Goal: Task Accomplishment & Management: Use online tool/utility

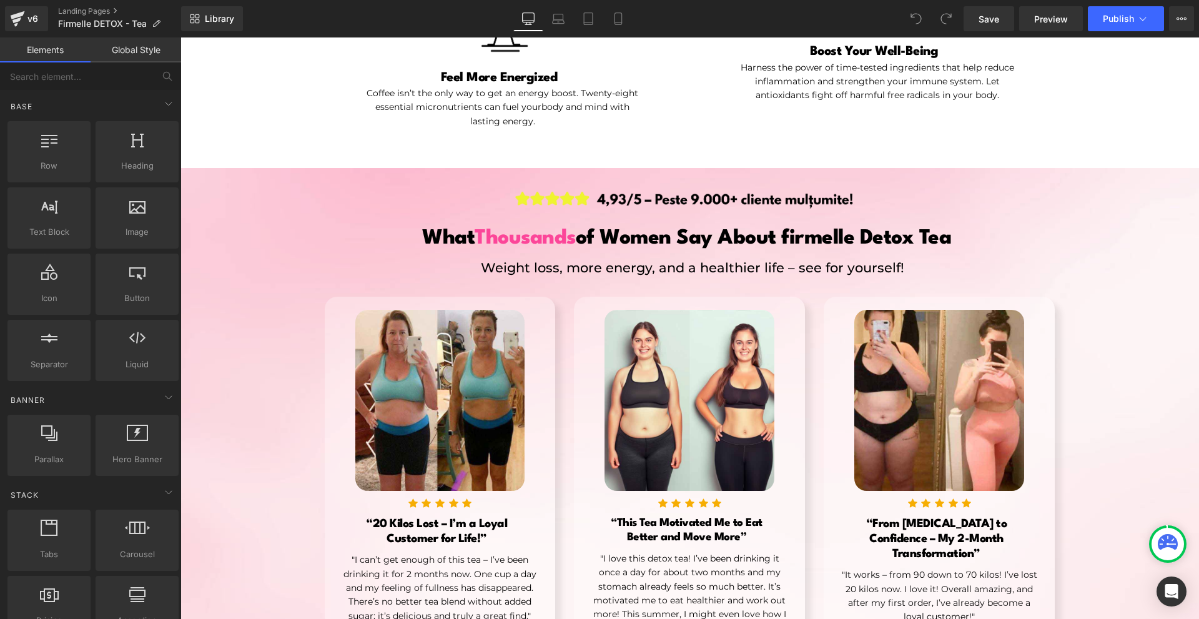
scroll to position [687, 0]
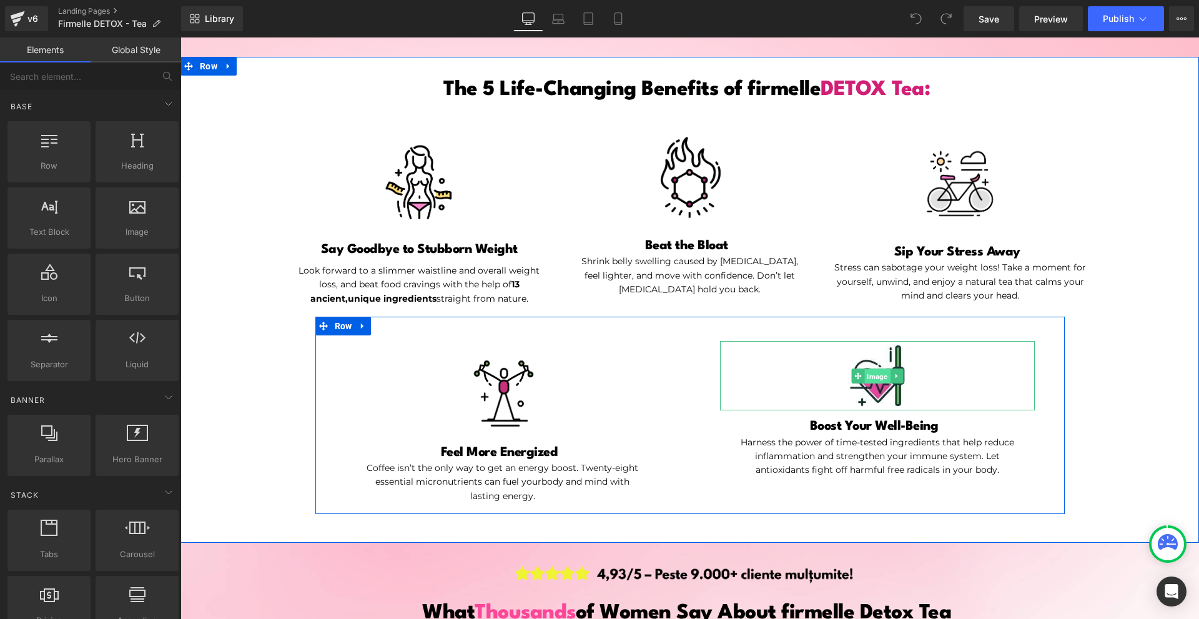
click at [876, 382] on span "Image" at bounding box center [877, 375] width 26 height 15
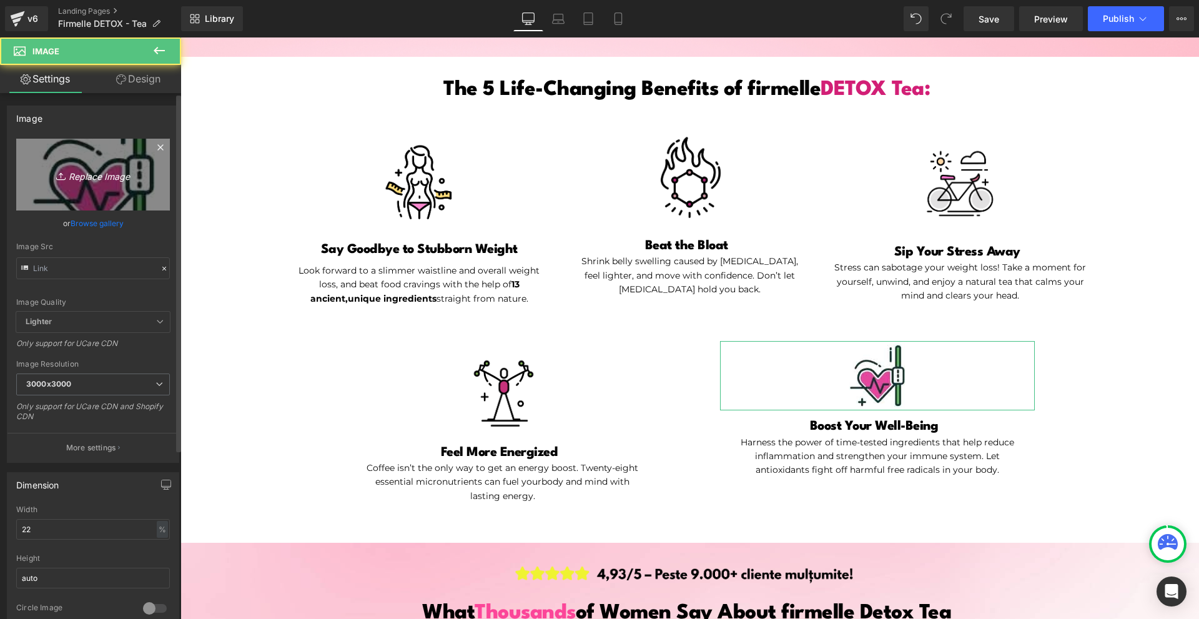
click at [84, 159] on link "Replace Image" at bounding box center [93, 175] width 154 height 72
type input "C:\fakepath\1. (14).png"
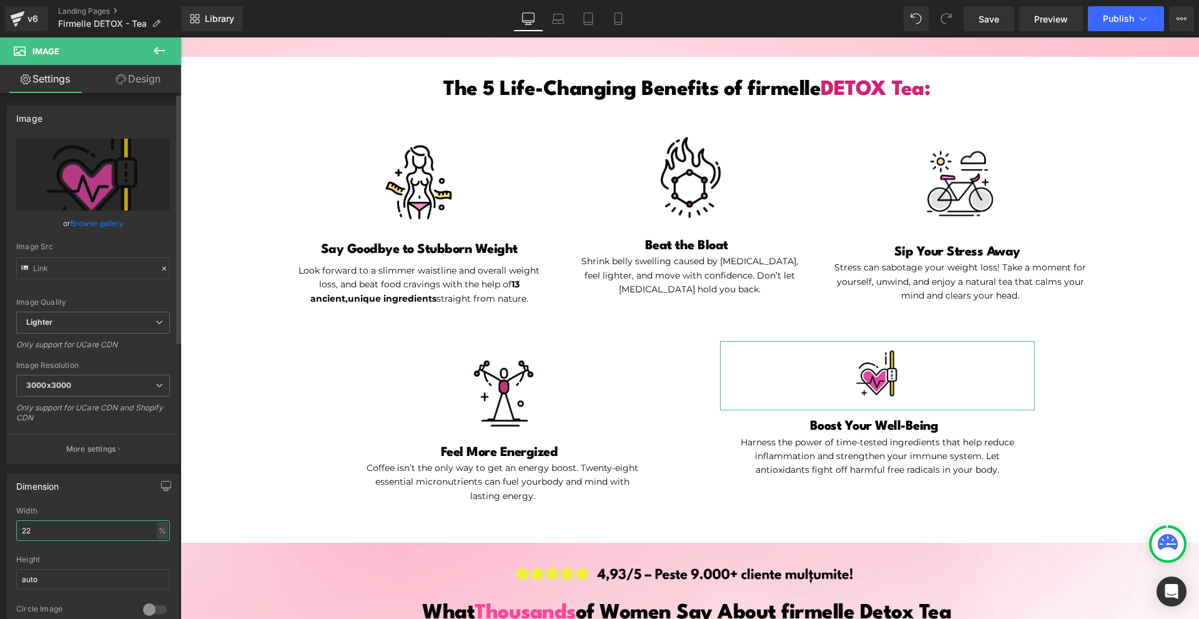
click at [45, 531] on input "22" at bounding box center [93, 530] width 154 height 21
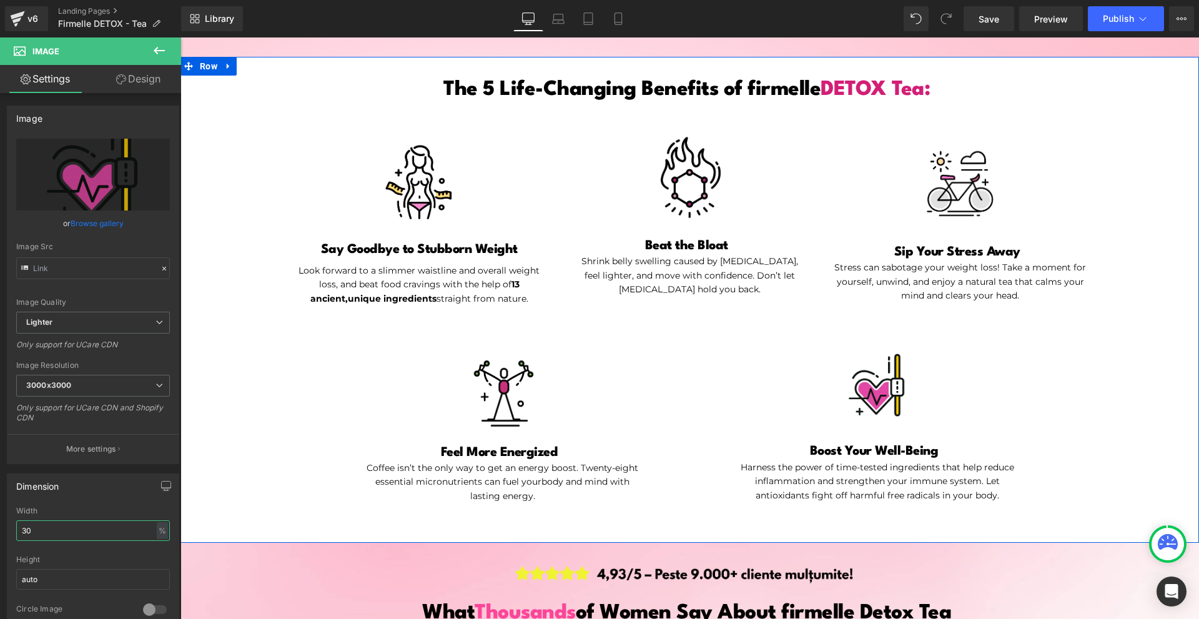
type input "3"
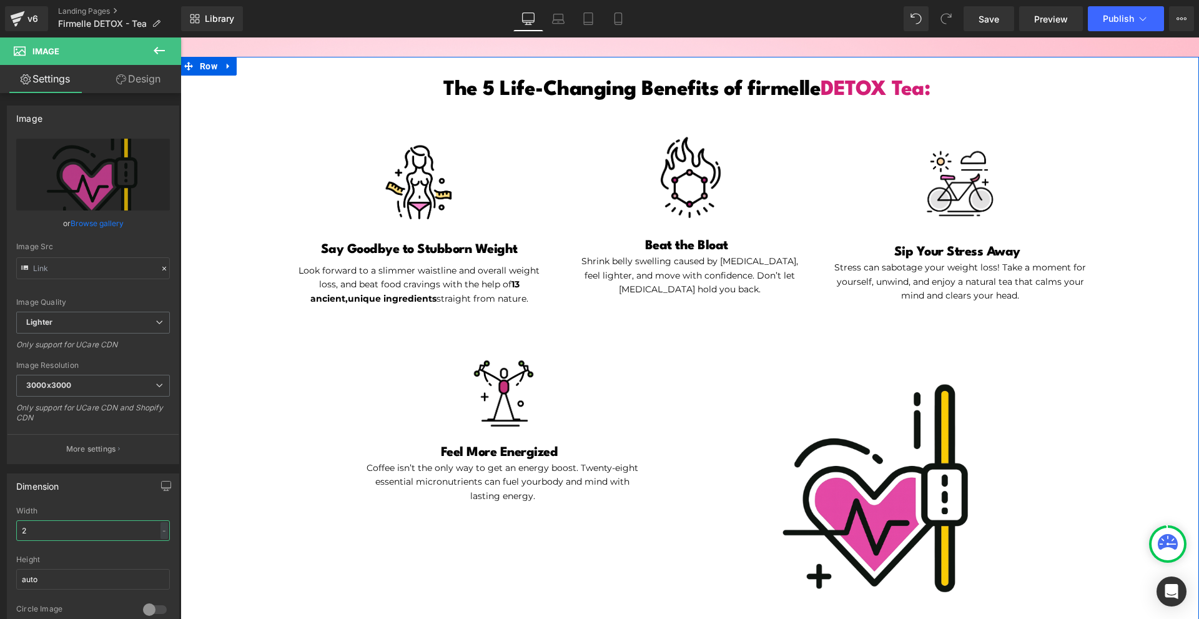
type input "27"
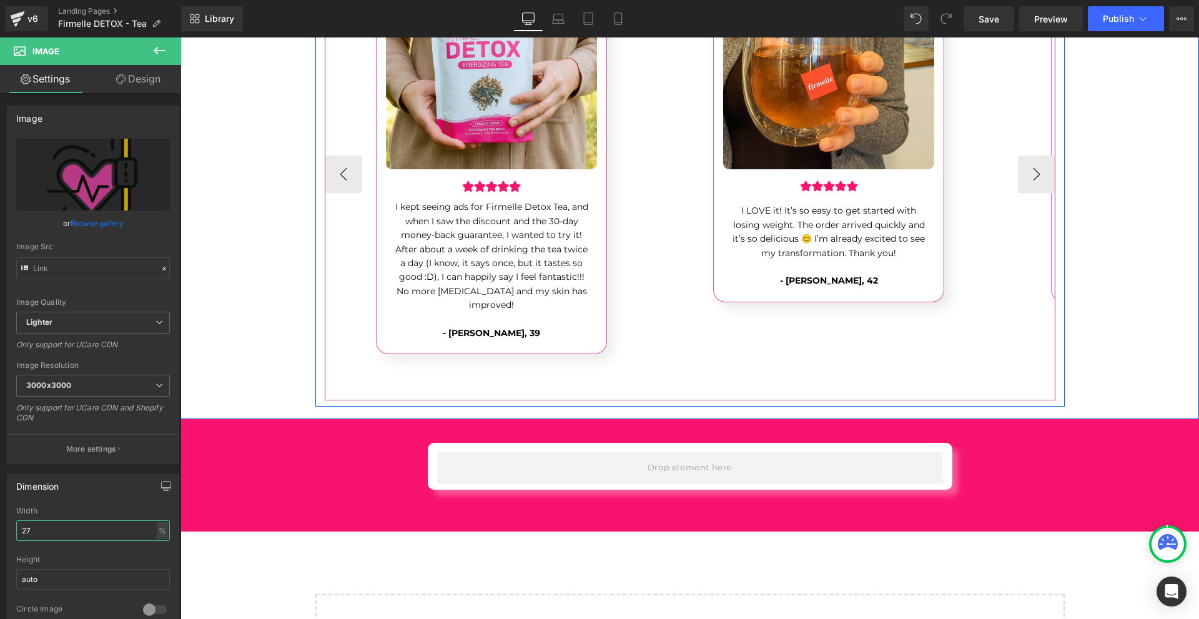
scroll to position [3934, 0]
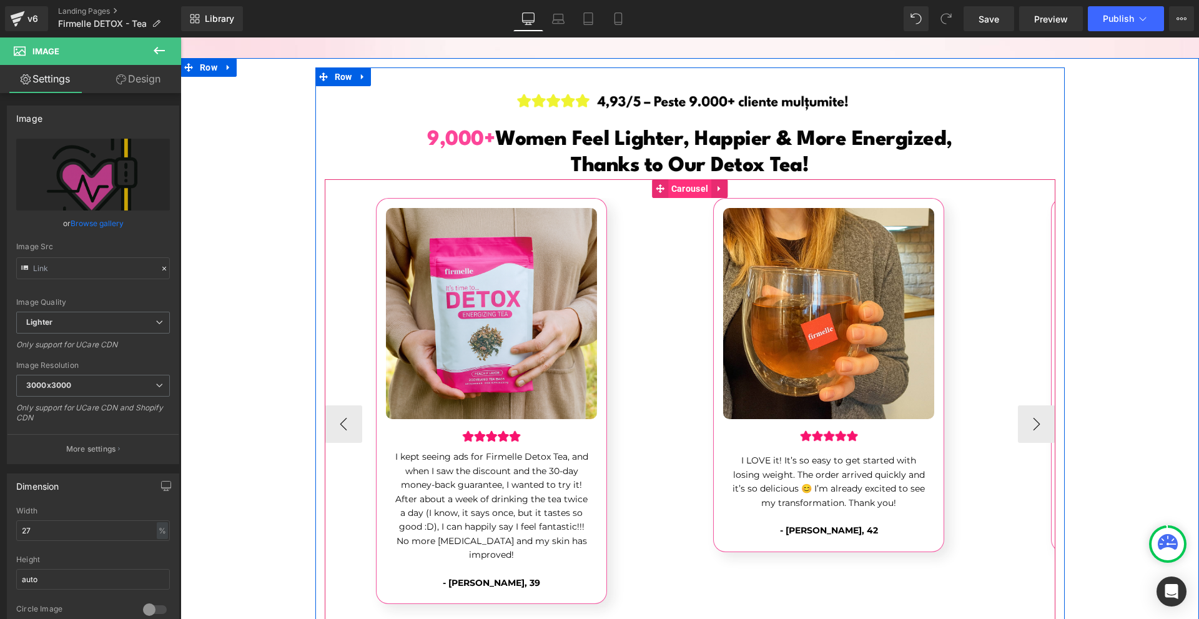
drag, startPoint x: 686, startPoint y: 175, endPoint x: 687, endPoint y: 167, distance: 8.2
click at [686, 179] on div "Image Image I kept seeing ads for Firmelle Detox Tea, and when I saw the discou…" at bounding box center [690, 414] width 731 height 471
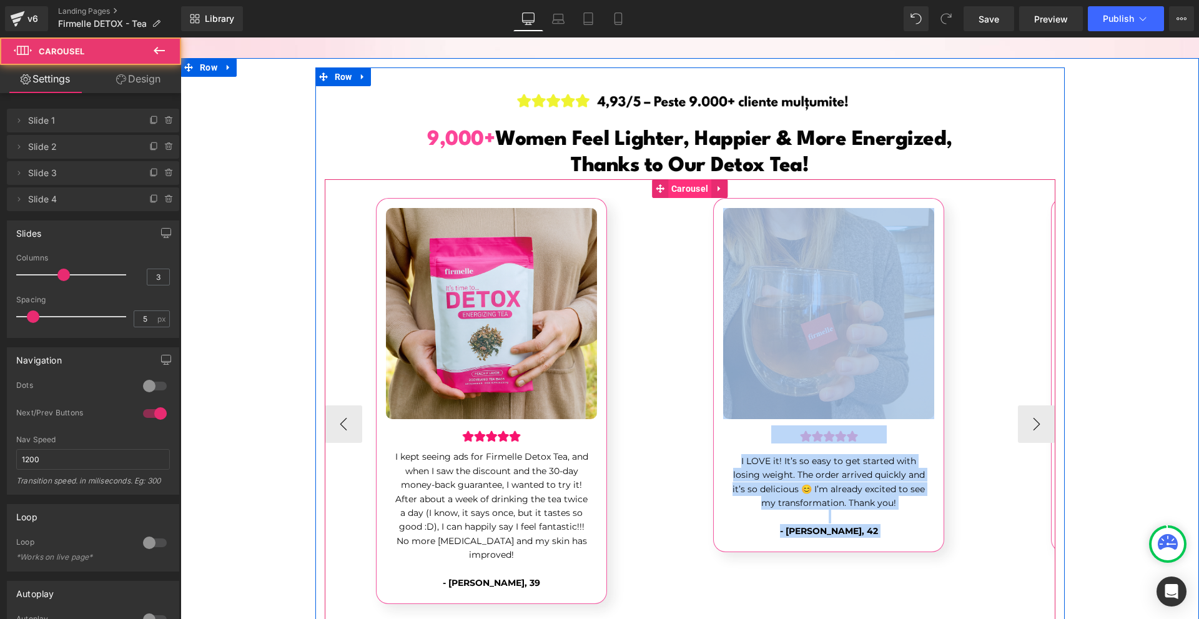
click at [687, 179] on span "Carousel" at bounding box center [689, 188] width 43 height 19
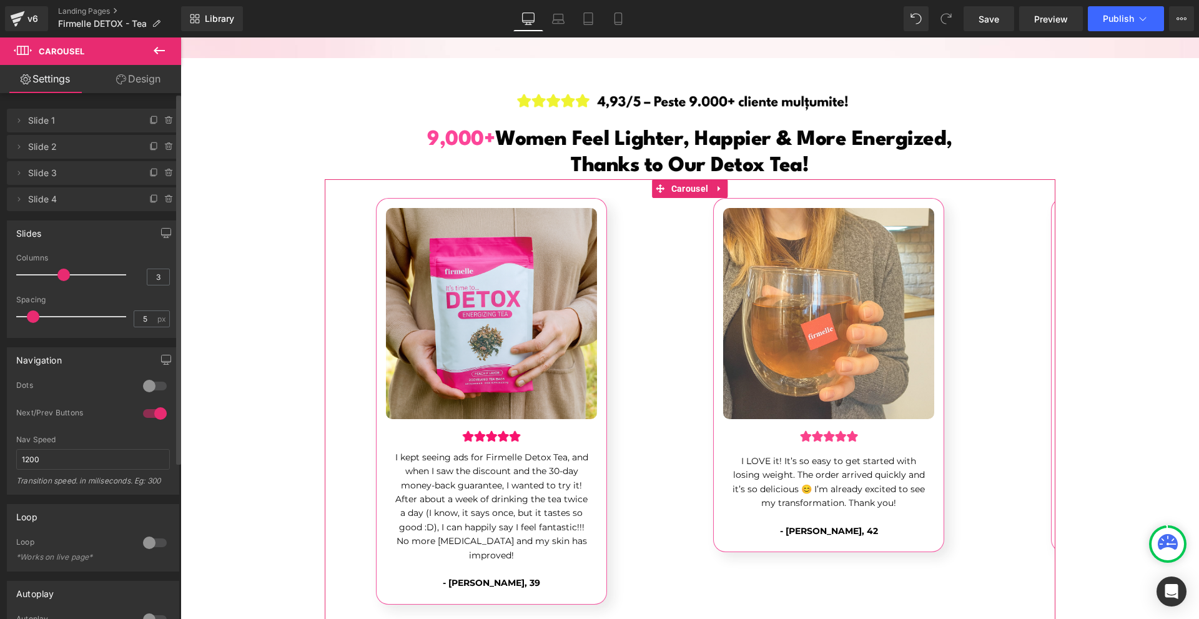
click at [144, 385] on div at bounding box center [155, 386] width 30 height 20
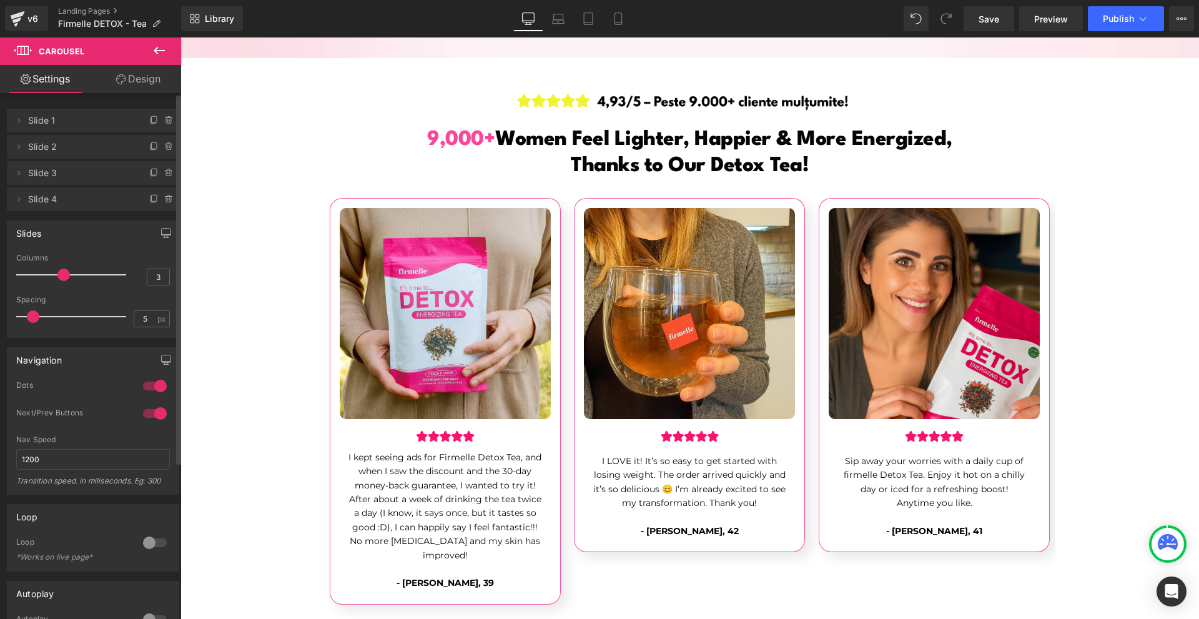
click at [147, 386] on div at bounding box center [155, 386] width 30 height 20
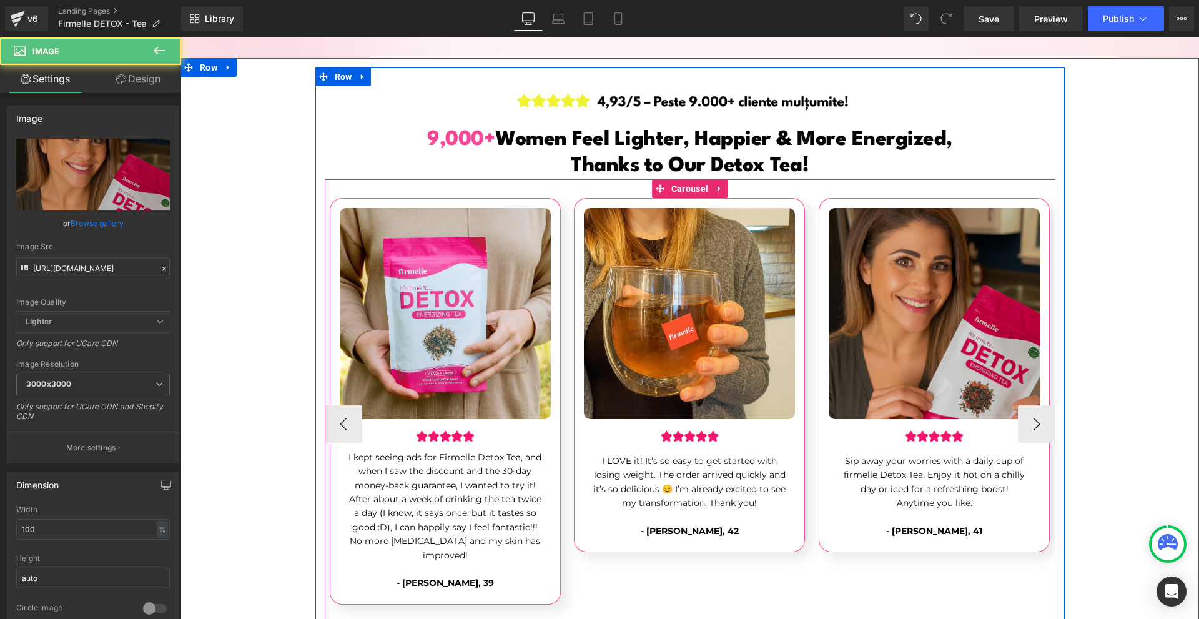
click at [1012, 384] on img at bounding box center [934, 313] width 211 height 211
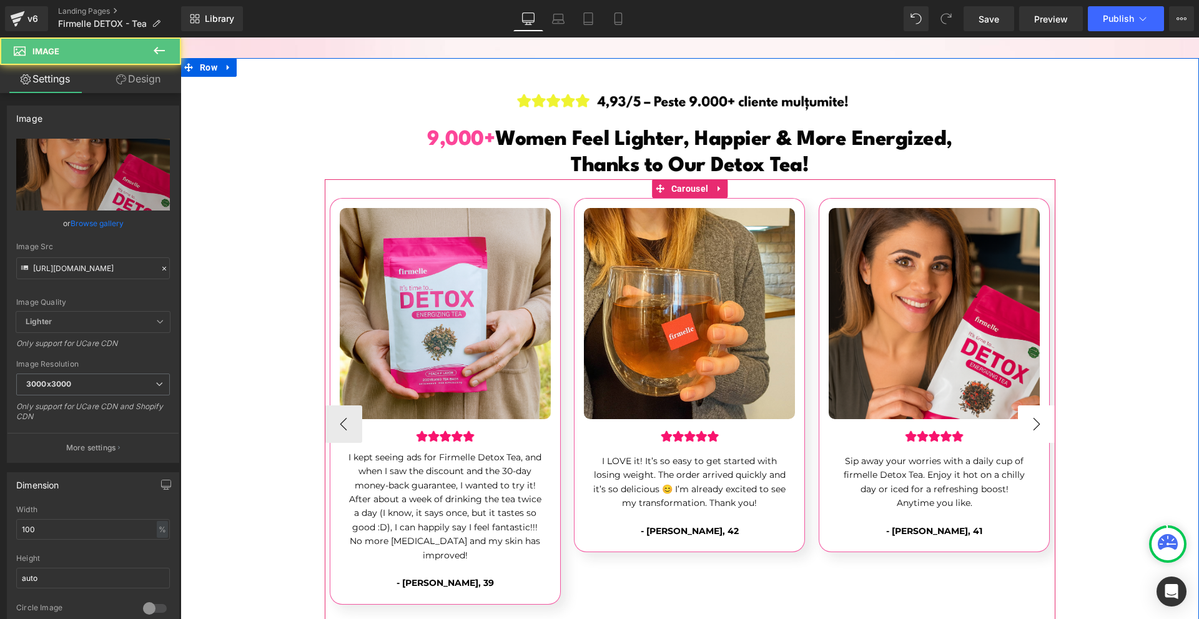
click at [1024, 405] on button "›" at bounding box center [1036, 423] width 37 height 37
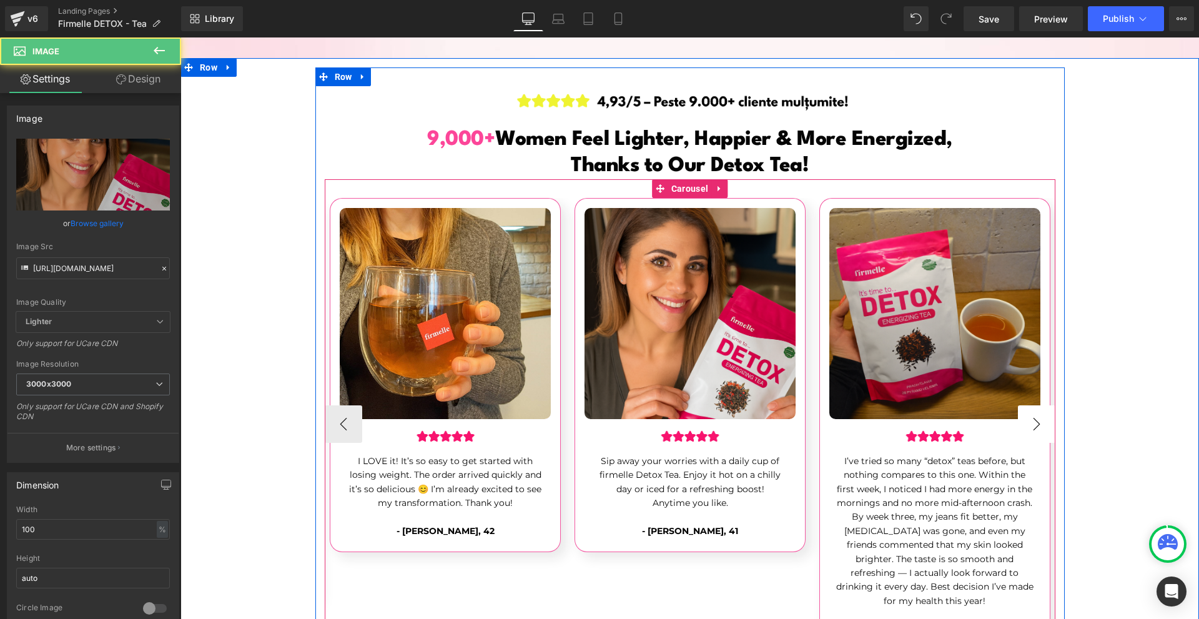
click at [1024, 405] on button "›" at bounding box center [1036, 423] width 37 height 37
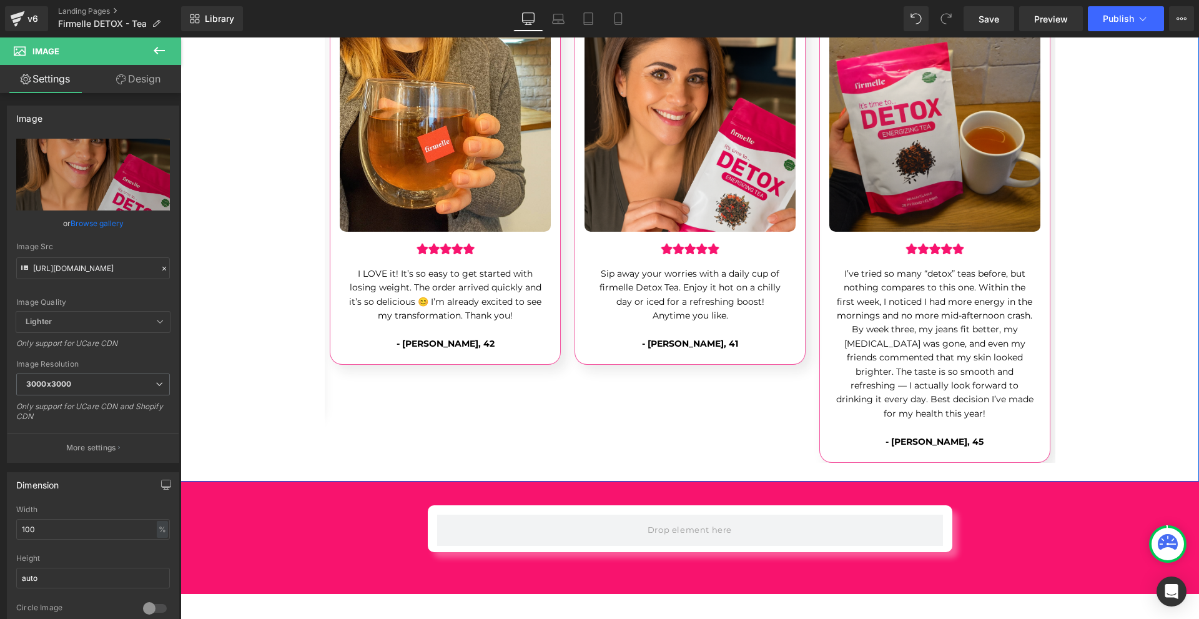
scroll to position [4247, 0]
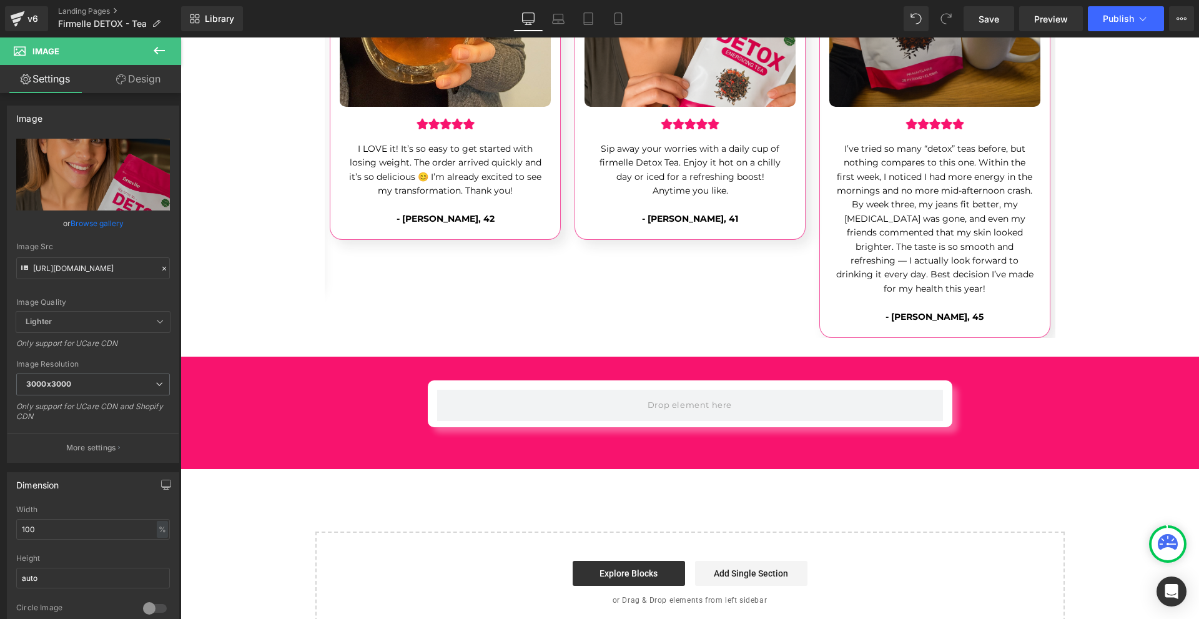
click at [167, 62] on button at bounding box center [159, 50] width 44 height 27
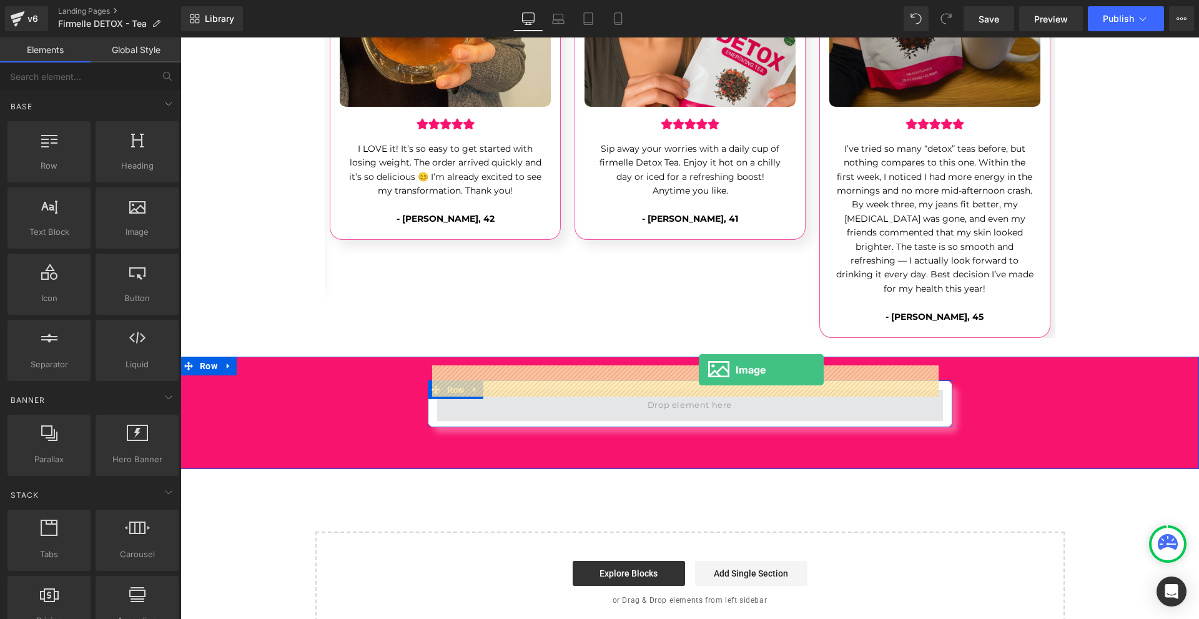
drag, startPoint x: 339, startPoint y: 259, endPoint x: 699, endPoint y: 370, distance: 376.5
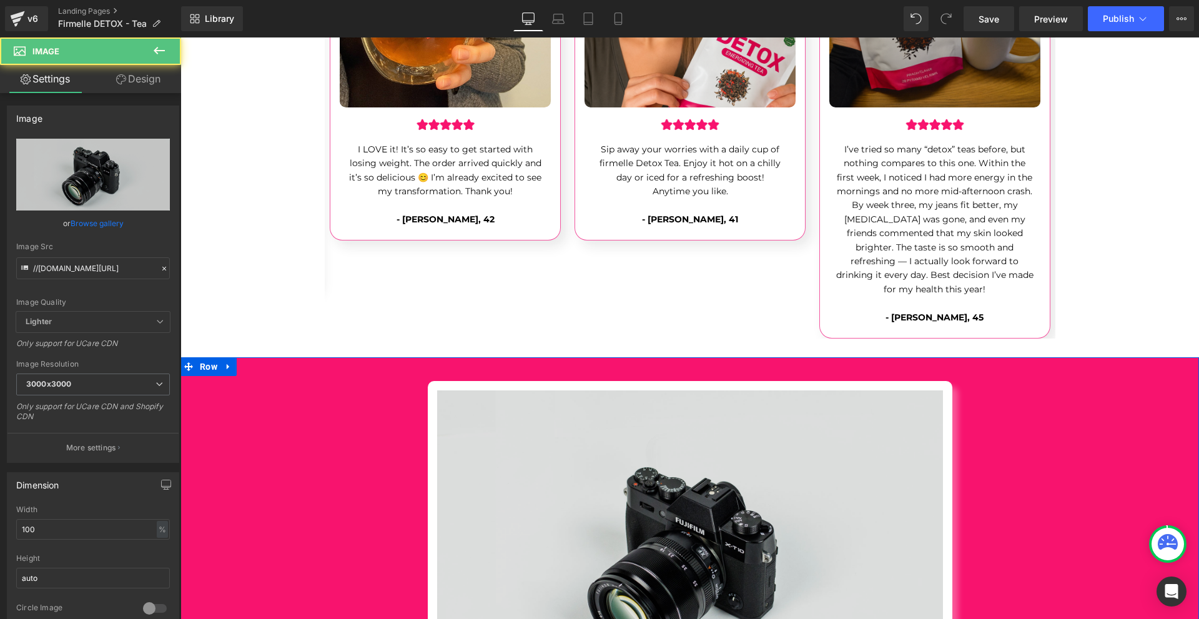
scroll to position [4227, 0]
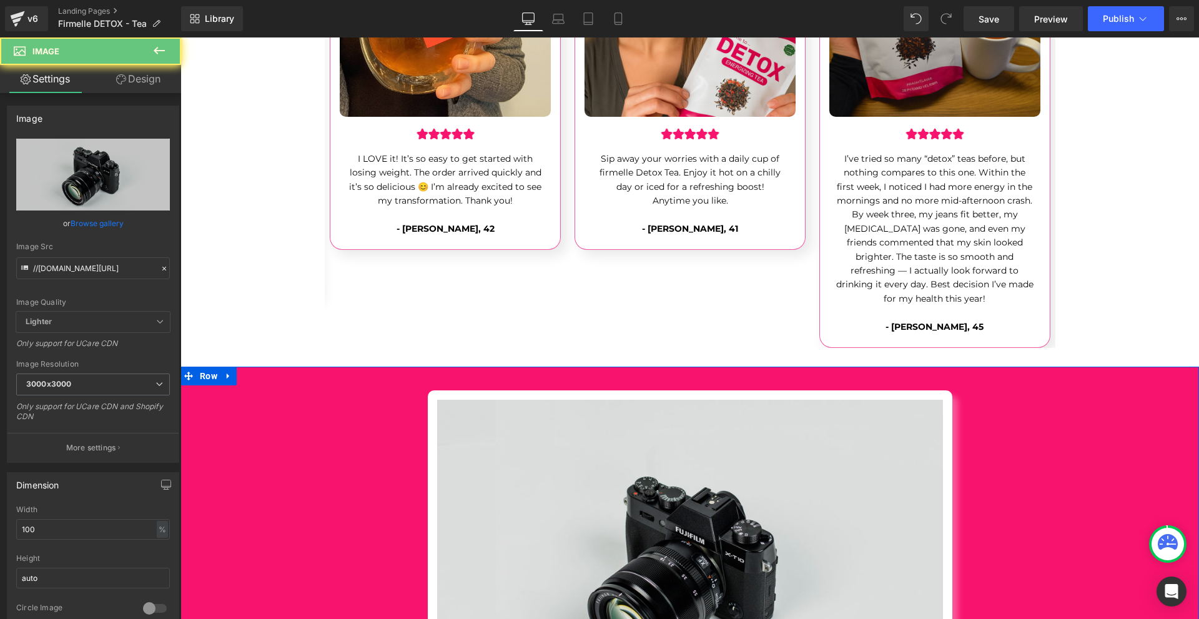
click at [499, 400] on img at bounding box center [690, 567] width 506 height 335
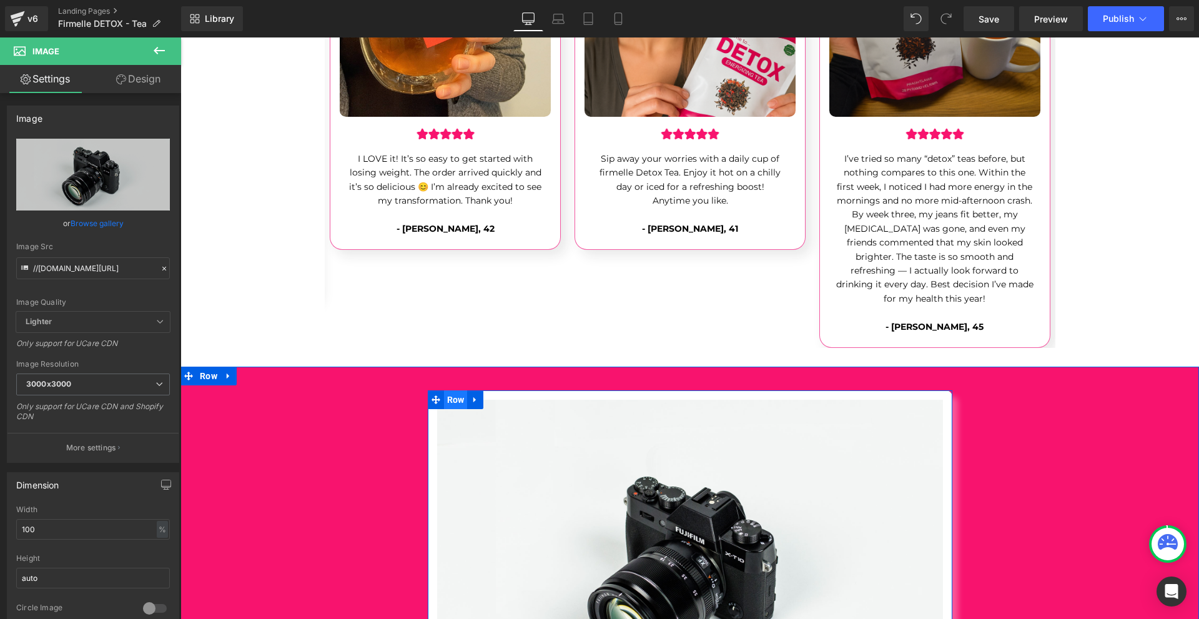
click at [452, 390] on span "Row" at bounding box center [456, 399] width 24 height 19
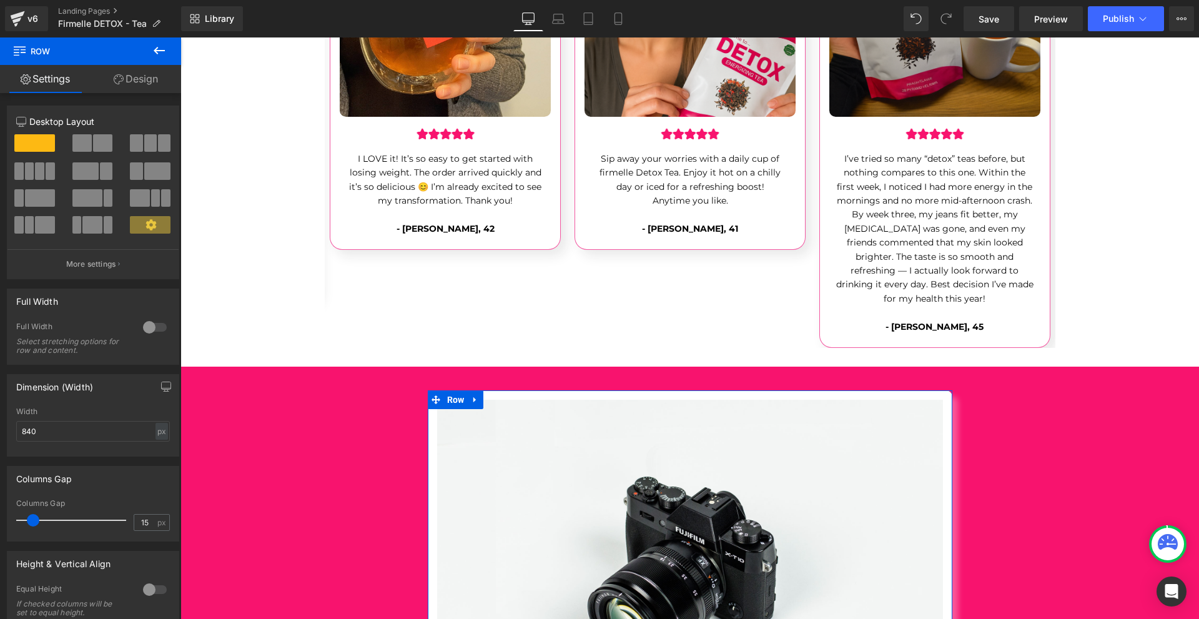
click at [125, 71] on link "Design" at bounding box center [136, 79] width 91 height 28
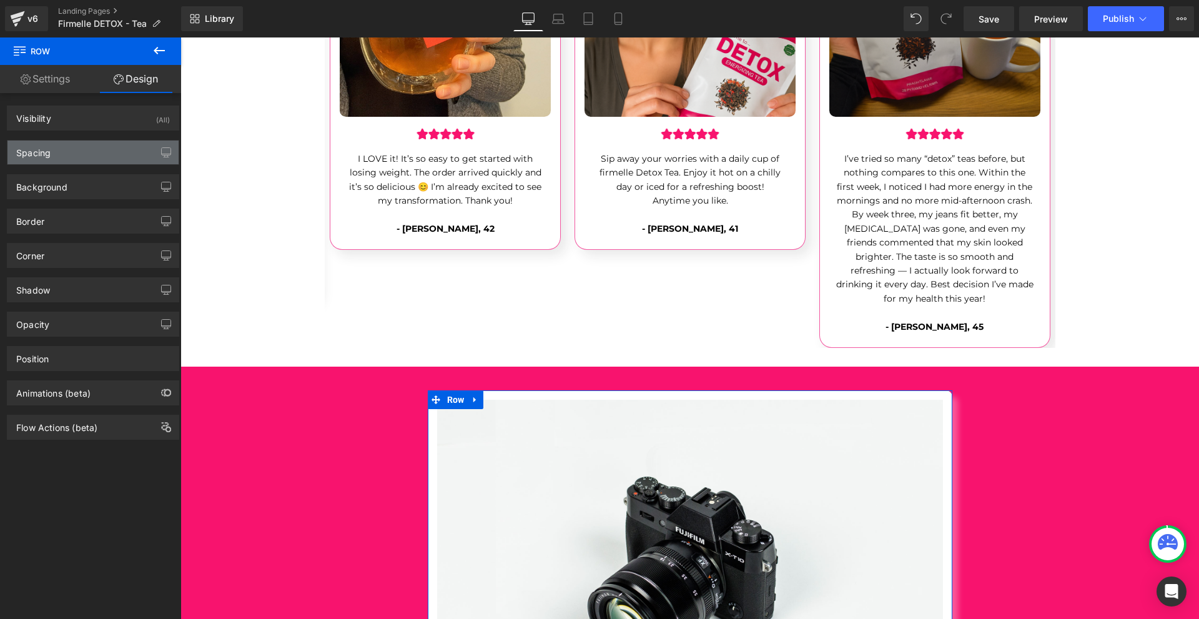
click at [67, 162] on div "Spacing" at bounding box center [92, 153] width 171 height 24
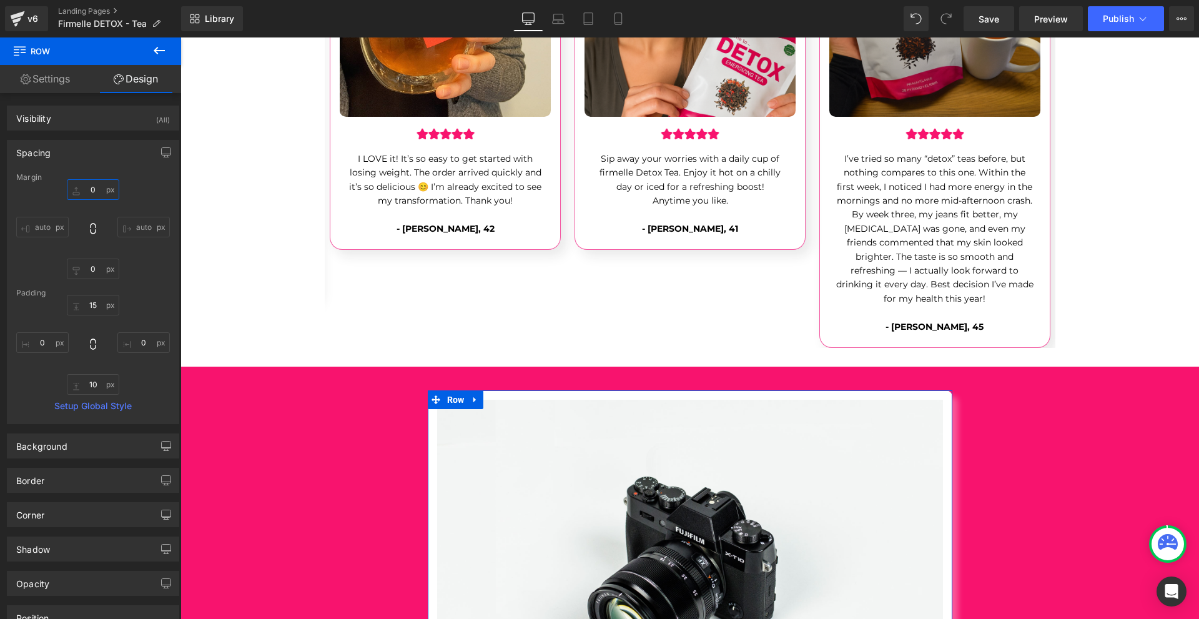
click at [84, 192] on input "text" at bounding box center [93, 189] width 52 height 21
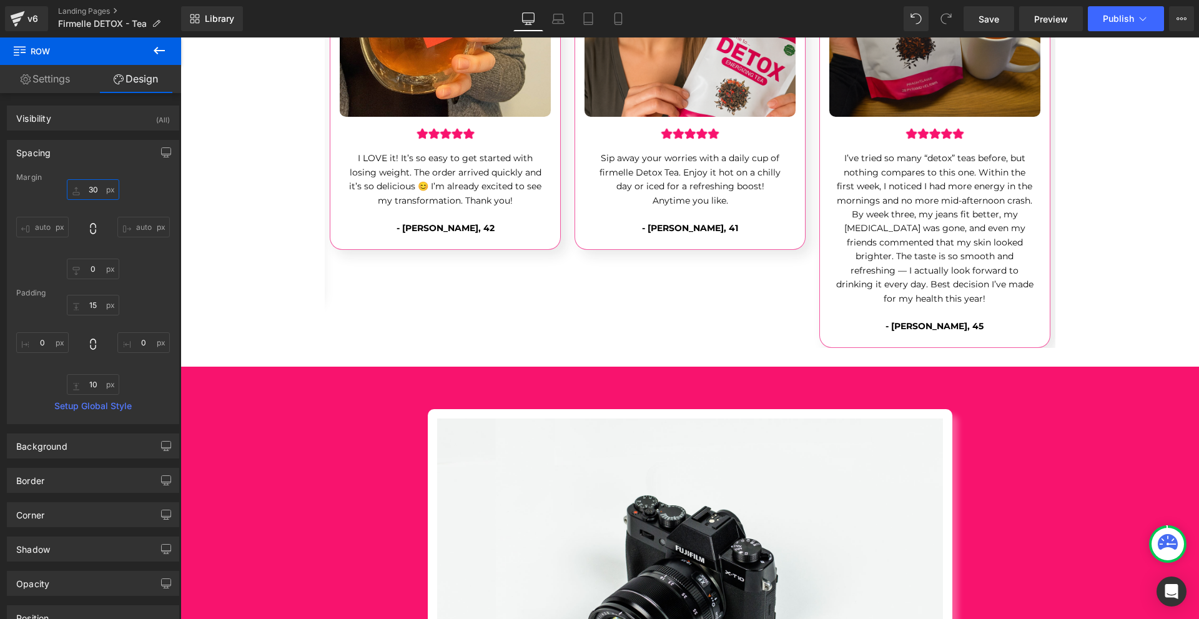
type input "30"
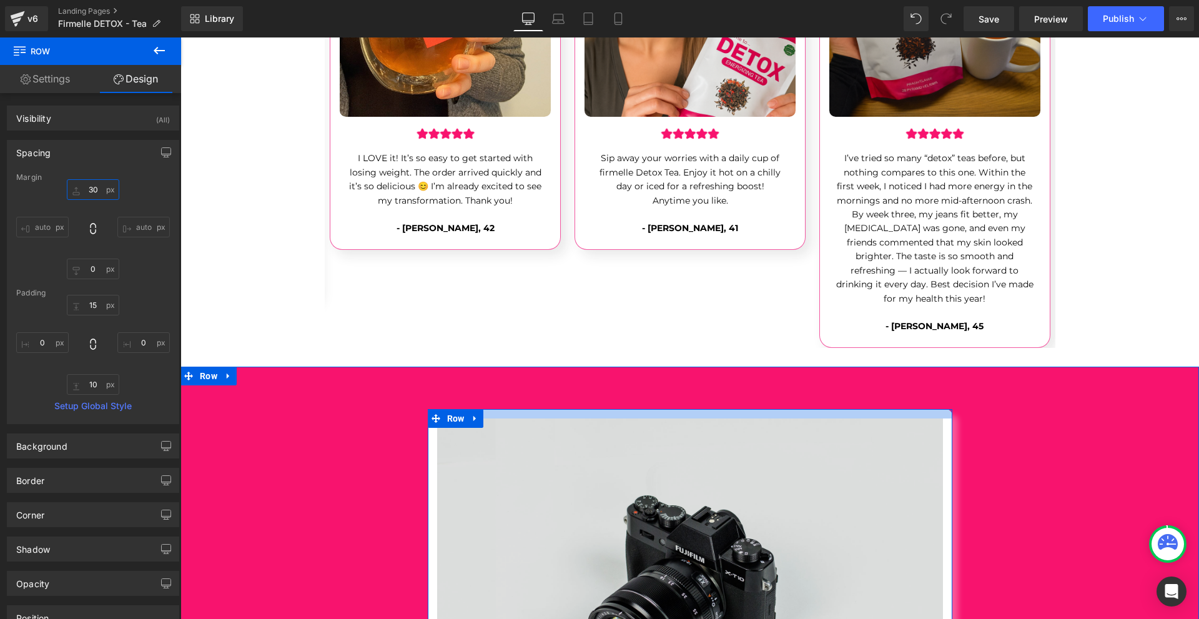
scroll to position [4352, 0]
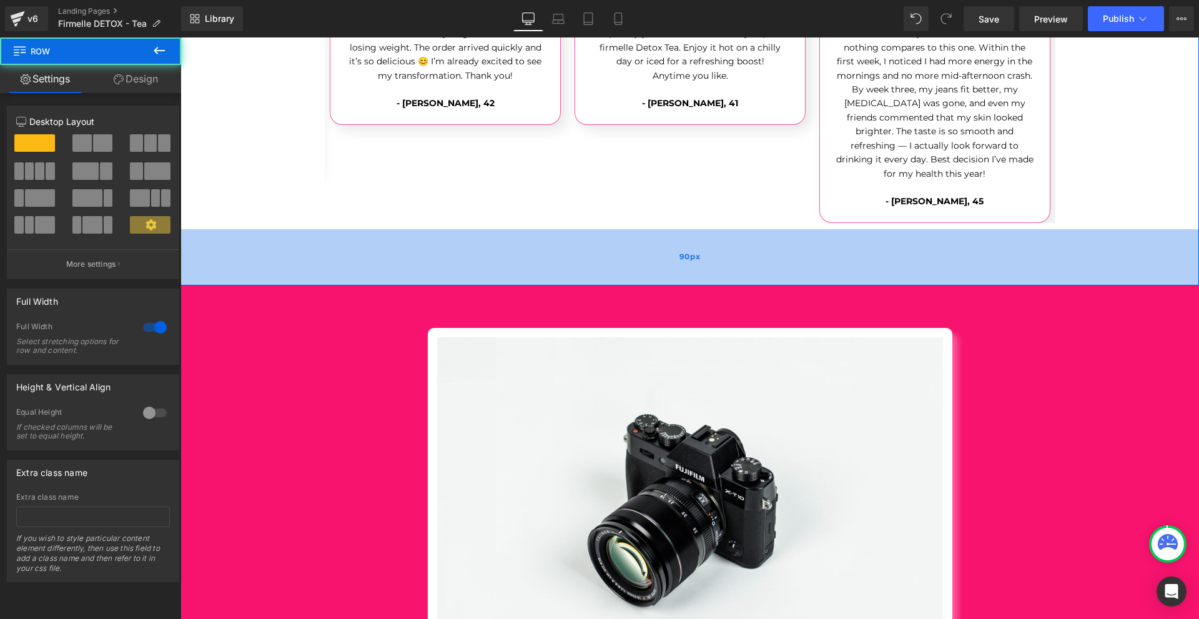
drag, startPoint x: 674, startPoint y: 215, endPoint x: 679, endPoint y: 259, distance: 44.0
click at [679, 259] on div "90px" at bounding box center [689, 257] width 1019 height 56
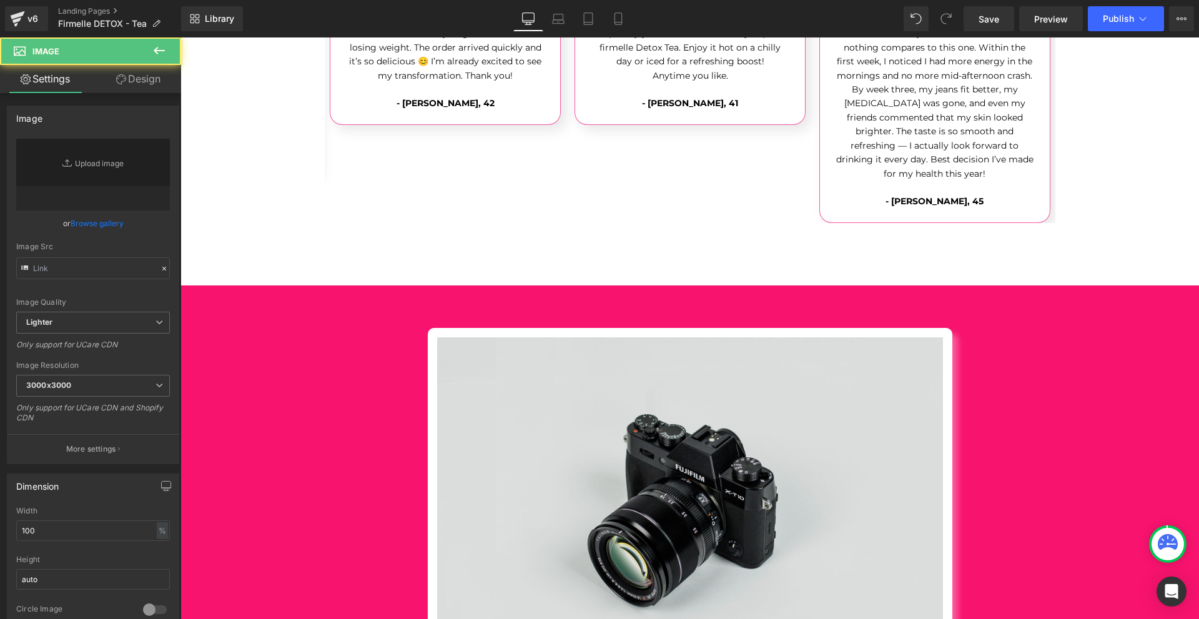
click at [724, 373] on img at bounding box center [690, 504] width 506 height 335
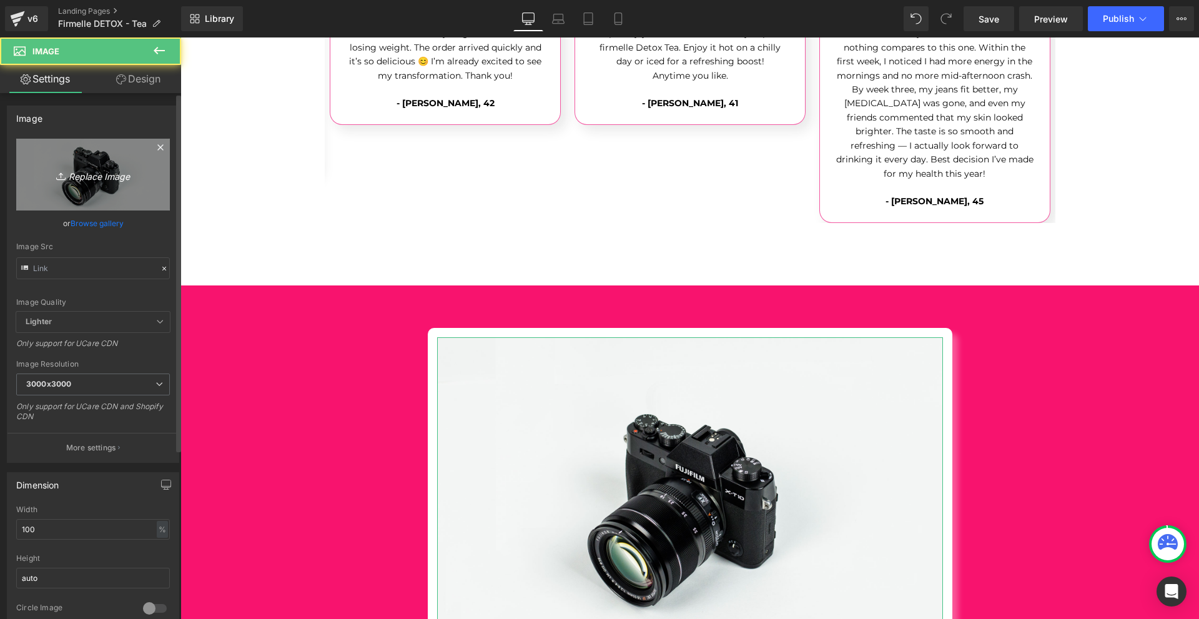
click at [124, 154] on link "Replace Image" at bounding box center [93, 175] width 154 height 72
type input "C:\fakepath\1. (15).png"
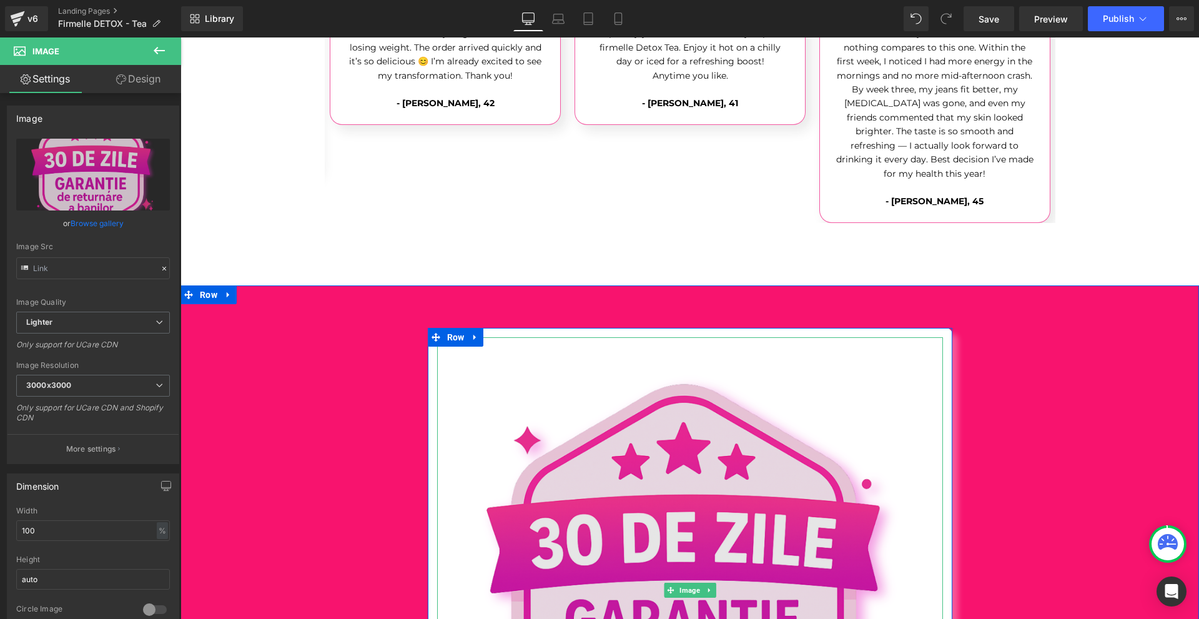
click at [685, 382] on img at bounding box center [690, 590] width 506 height 506
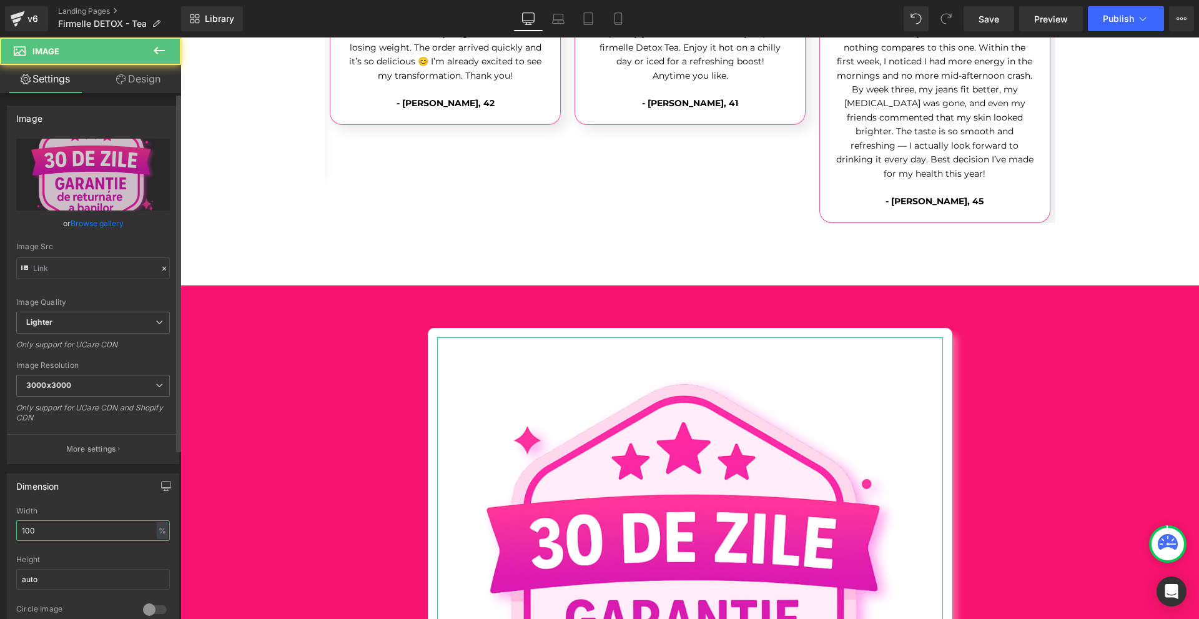
click at [109, 528] on input "100" at bounding box center [93, 530] width 154 height 21
type input "40"
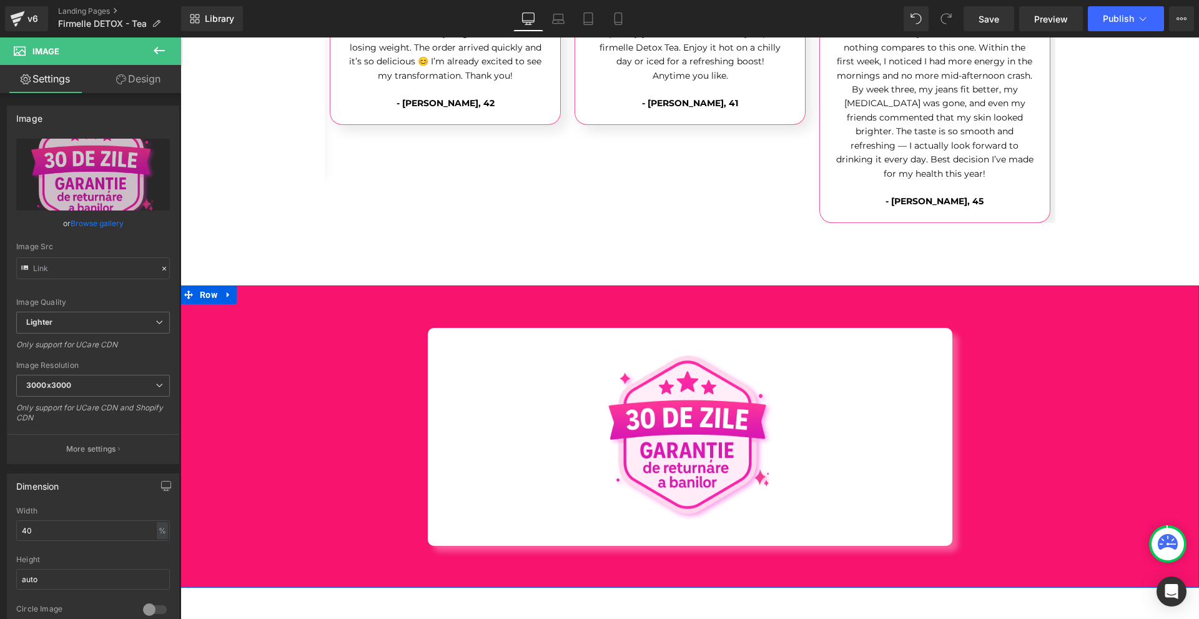
click at [605, 309] on div "Image Row" at bounding box center [689, 427] width 1019 height 237
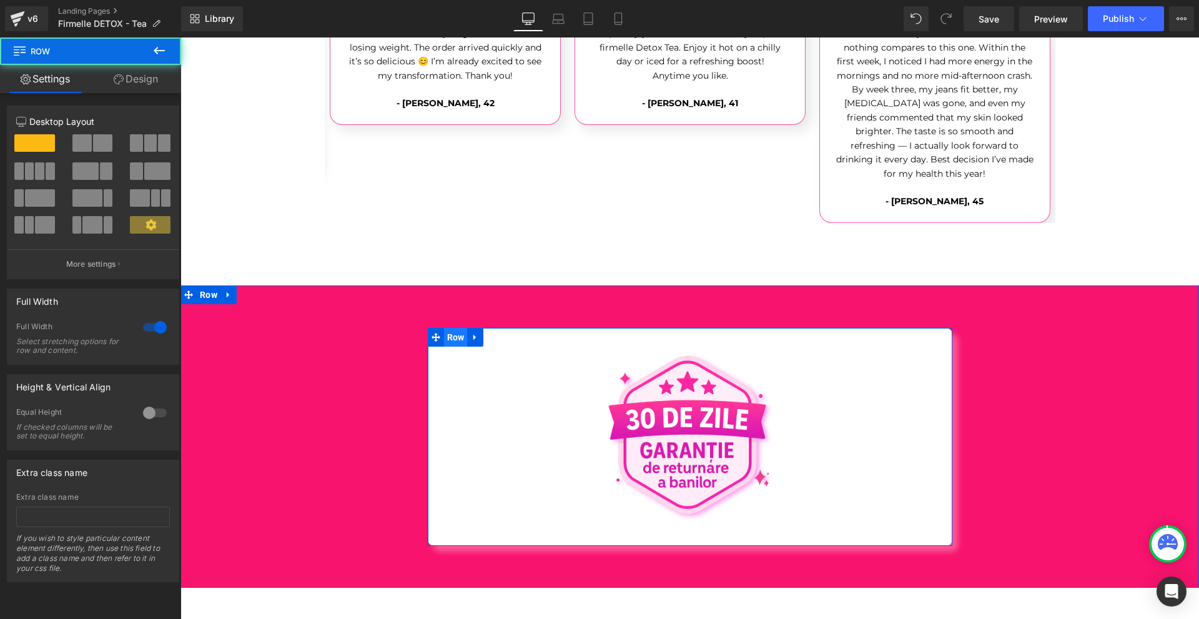
click at [461, 328] on span "Row" at bounding box center [456, 337] width 24 height 19
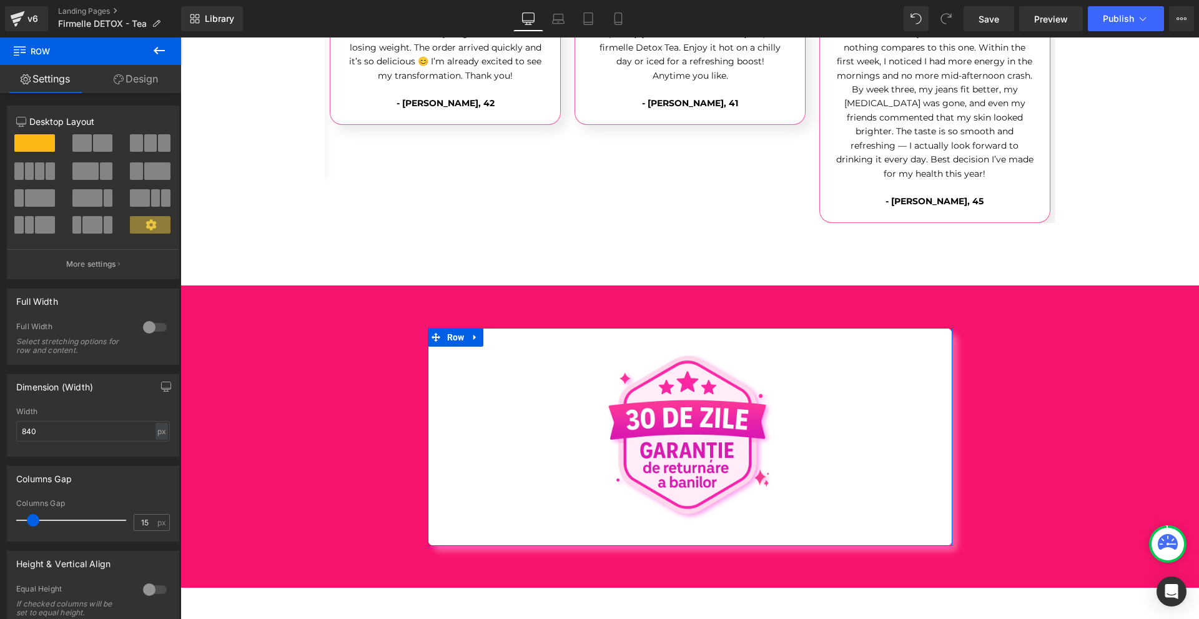
click at [121, 87] on link "Design" at bounding box center [136, 79] width 91 height 28
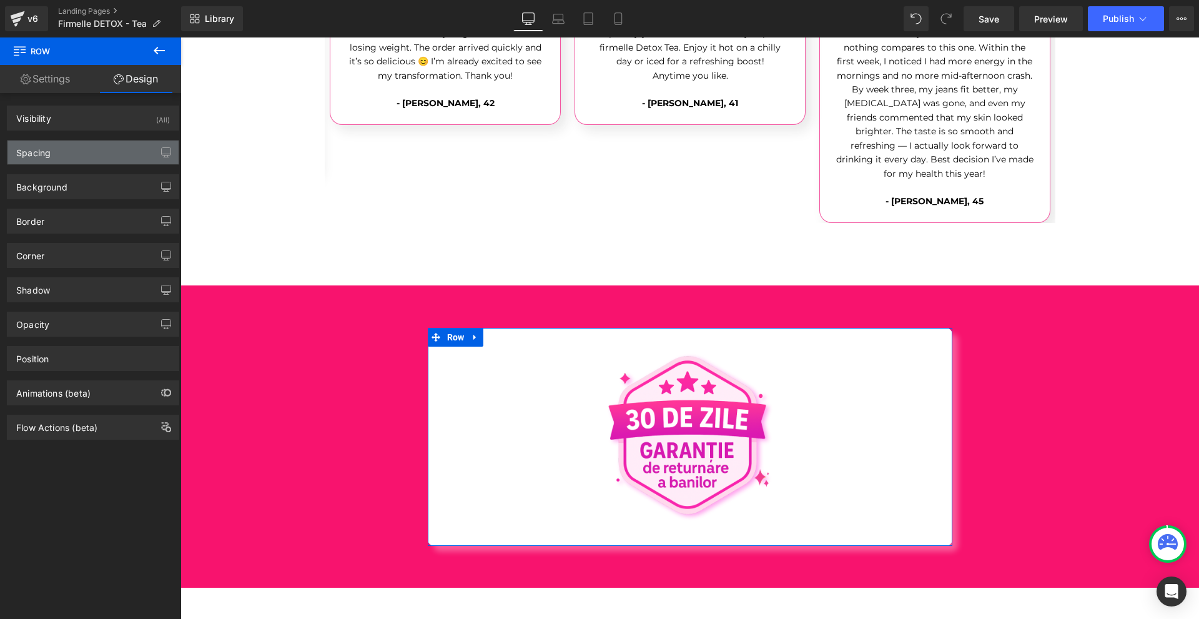
click at [100, 158] on div "Spacing" at bounding box center [92, 153] width 171 height 24
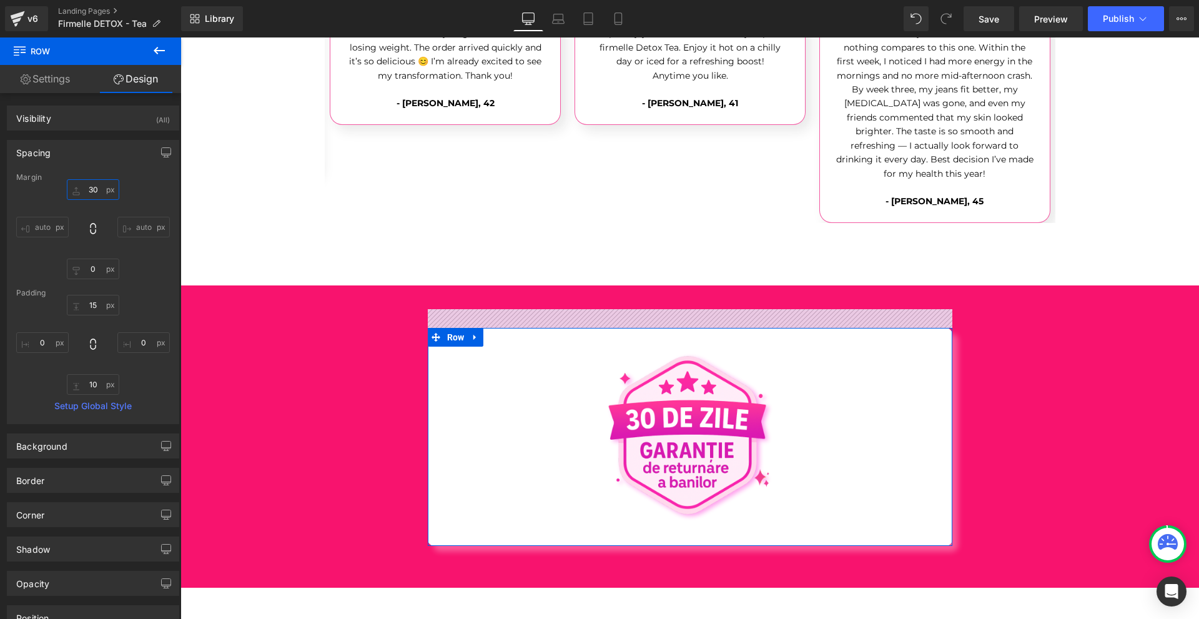
click at [109, 187] on input "30" at bounding box center [93, 189] width 52 height 21
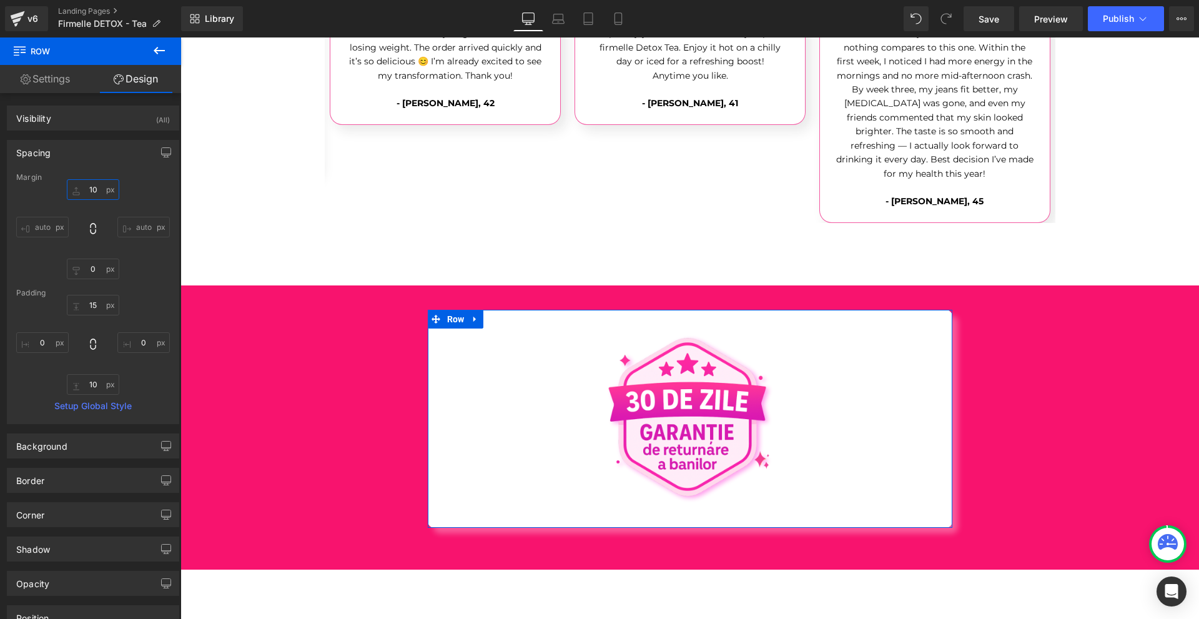
type input "100"
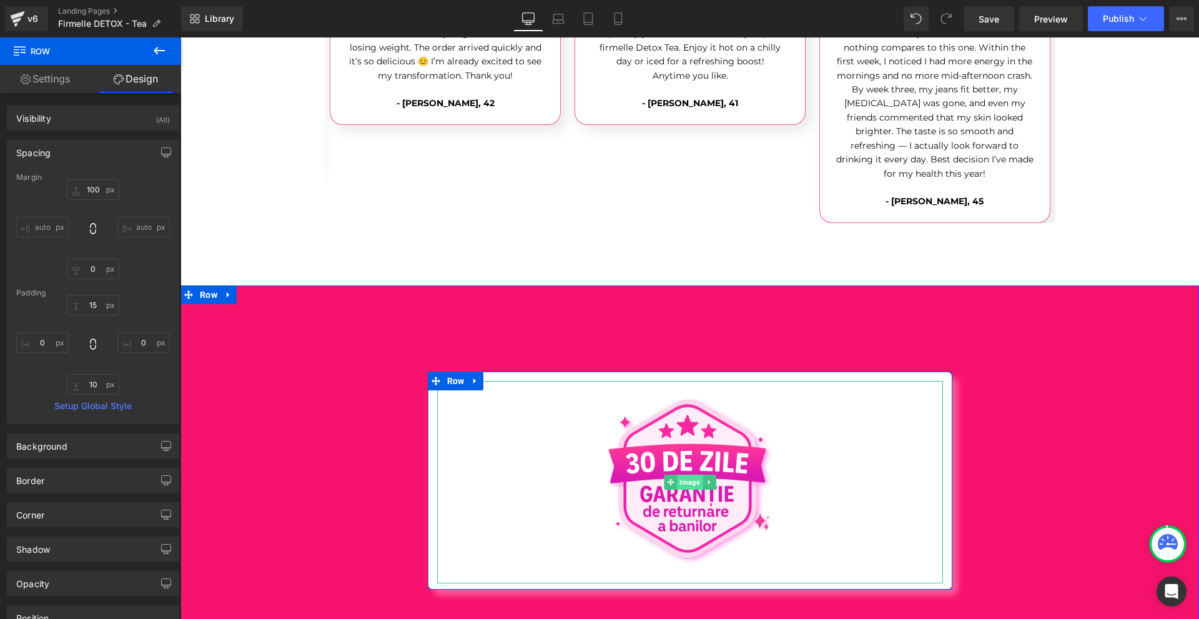
click at [684, 475] on span "Image" at bounding box center [690, 482] width 26 height 15
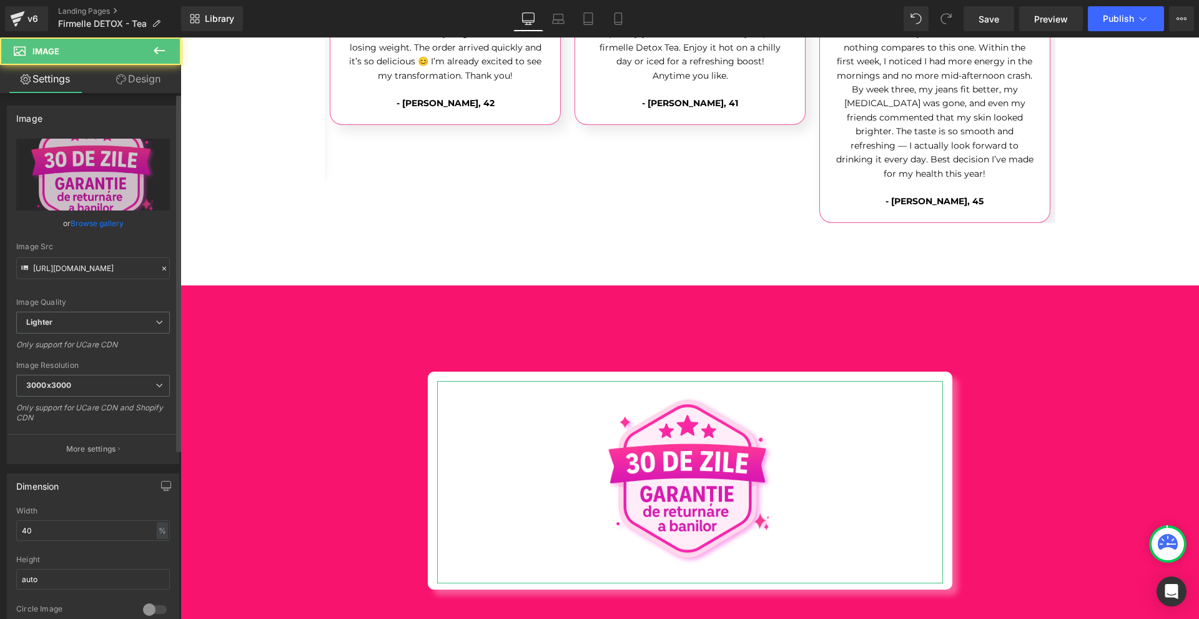
click at [121, 97] on div "Image [URL][DOMAIN_NAME] Replace Image Upload image or Browse gallery Image Src…" at bounding box center [93, 280] width 187 height 368
click at [119, 91] on link "Design" at bounding box center [138, 79] width 91 height 28
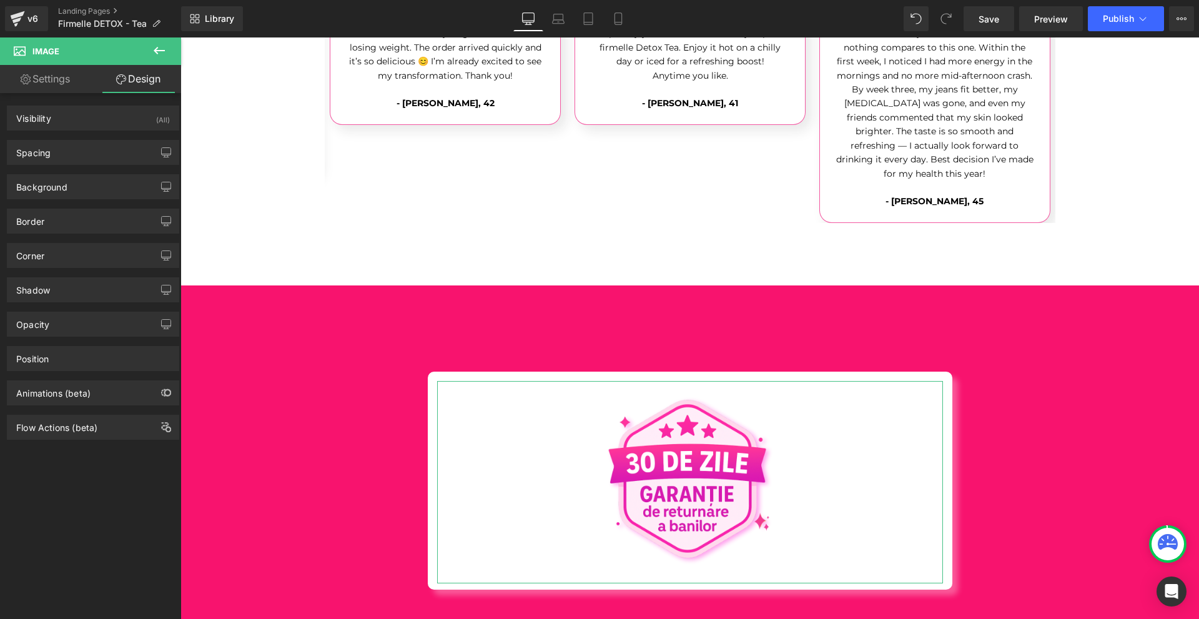
drag, startPoint x: 82, startPoint y: 151, endPoint x: 105, endPoint y: 180, distance: 37.4
click at [82, 152] on div "Spacing" at bounding box center [92, 153] width 171 height 24
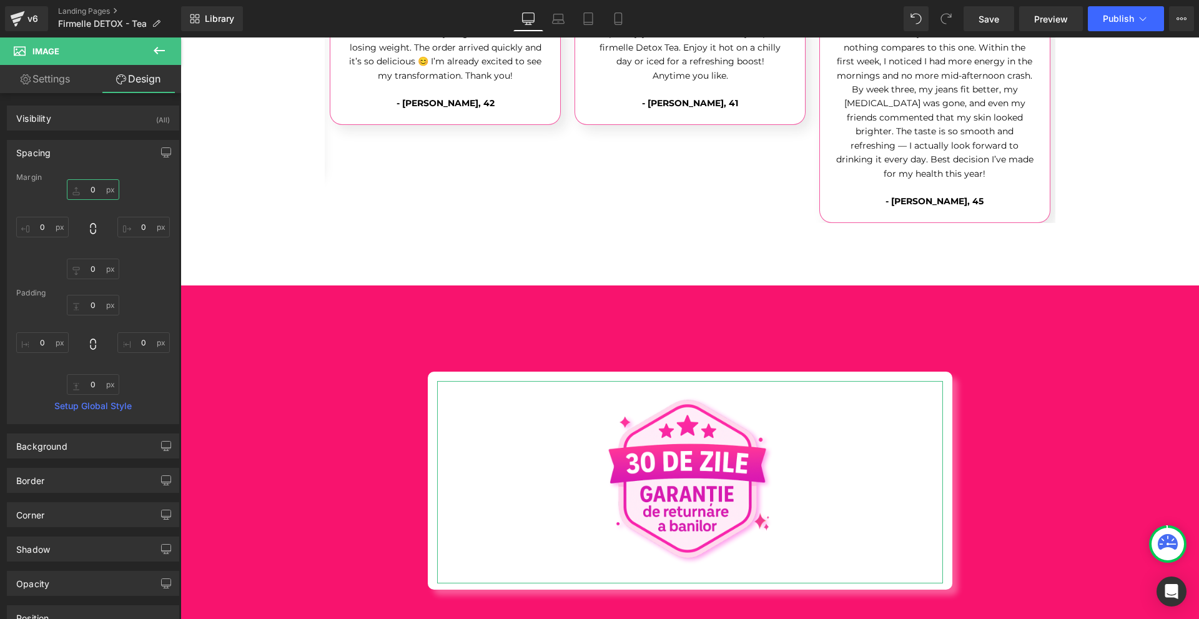
click at [105, 182] on input "text" at bounding box center [93, 189] width 52 height 21
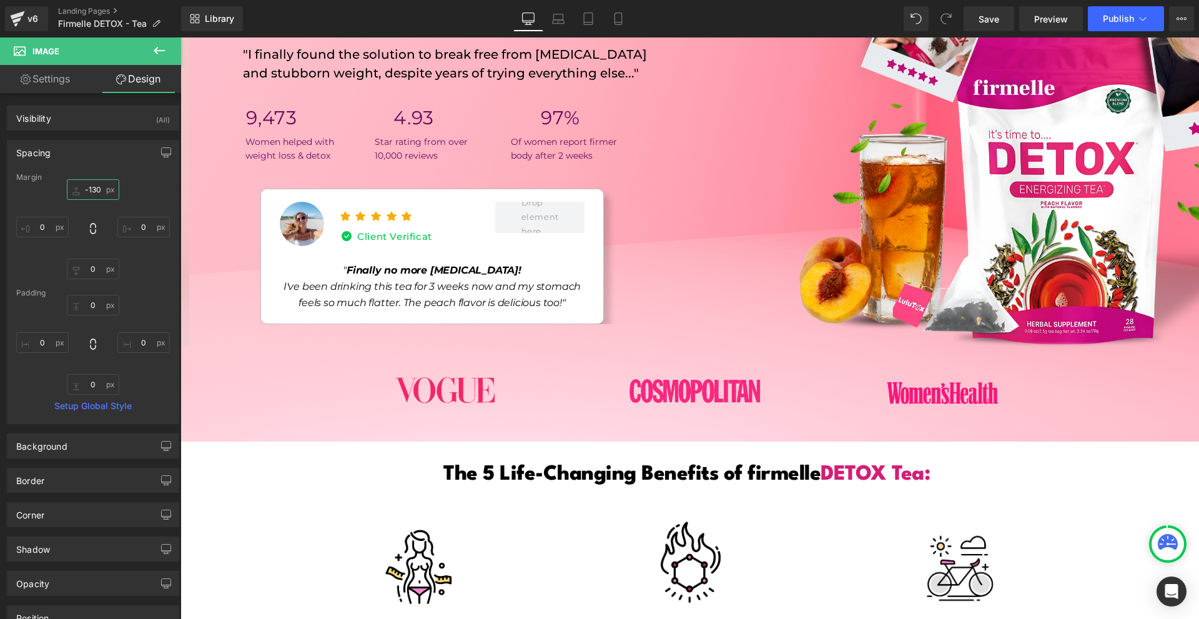
scroll to position [0, 0]
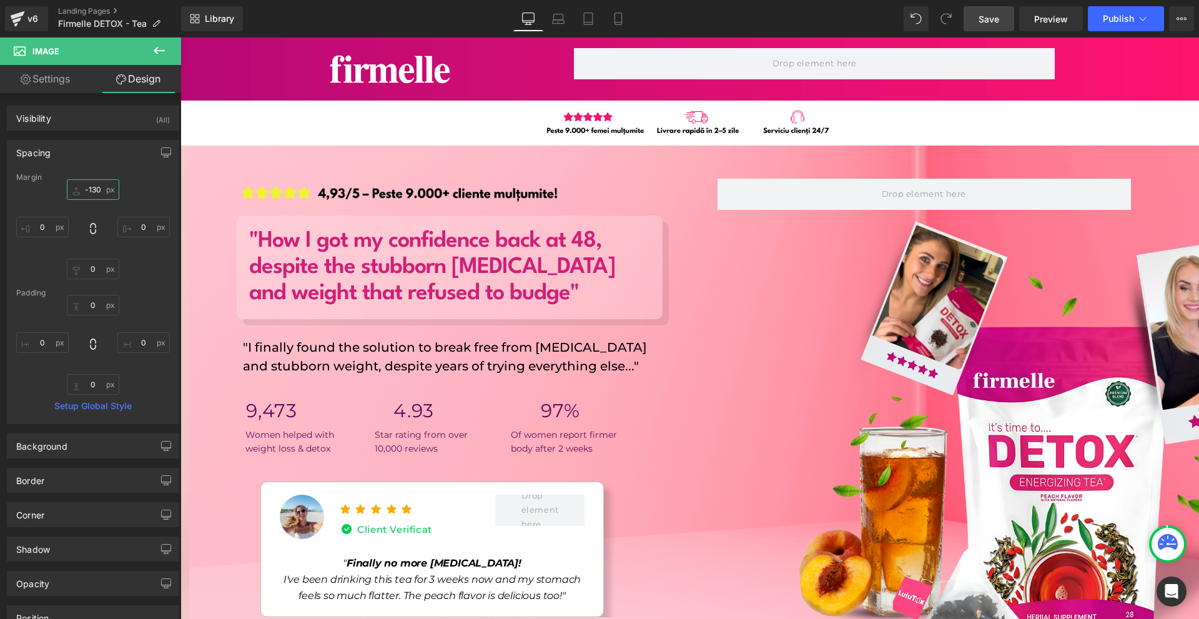
type input "-130"
click at [972, 11] on link "Save" at bounding box center [989, 18] width 51 height 25
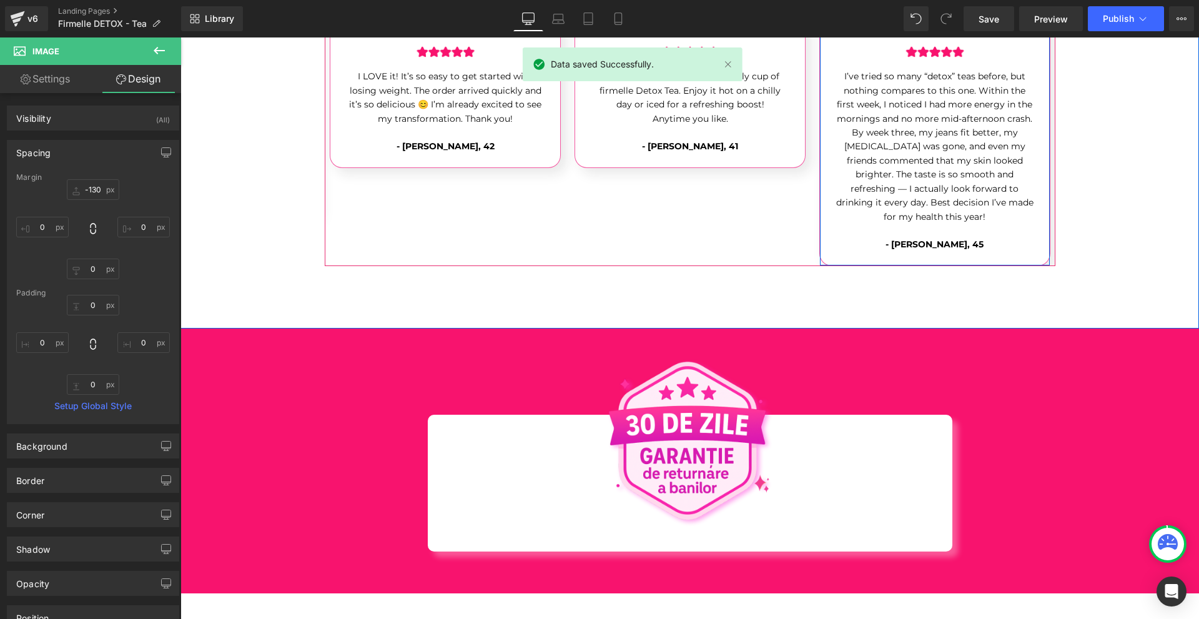
scroll to position [4443, 0]
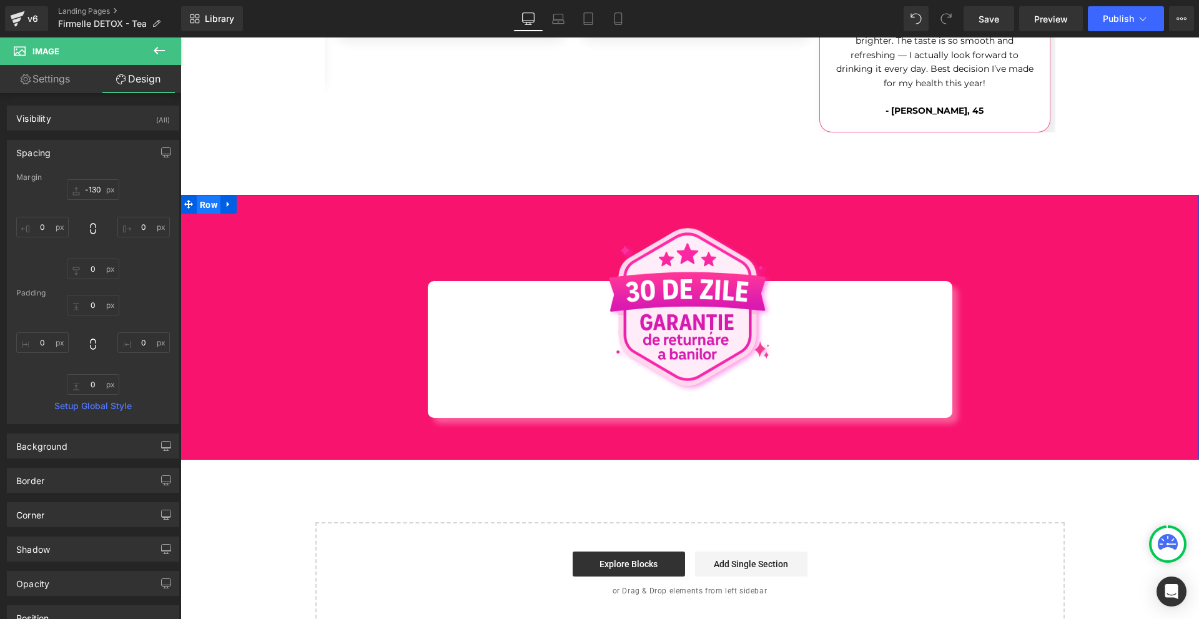
click at [206, 195] on span "Row" at bounding box center [209, 204] width 24 height 19
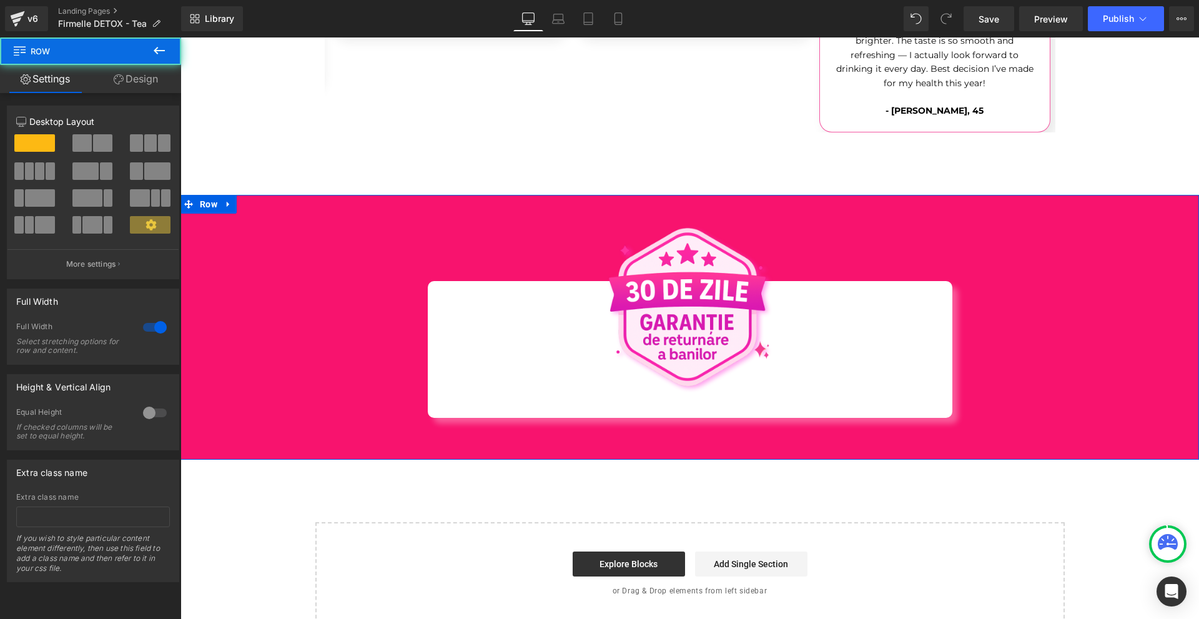
click at [139, 81] on link "Design" at bounding box center [136, 79] width 91 height 28
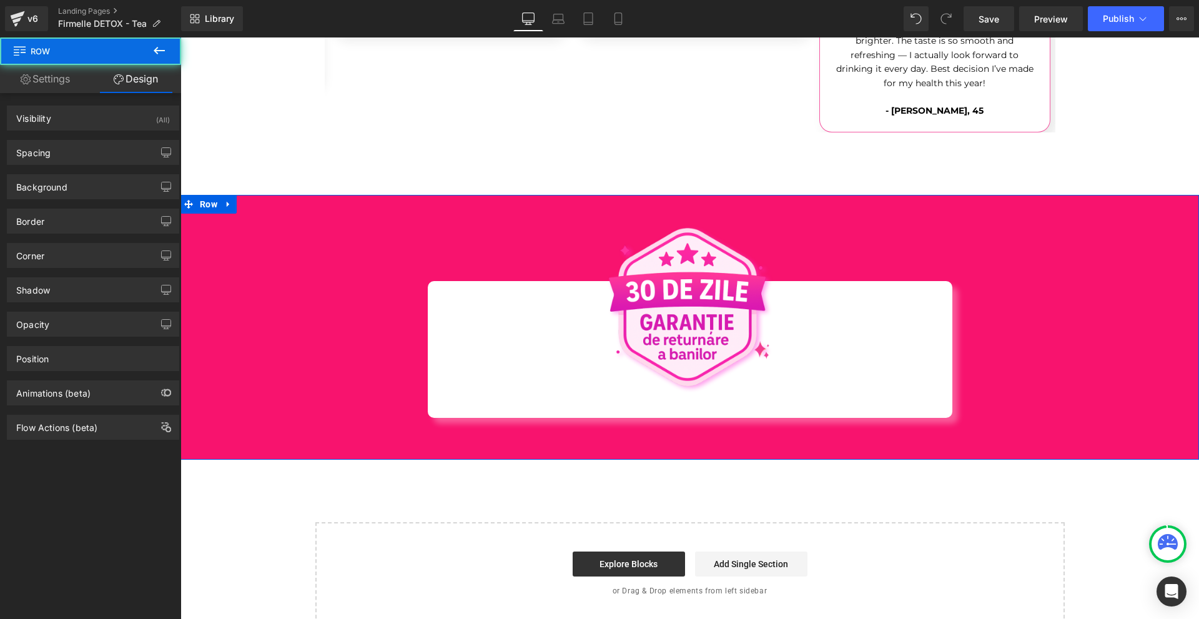
drag, startPoint x: 73, startPoint y: 189, endPoint x: 74, endPoint y: 251, distance: 61.8
click at [73, 190] on div "Background" at bounding box center [92, 187] width 171 height 24
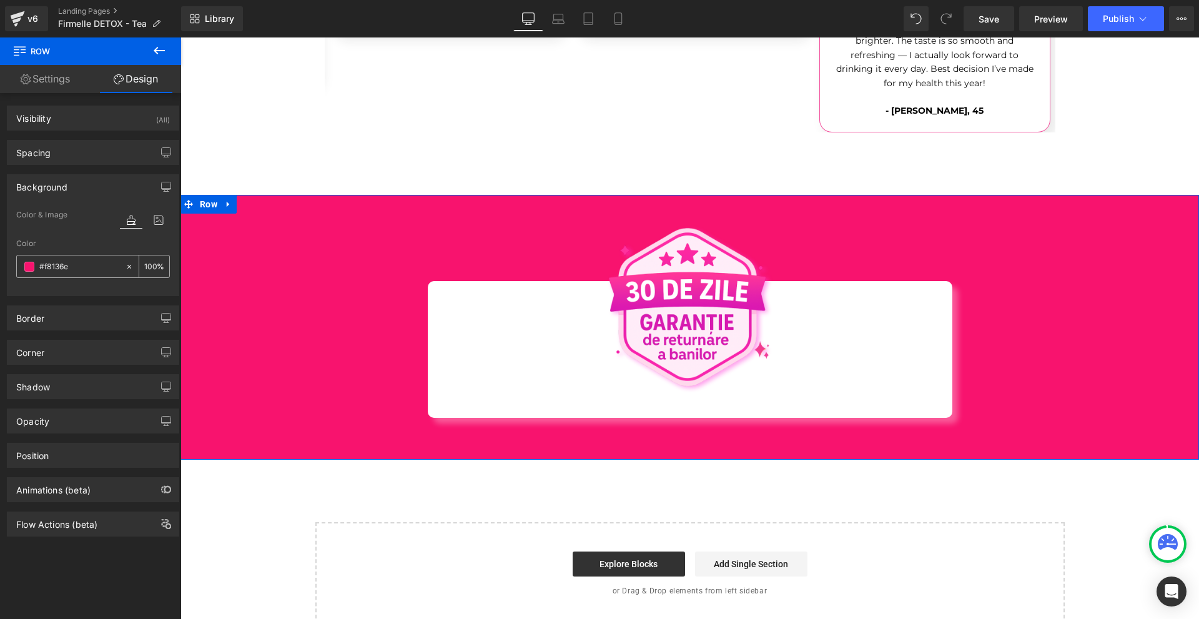
click at [76, 255] on div "#f8136e 100 %" at bounding box center [93, 266] width 154 height 23
click at [76, 264] on input "#f8136e" at bounding box center [79, 267] width 80 height 14
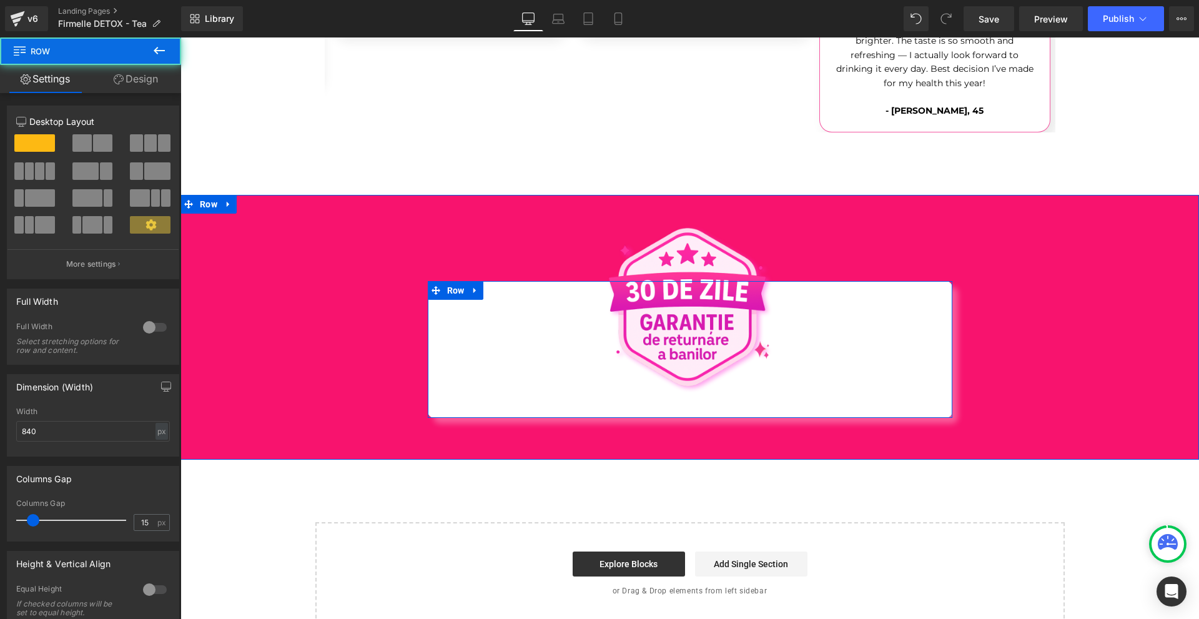
click at [718, 388] on div "Image Row" at bounding box center [690, 349] width 525 height 137
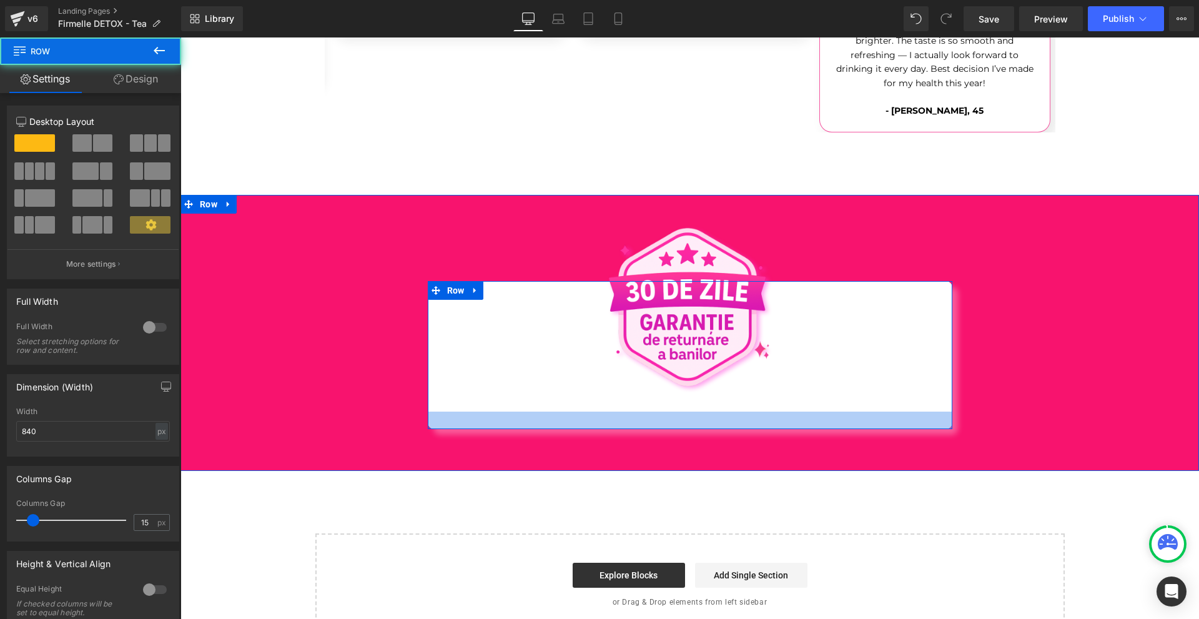
drag, startPoint x: 718, startPoint y: 392, endPoint x: 771, endPoint y: 450, distance: 78.7
click at [718, 412] on div at bounding box center [690, 420] width 525 height 17
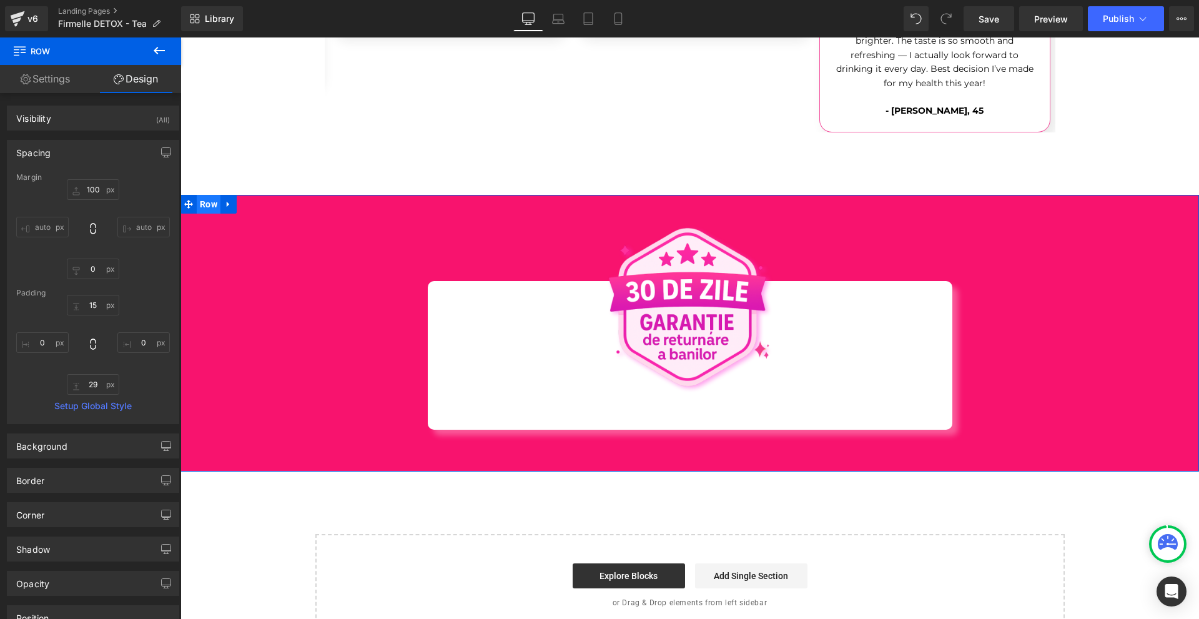
click at [209, 195] on span "Row" at bounding box center [209, 204] width 24 height 19
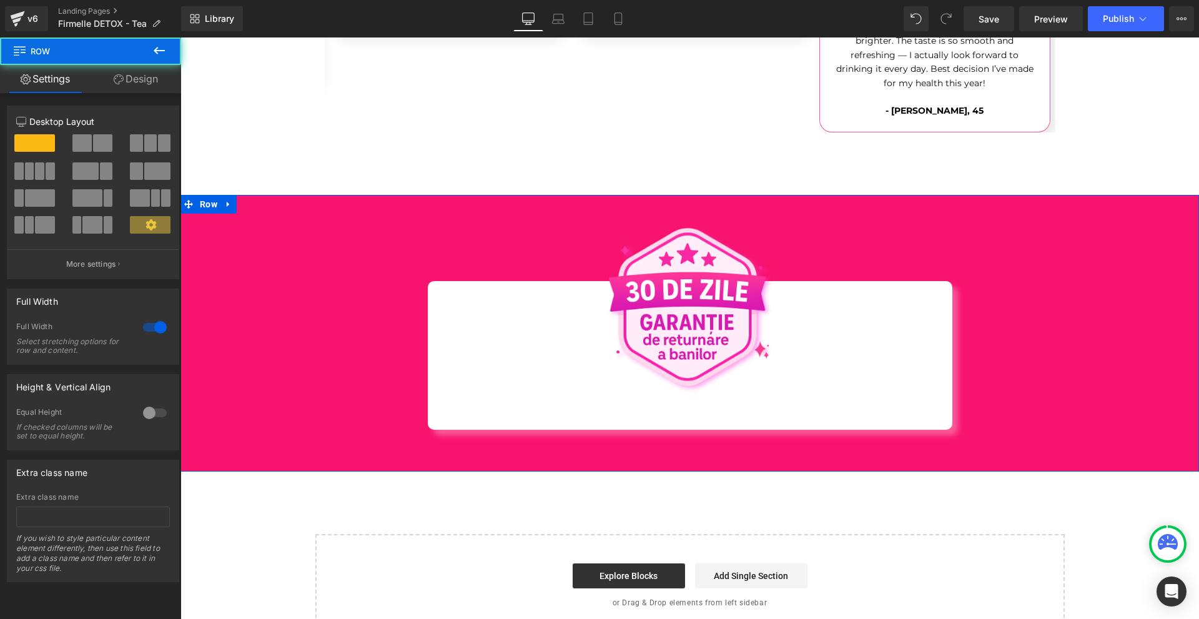
click at [144, 98] on div "Column Size Customizer 12 Desktop Layout Laptop Layout Tablet Layout Mobile Lay…" at bounding box center [93, 187] width 187 height 183
click at [142, 87] on link "Design" at bounding box center [136, 79] width 91 height 28
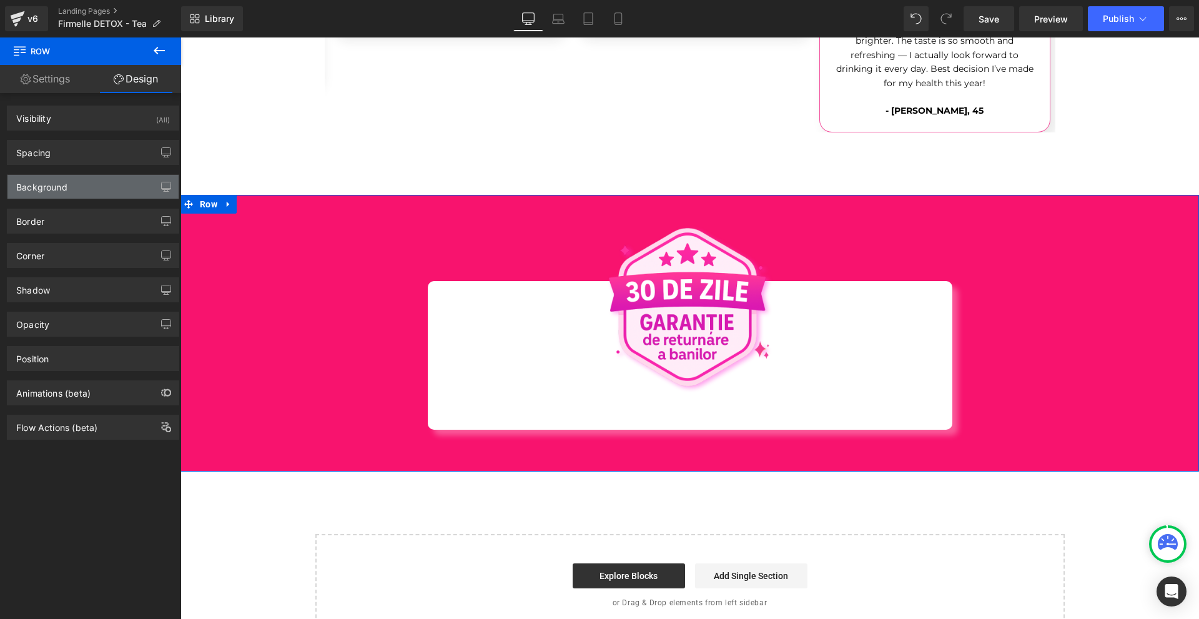
click at [79, 174] on div "Background Color & Image color Color #f8136e 100 % Image Replace Image Upload i…" at bounding box center [93, 182] width 187 height 34
drag, startPoint x: 81, startPoint y: 188, endPoint x: 89, endPoint y: 192, distance: 8.9
click at [84, 188] on div "Background" at bounding box center [92, 187] width 171 height 24
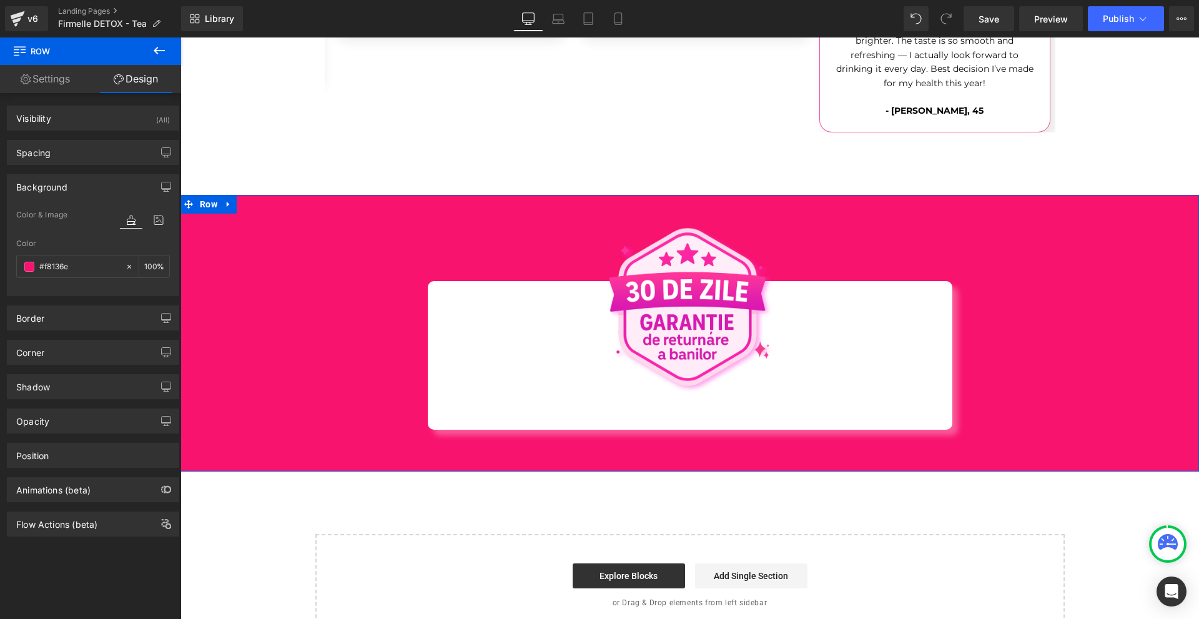
click at [146, 229] on div at bounding box center [145, 232] width 50 height 8
click at [152, 220] on icon at bounding box center [158, 220] width 22 height 16
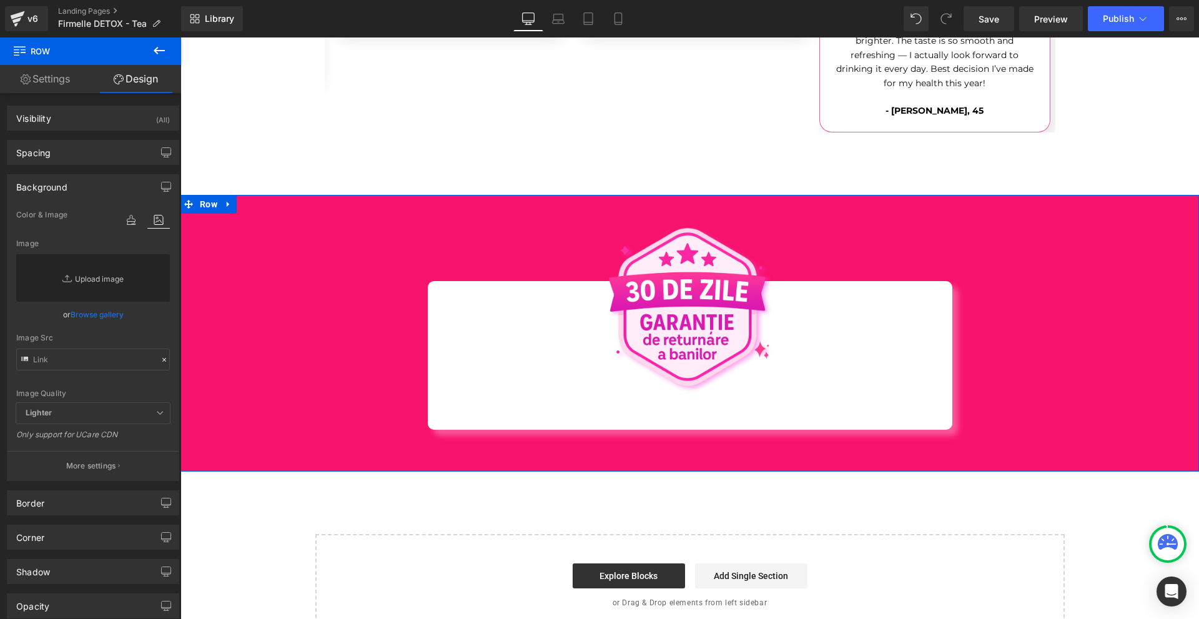
click at [94, 265] on link "Replace Image" at bounding box center [93, 277] width 154 height 47
type input "C:\fakepath\Névtelen (1980 x 1480 képpont) (1980 x 1000 képpont) (2100 x 1000 k…"
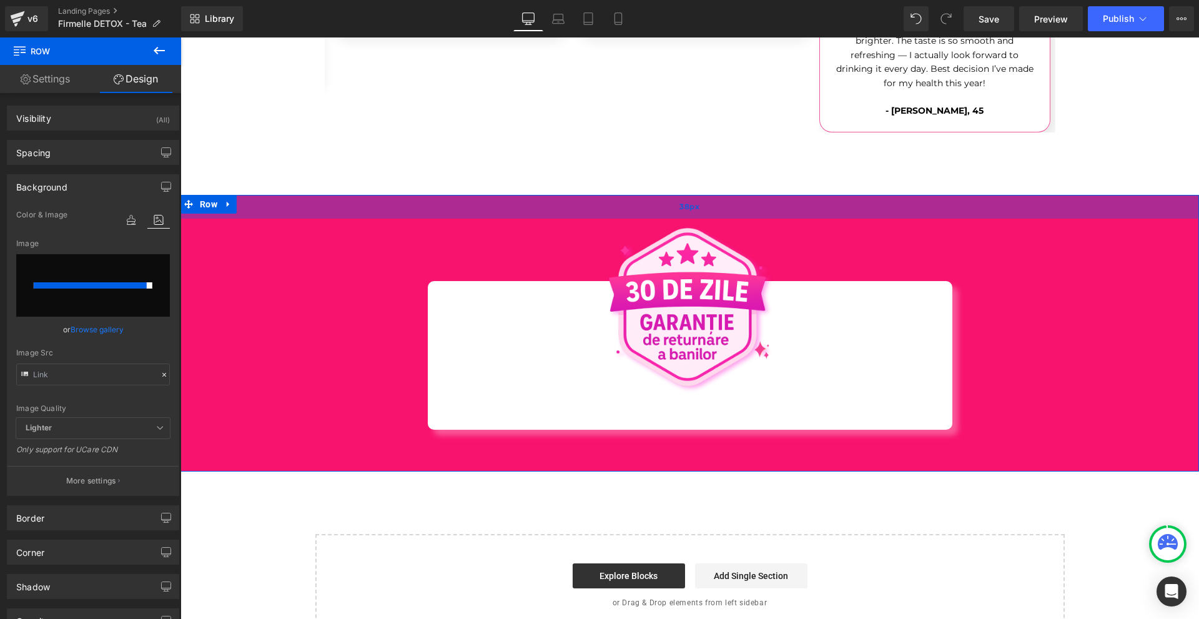
click at [202, 195] on div "38px" at bounding box center [689, 207] width 1019 height 24
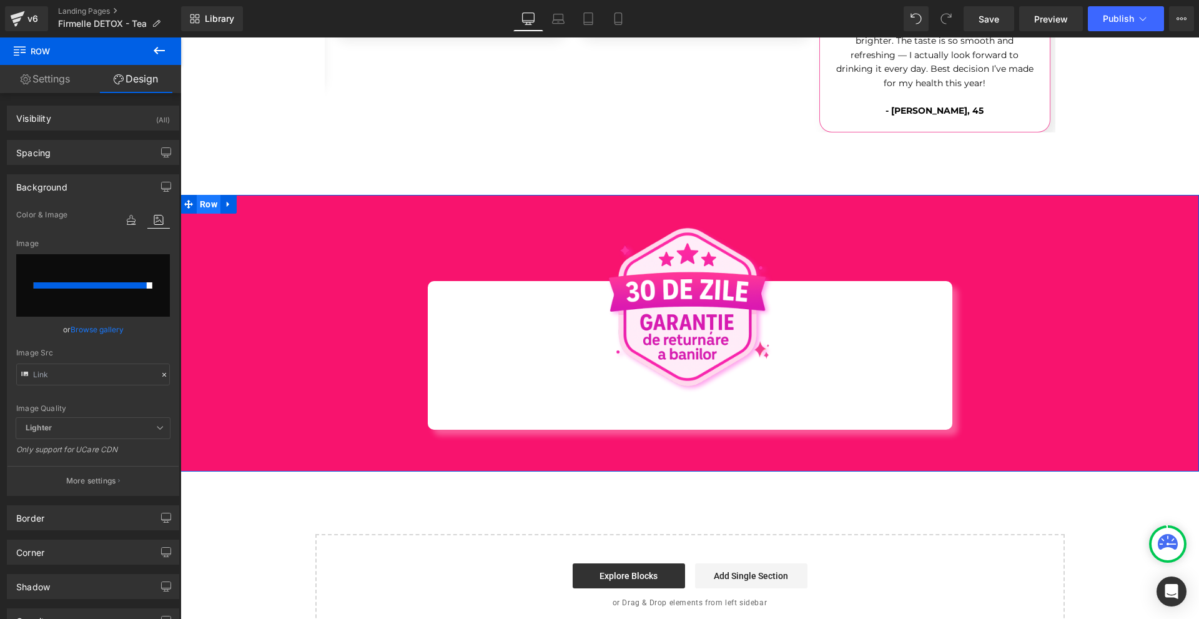
click at [202, 195] on span "Row" at bounding box center [209, 204] width 24 height 19
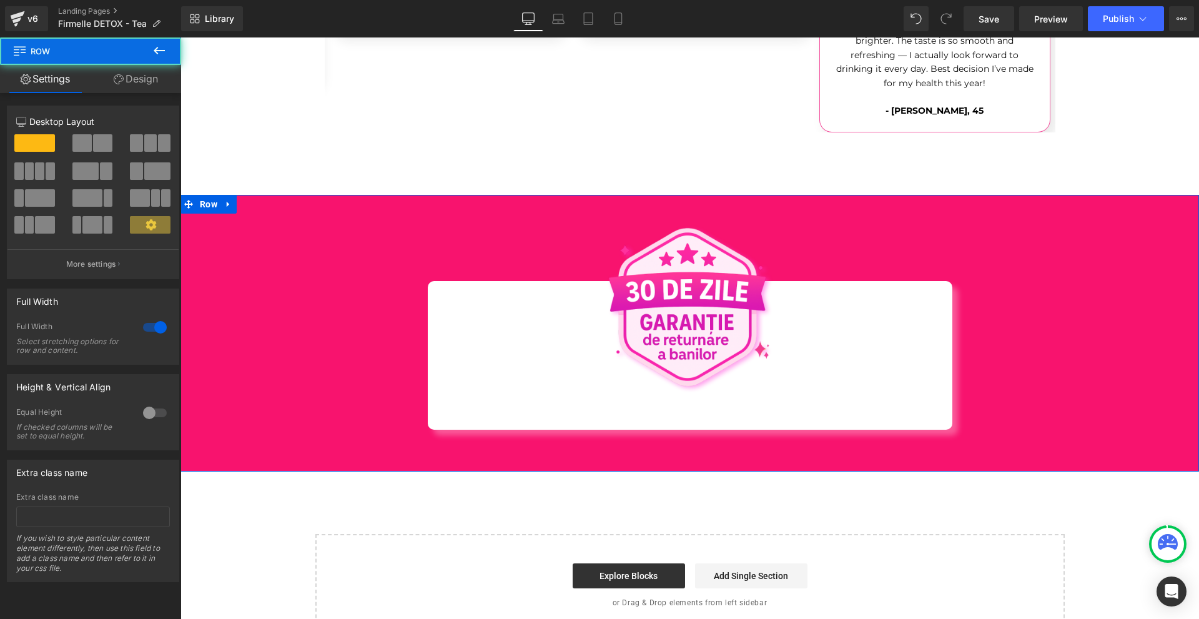
click at [152, 87] on link "Design" at bounding box center [136, 79] width 91 height 28
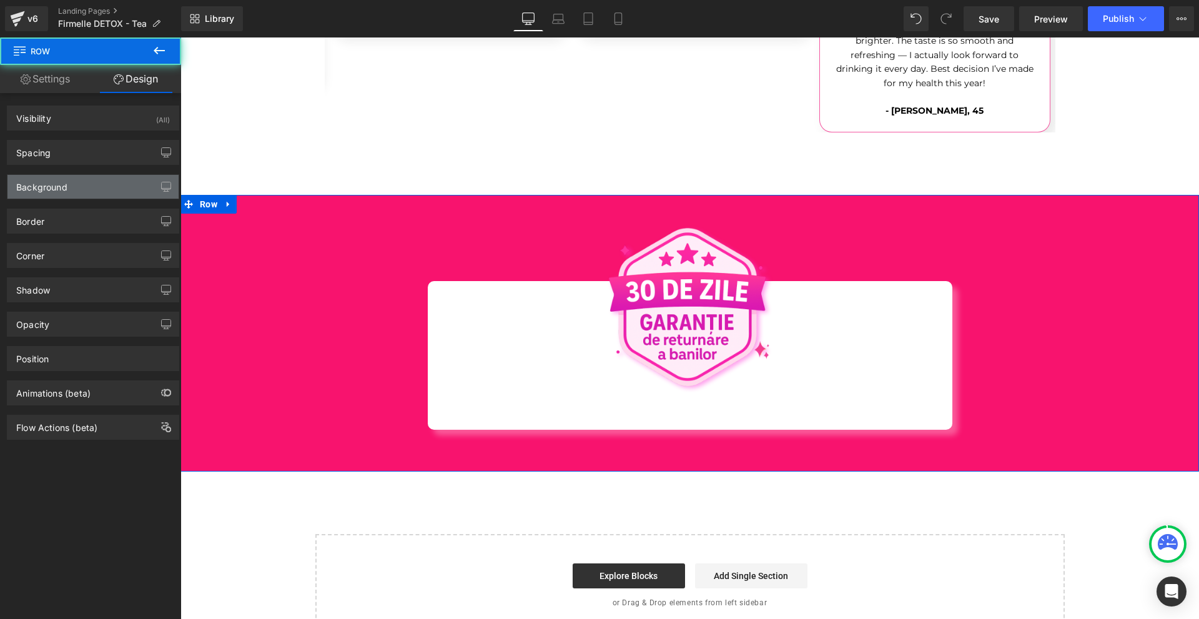
click at [64, 192] on div "Background" at bounding box center [41, 183] width 51 height 17
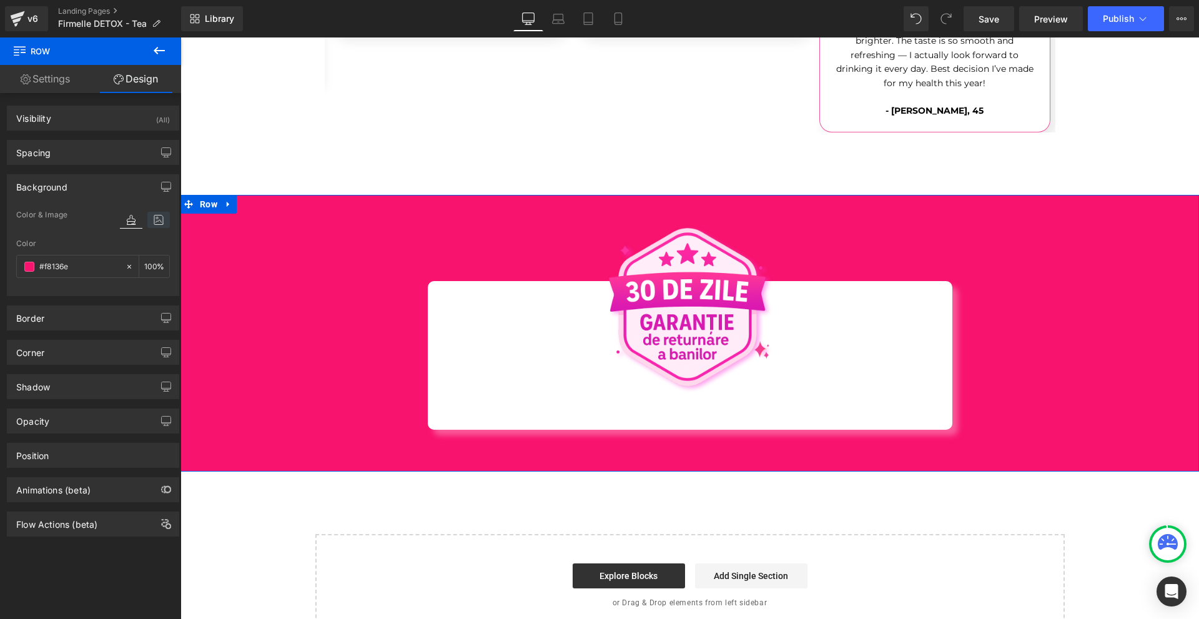
click at [149, 221] on icon at bounding box center [158, 220] width 22 height 16
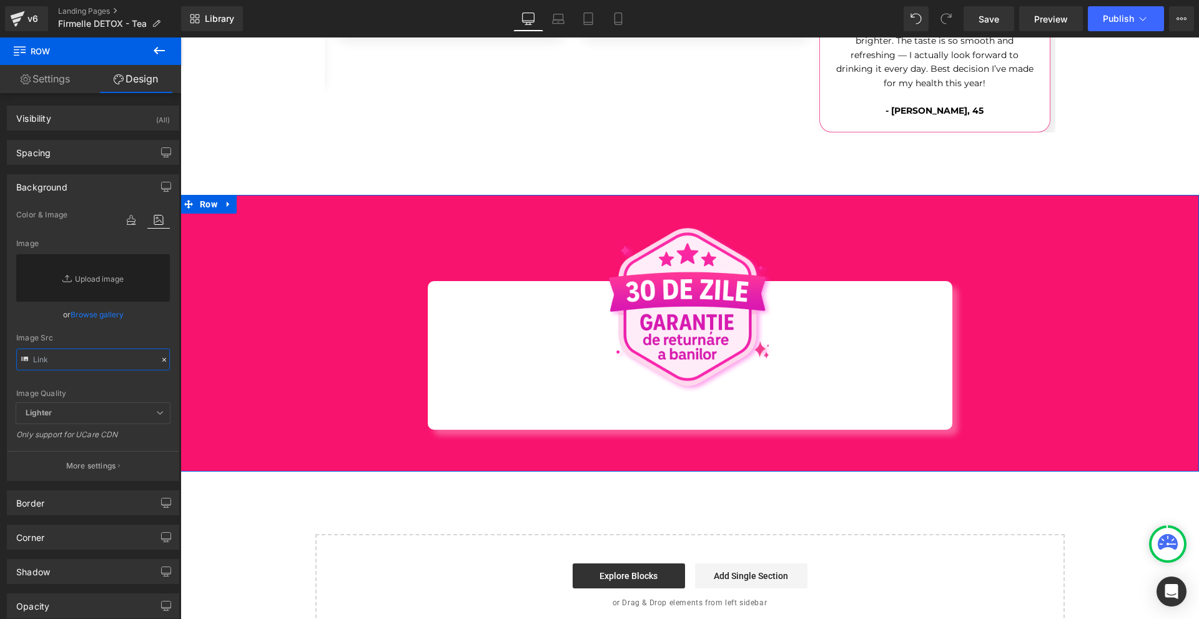
click at [86, 357] on input "text" at bounding box center [93, 359] width 154 height 22
paste input "[URL][DOMAIN_NAME]"
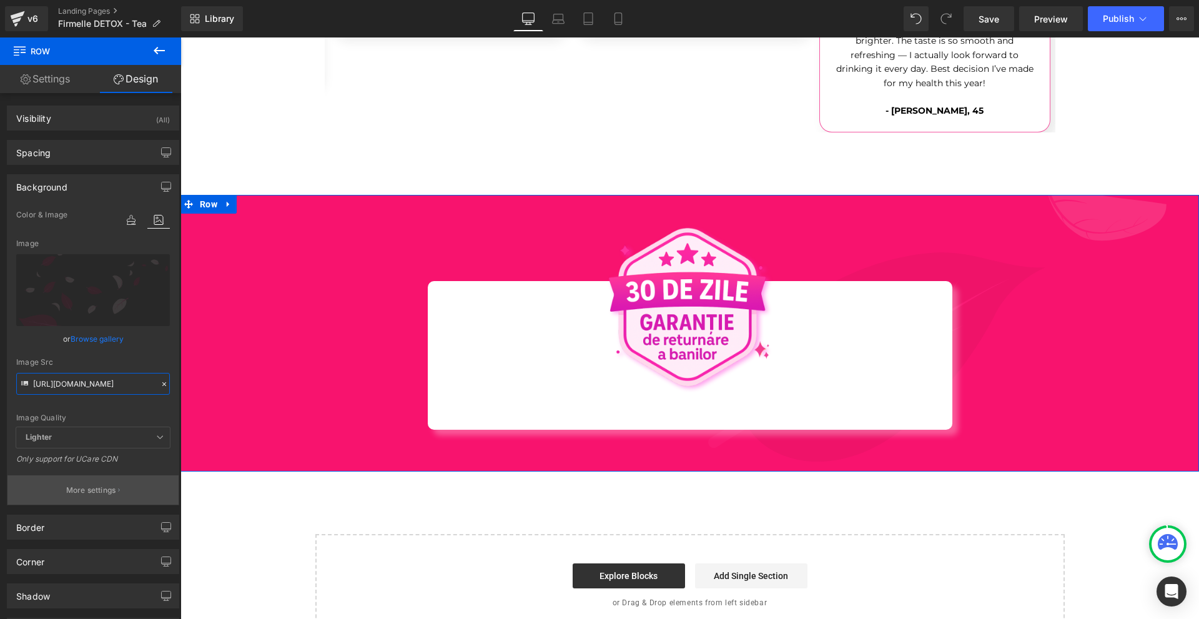
type input "[URL][DOMAIN_NAME]"
click at [126, 481] on button "More settings" at bounding box center [92, 489] width 171 height 29
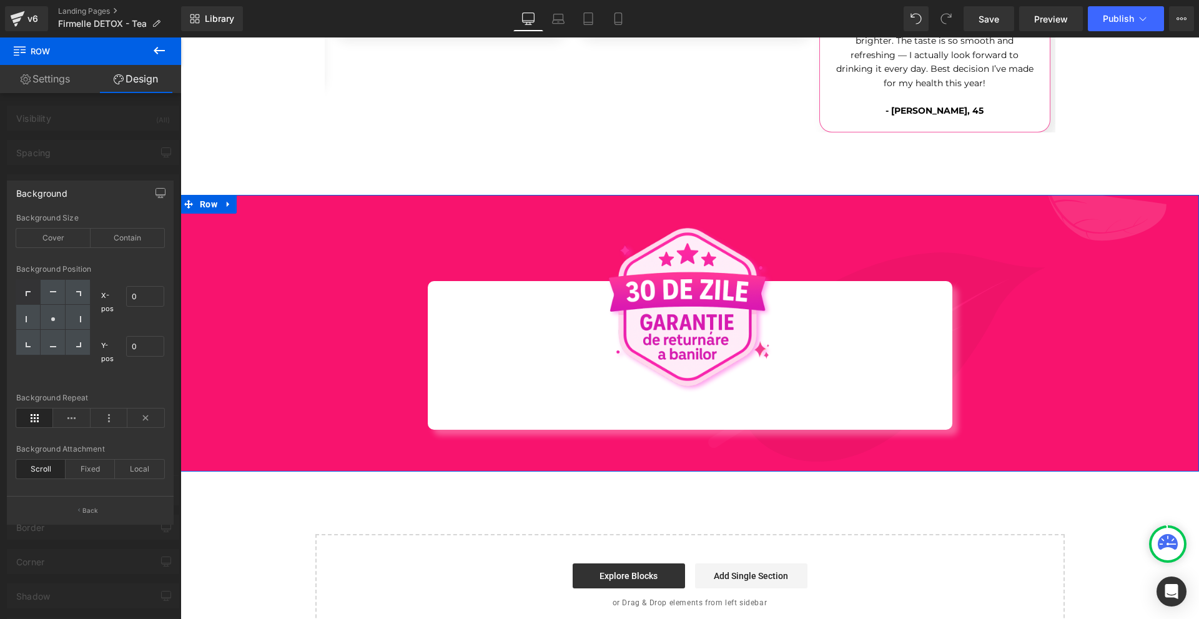
click at [134, 247] on div "Background Size Cover Contain" at bounding box center [90, 238] width 148 height 48
click at [134, 243] on div "Contain" at bounding box center [128, 238] width 74 height 19
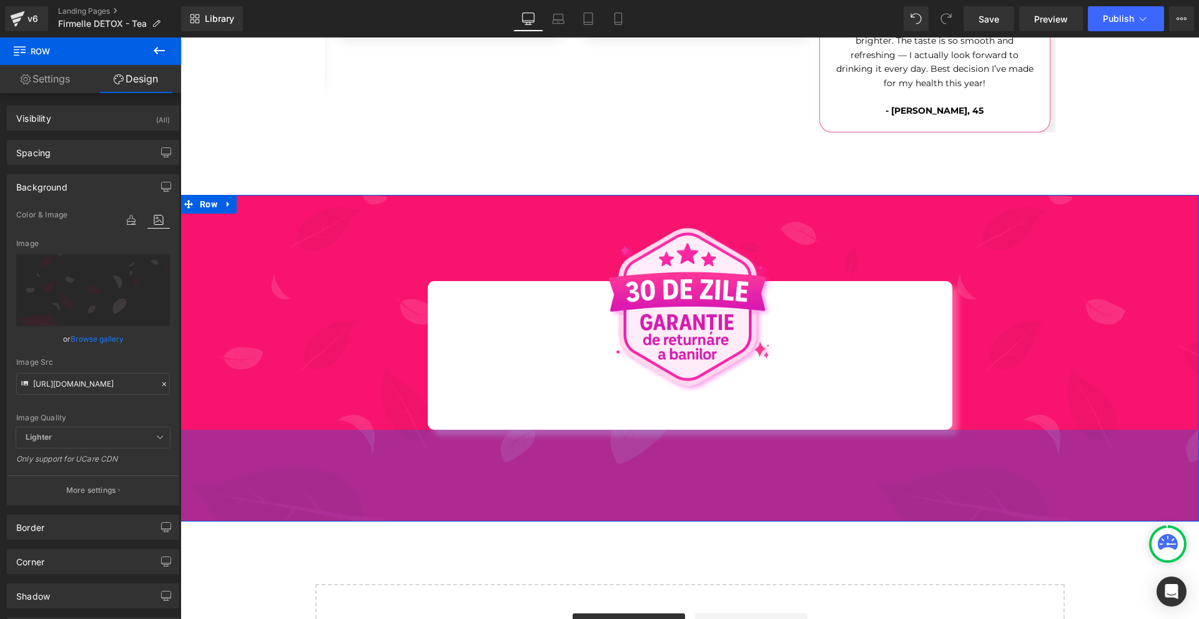
drag, startPoint x: 587, startPoint y: 447, endPoint x: 587, endPoint y: 496, distance: 50.0
click at [587, 496] on div "147px" at bounding box center [689, 476] width 1019 height 92
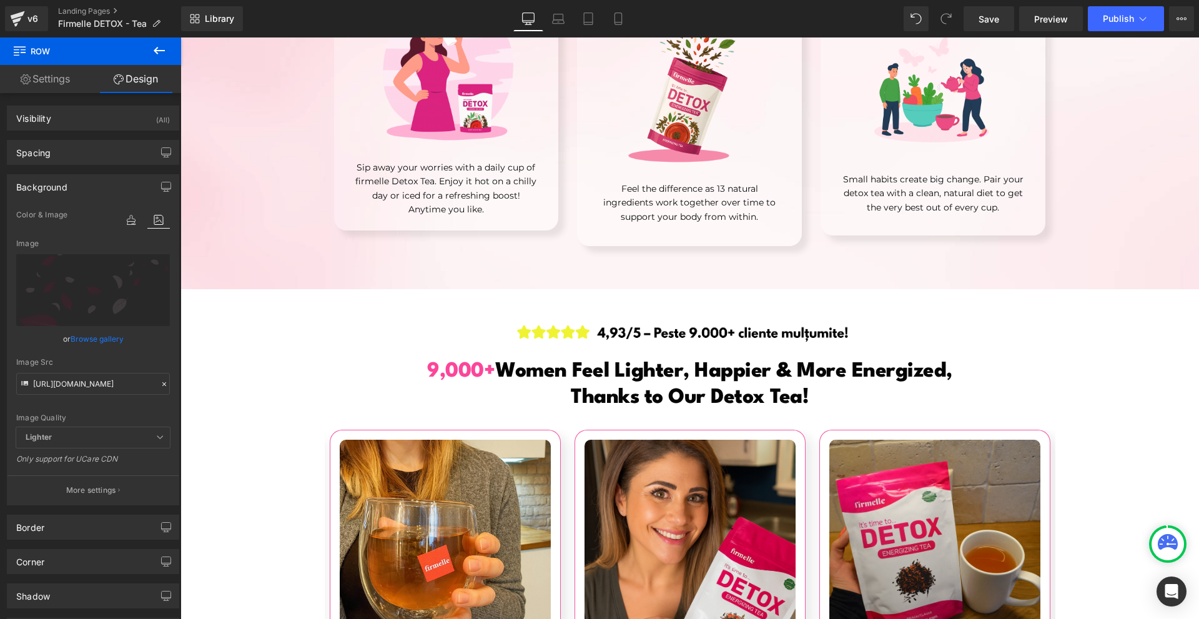
scroll to position [3443, 0]
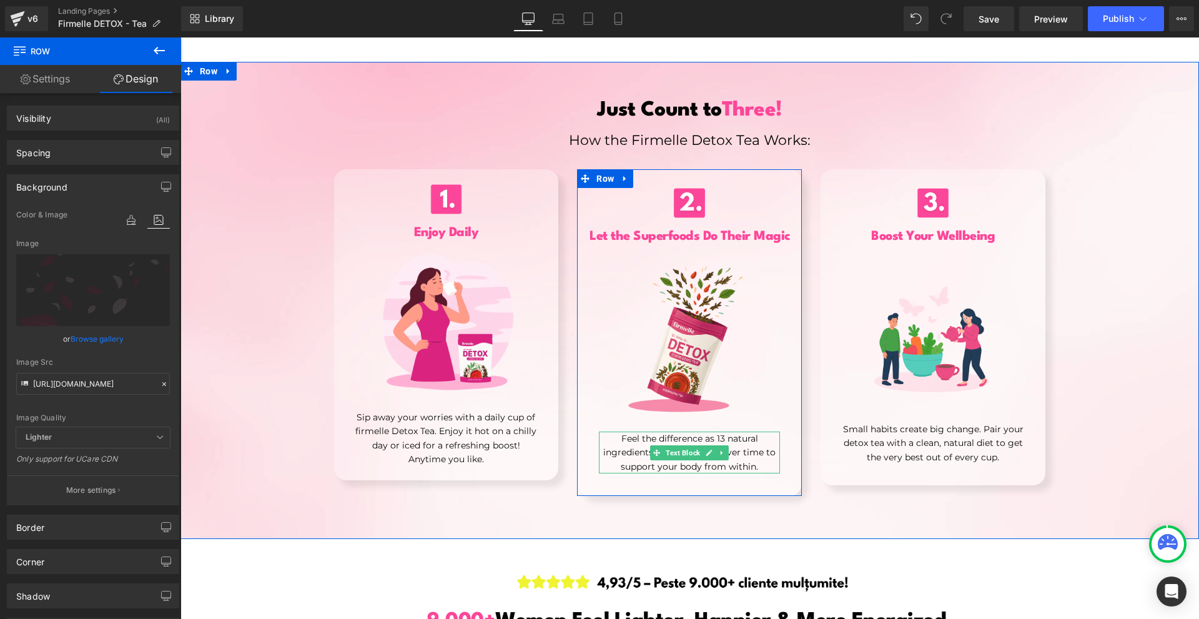
click at [719, 449] on icon at bounding box center [722, 452] width 7 height 7
click at [714, 449] on icon at bounding box center [716, 452] width 7 height 7
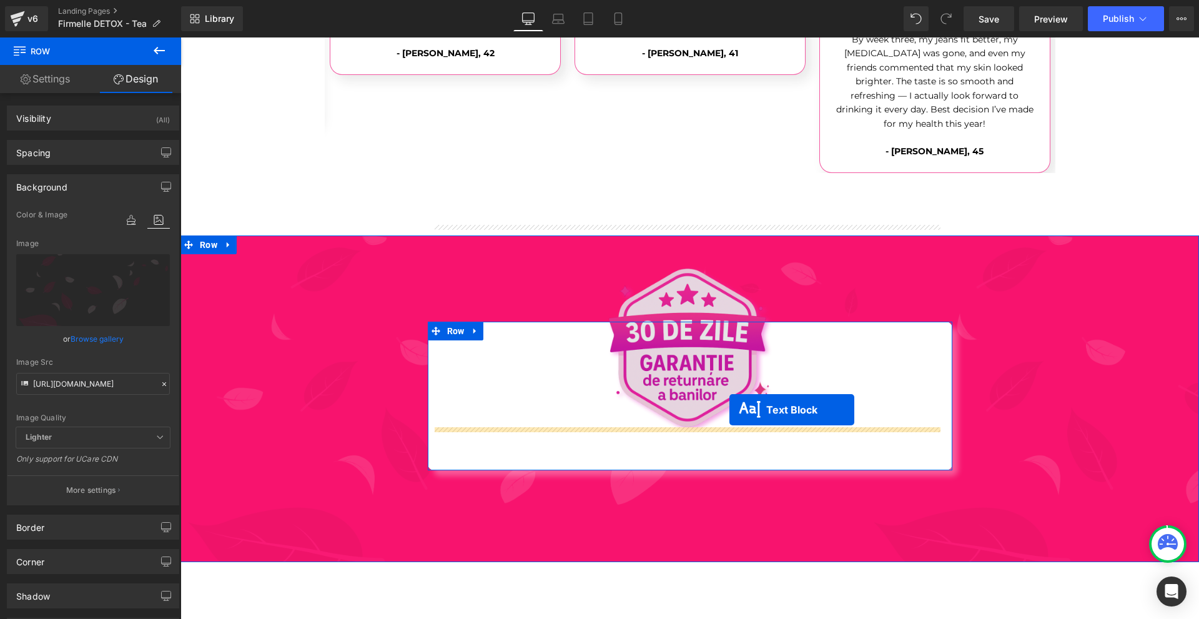
drag, startPoint x: 686, startPoint y: 476, endPoint x: 729, endPoint y: 410, distance: 79.0
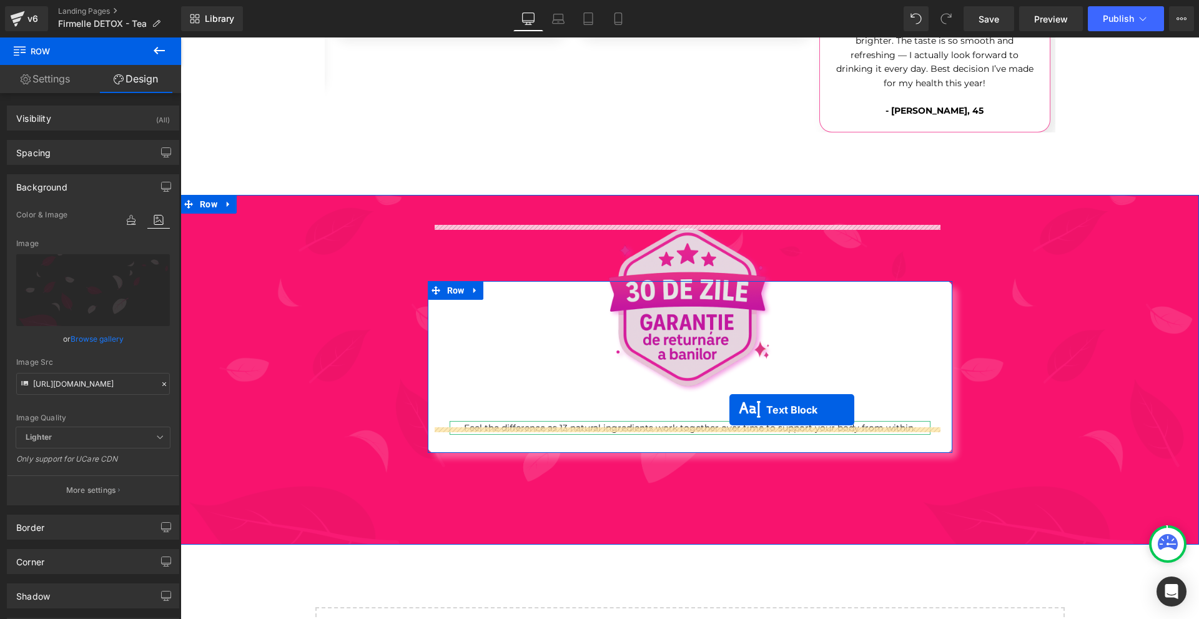
scroll to position [4402, 0]
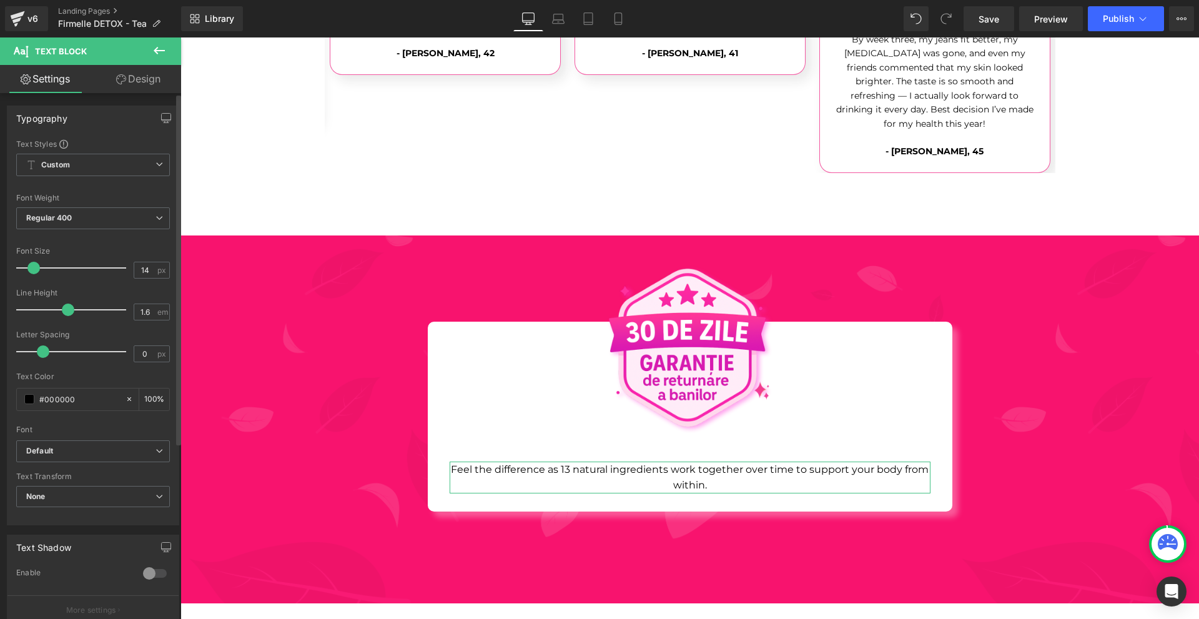
click at [34, 270] on span at bounding box center [33, 268] width 12 height 12
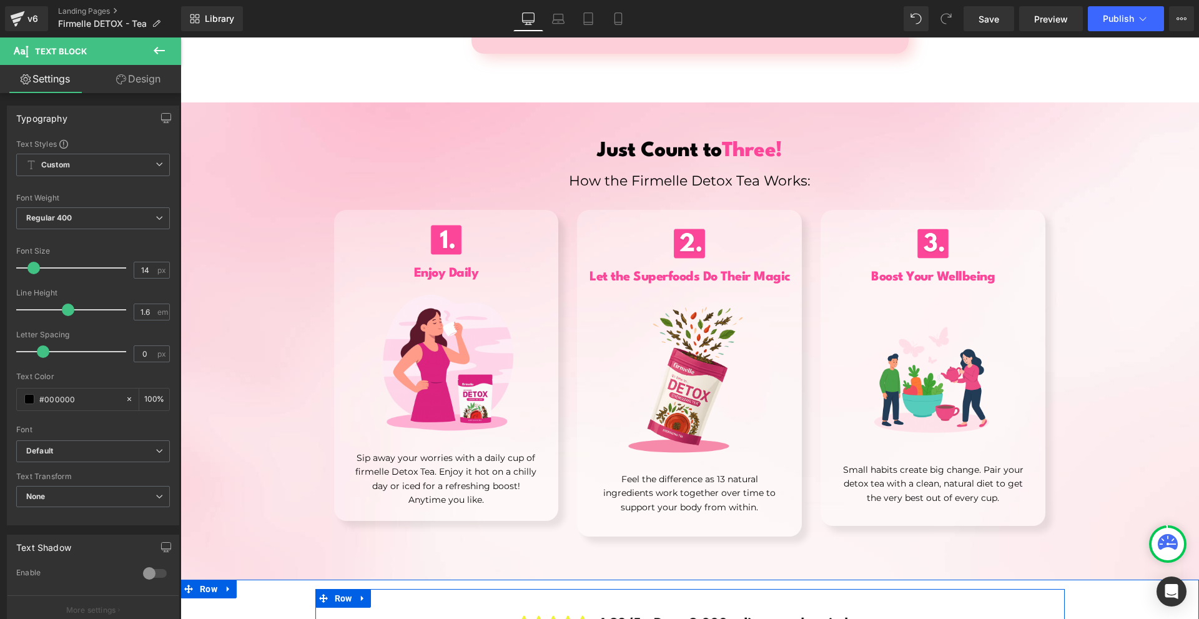
scroll to position [3278, 0]
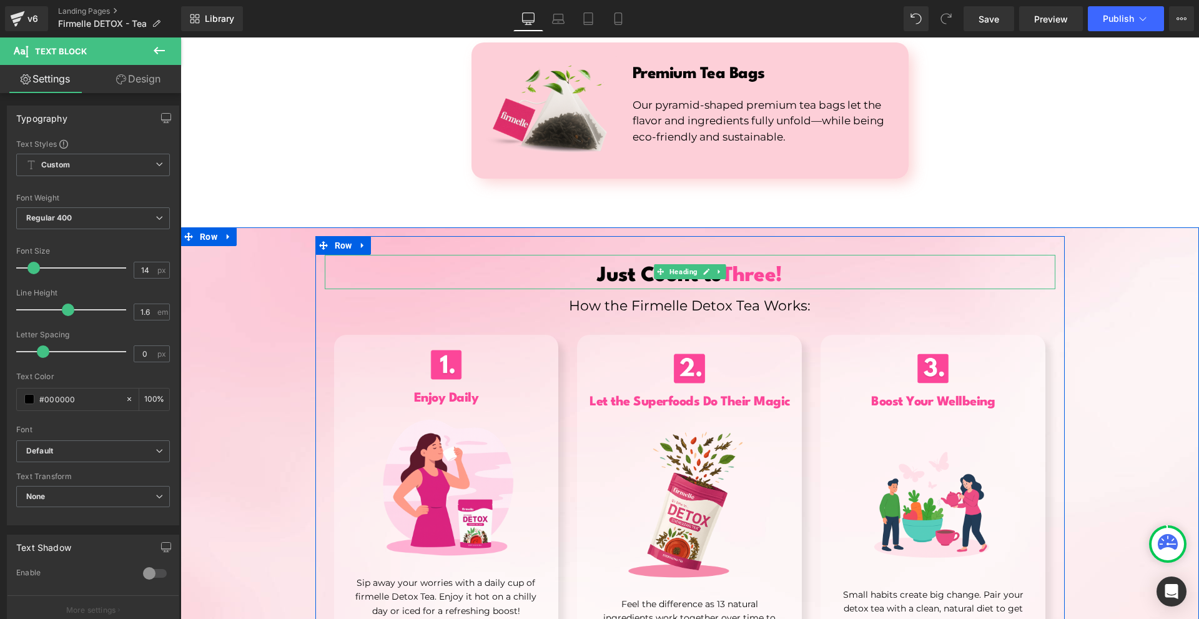
click at [713, 264] on link at bounding box center [719, 271] width 13 height 15
click at [706, 264] on link at bounding box center [712, 271] width 13 height 15
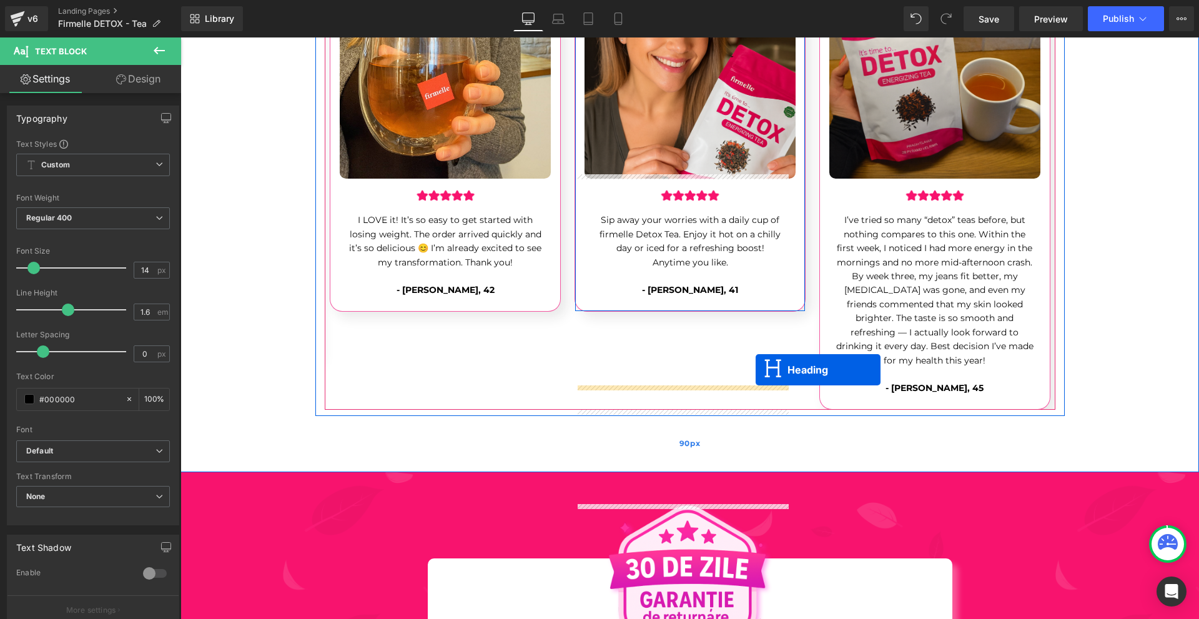
scroll to position [4215, 0]
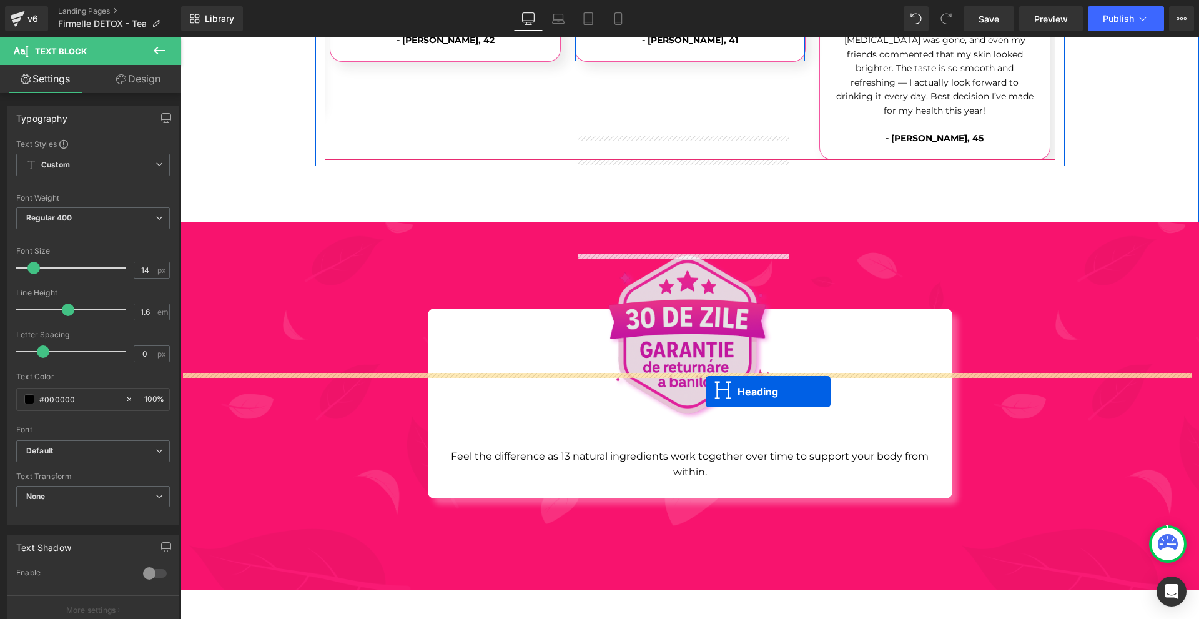
drag, startPoint x: 678, startPoint y: 286, endPoint x: 706, endPoint y: 392, distance: 109.1
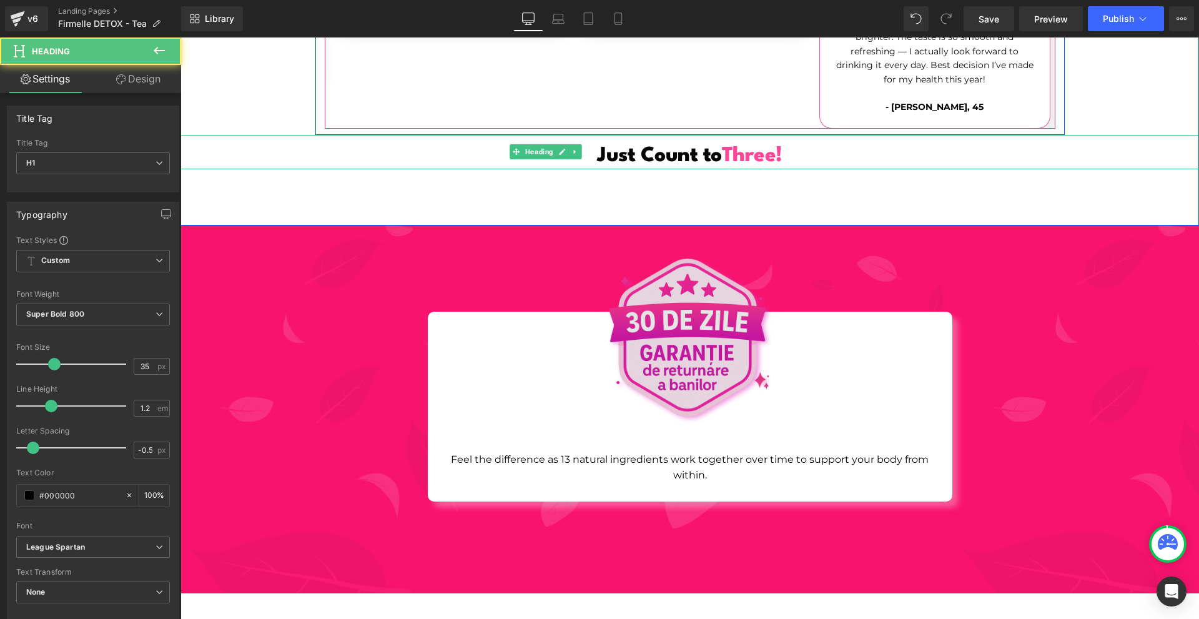
scroll to position [4183, 0]
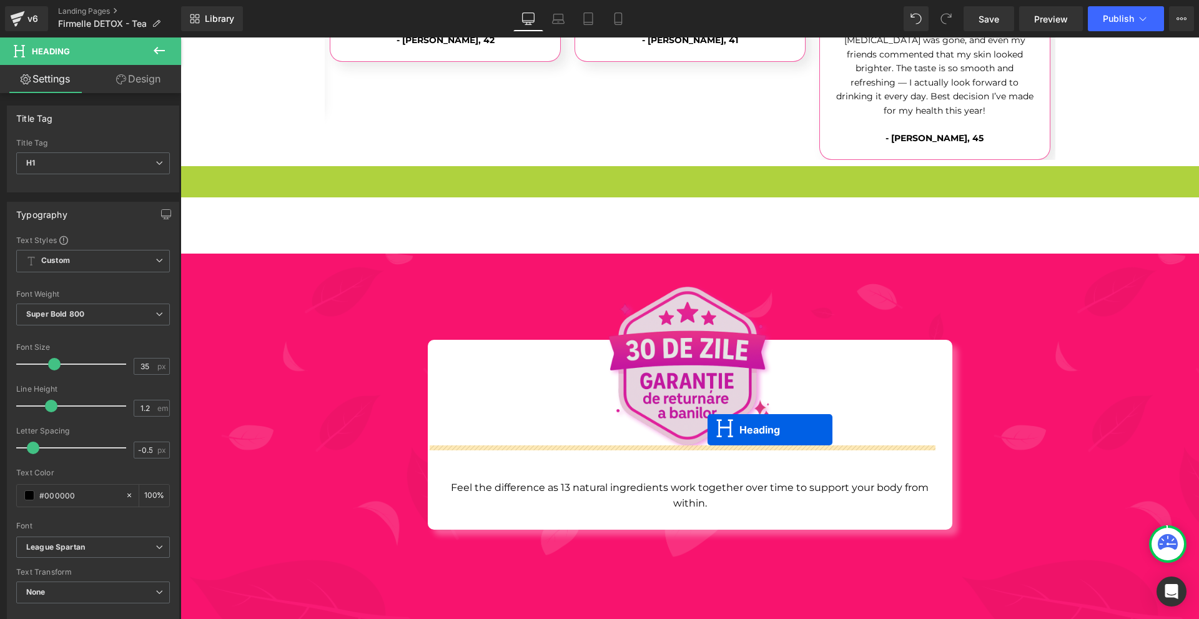
drag, startPoint x: 665, startPoint y: 160, endPoint x: 708, endPoint y: 432, distance: 274.3
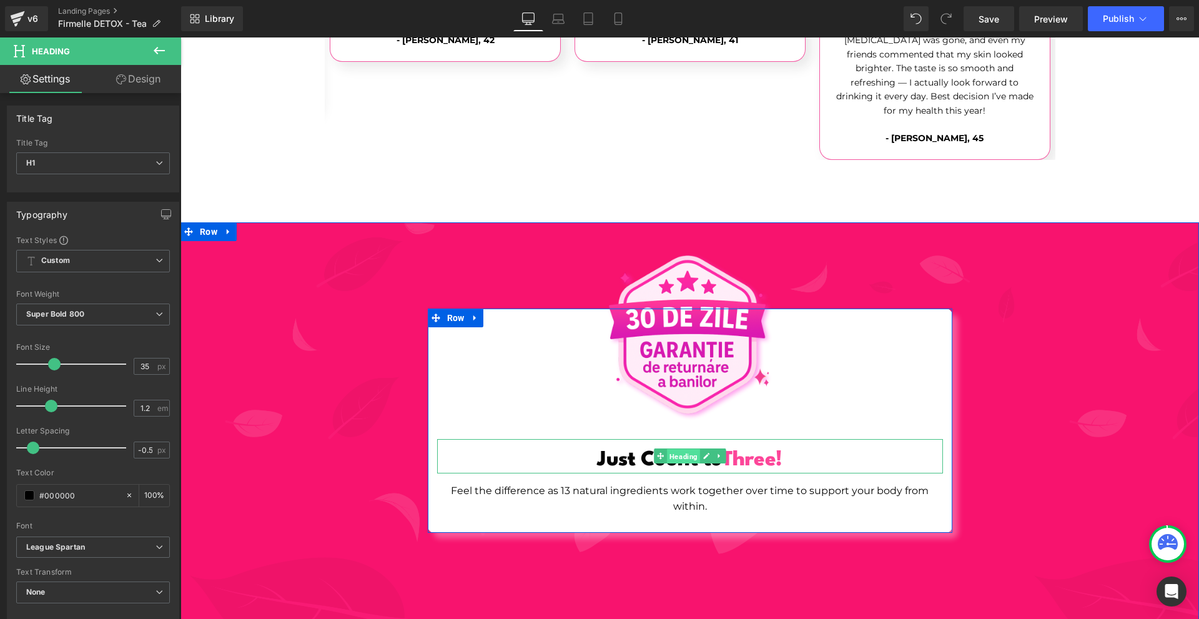
click at [680, 449] on span "Heading" at bounding box center [683, 456] width 33 height 15
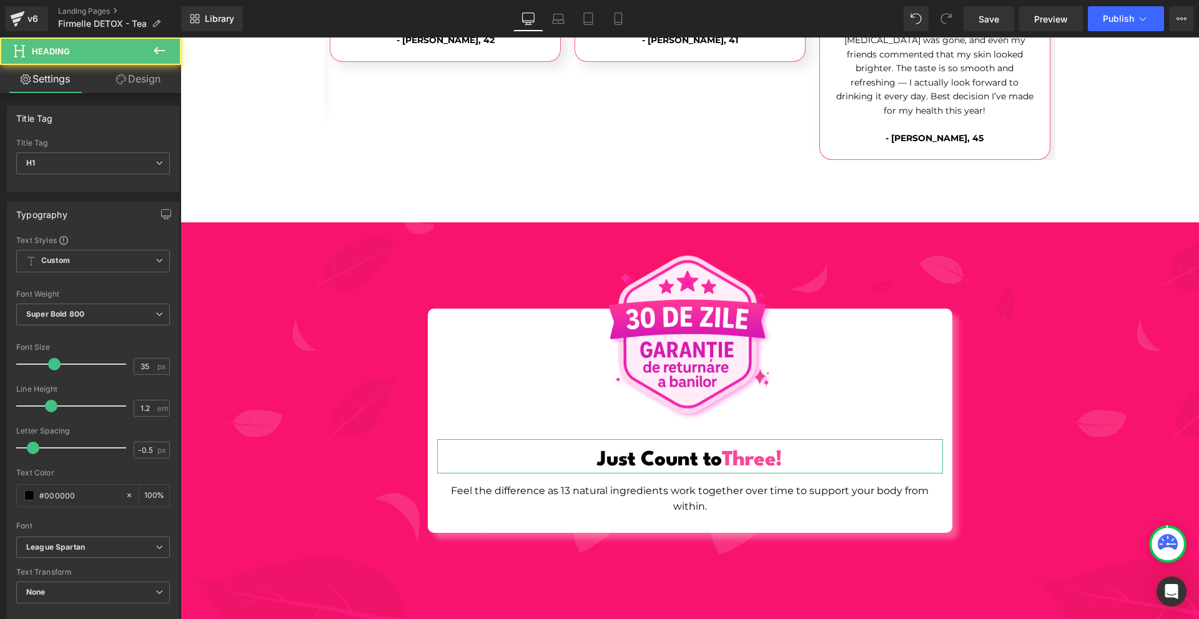
click at [141, 85] on link "Design" at bounding box center [138, 79] width 91 height 28
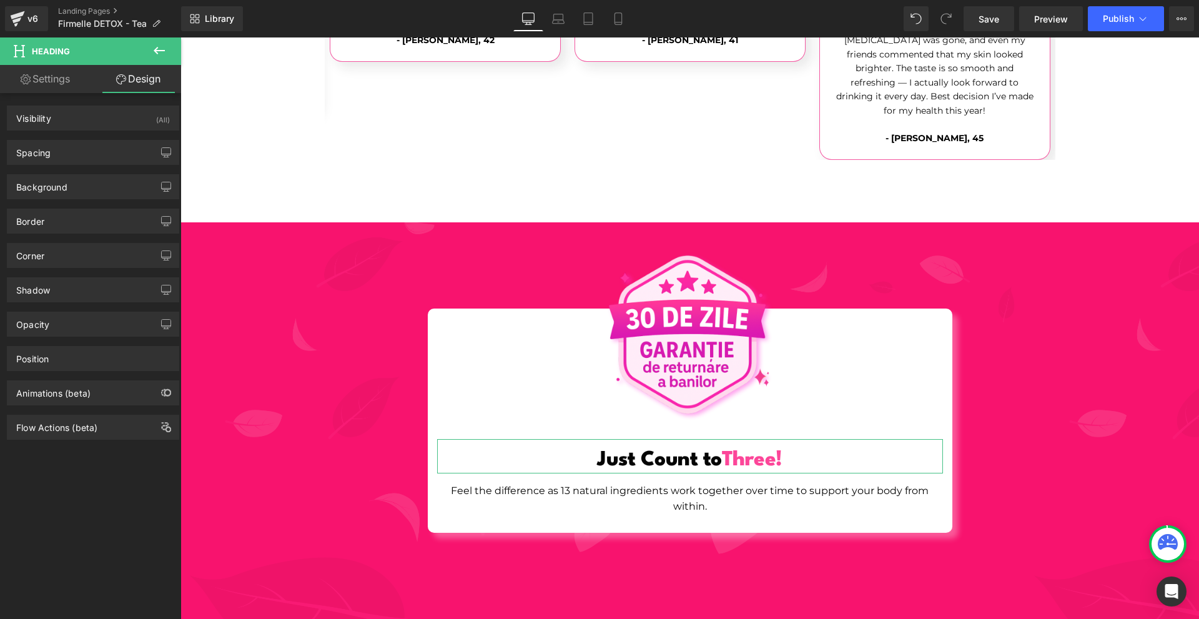
click at [91, 167] on div "Background Color & Image color Color transparent 0 % Image Replace Image Upload…" at bounding box center [93, 182] width 187 height 34
drag, startPoint x: 91, startPoint y: 160, endPoint x: 107, endPoint y: 189, distance: 33.5
click at [94, 164] on div "Spacing" at bounding box center [92, 153] width 171 height 24
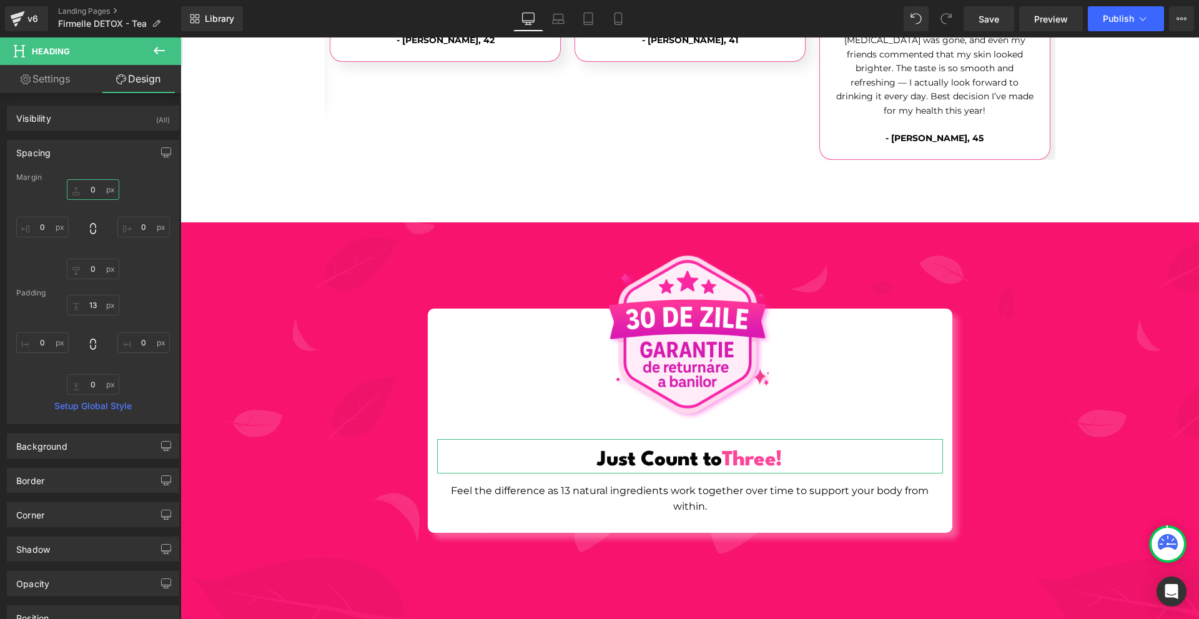
click at [105, 196] on input "0" at bounding box center [93, 189] width 52 height 21
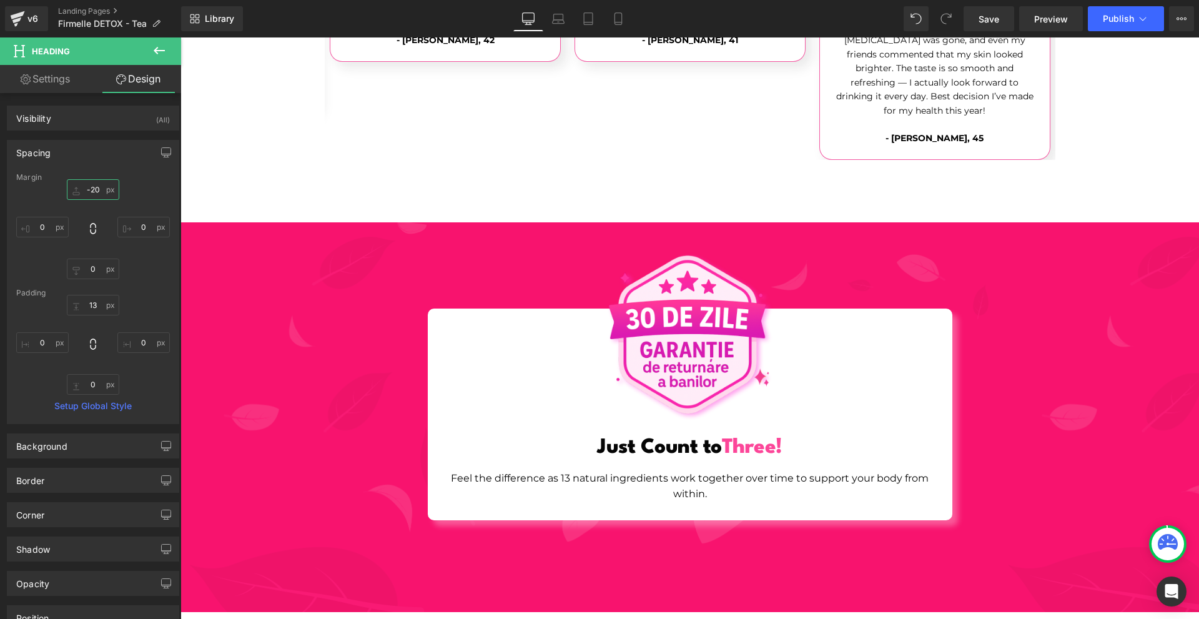
type input "-20"
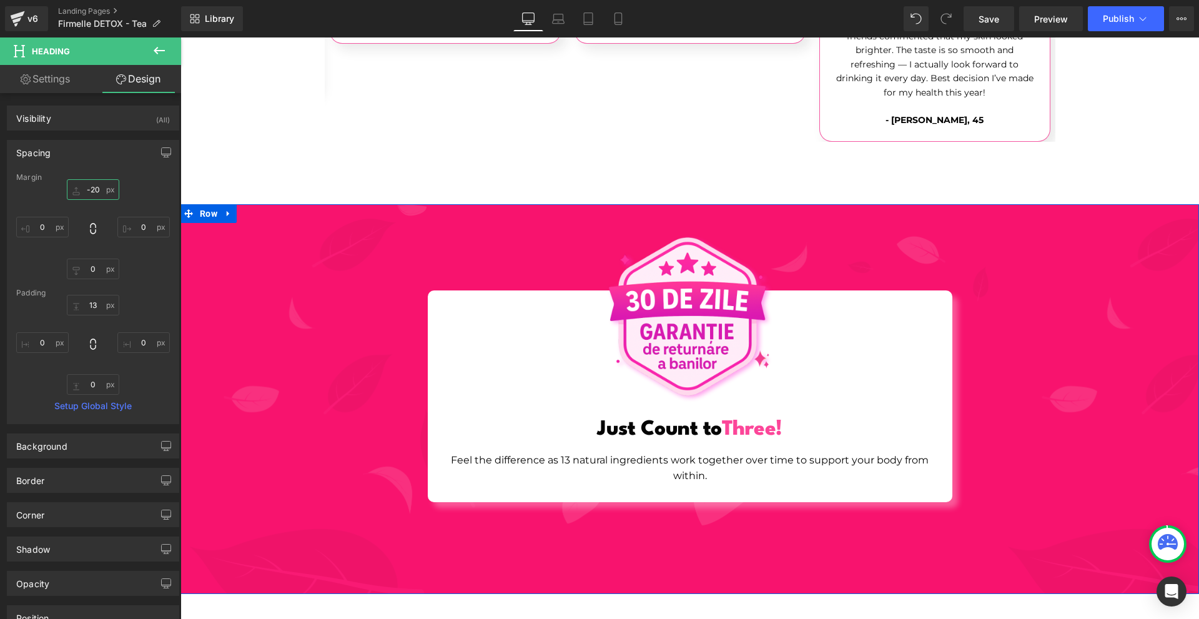
scroll to position [4371, 0]
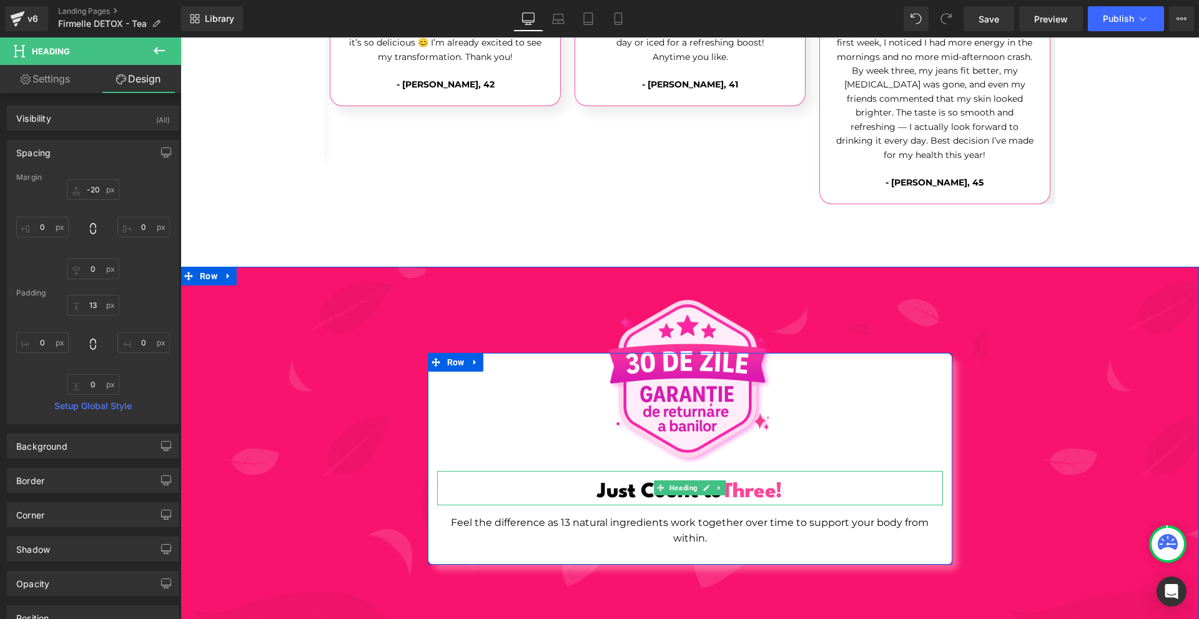
click at [798, 479] on h1 "Just Count to Three!" at bounding box center [690, 492] width 506 height 26
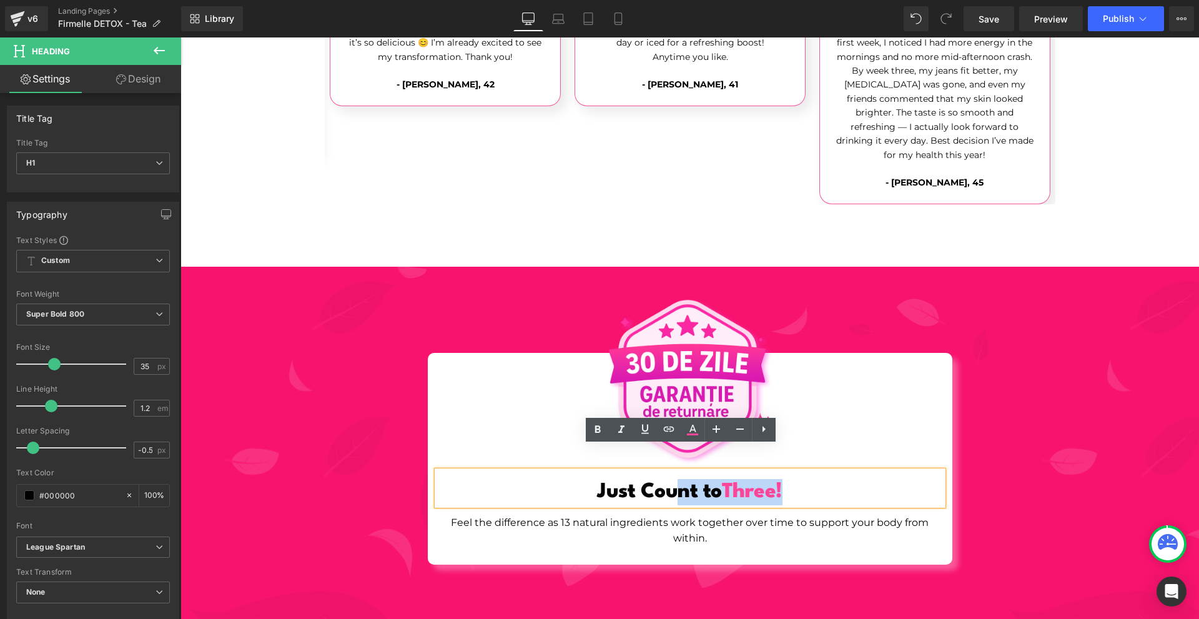
drag, startPoint x: 770, startPoint y: 465, endPoint x: 673, endPoint y: 461, distance: 96.8
click at [670, 479] on h1 "Just Count to Three!" at bounding box center [690, 492] width 506 height 26
click at [693, 428] on icon at bounding box center [692, 429] width 15 height 15
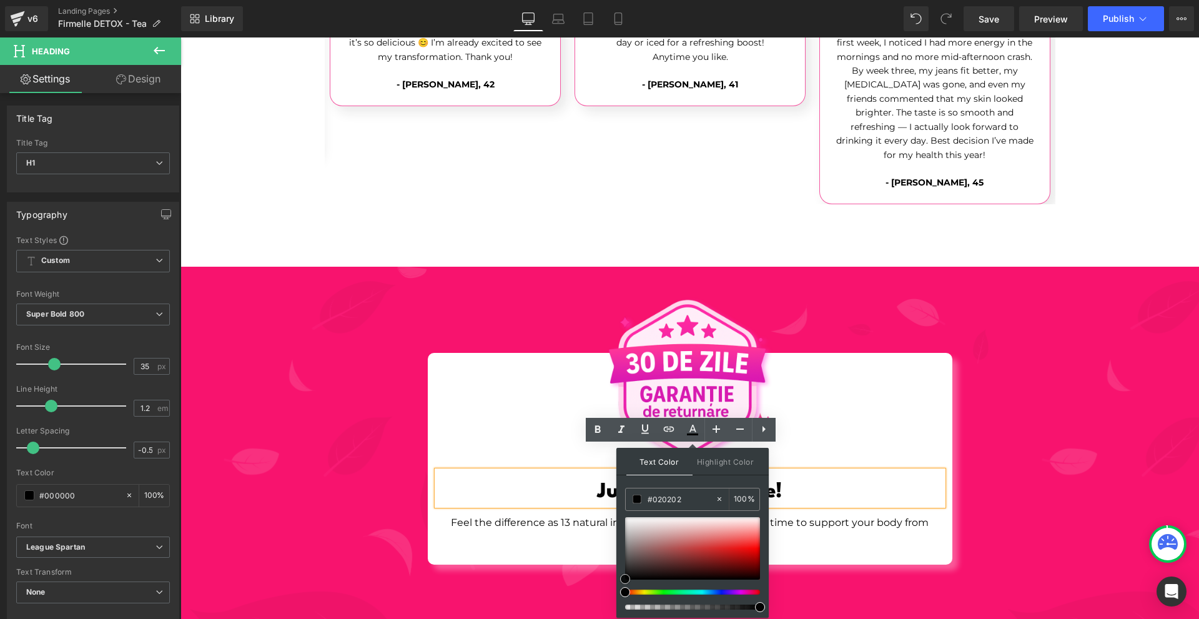
drag, startPoint x: 833, startPoint y: 595, endPoint x: 600, endPoint y: 606, distance: 233.2
click at [786, 479] on h1 "Just Cou nt to Three!" at bounding box center [690, 492] width 506 height 26
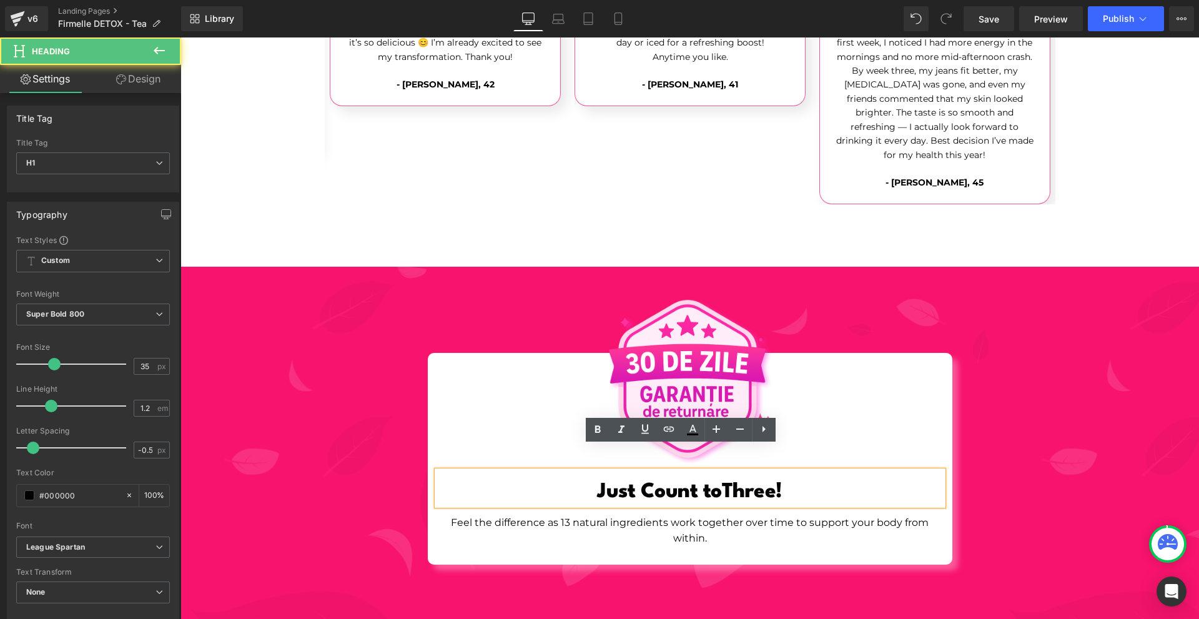
click at [971, 460] on div "Image Just Cou nt to Three! Heading Feel the difference as 13 natural ingredien…" at bounding box center [689, 427] width 1019 height 274
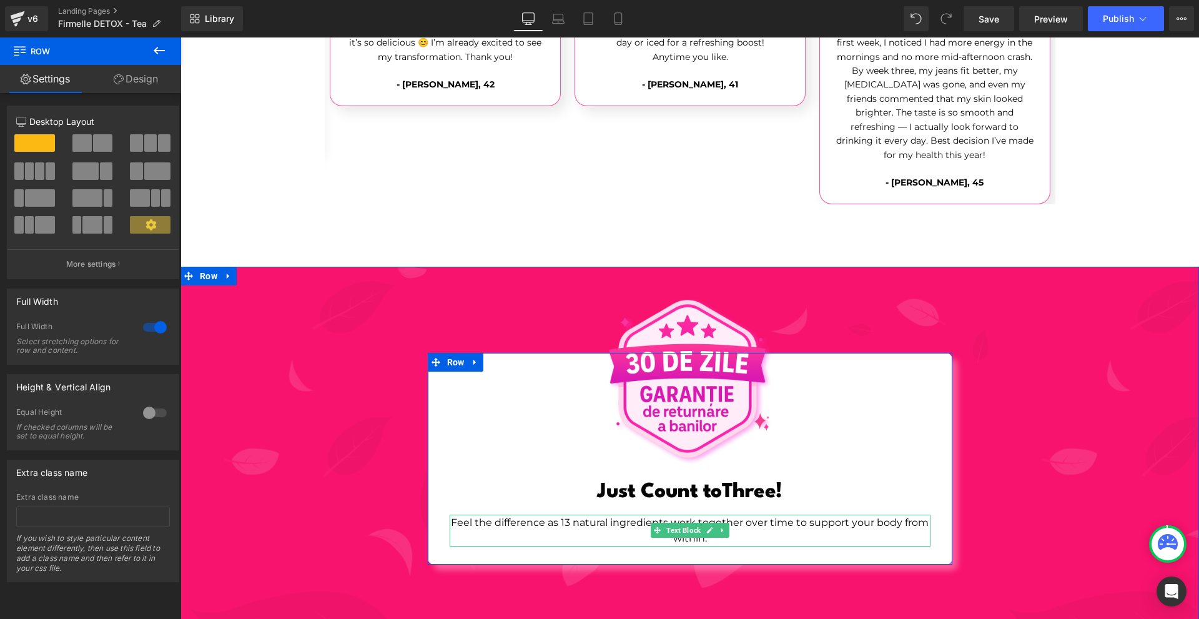
click at [784, 515] on p "Feel the difference as 13 natural ingredients work together over time to suppor…" at bounding box center [690, 531] width 481 height 32
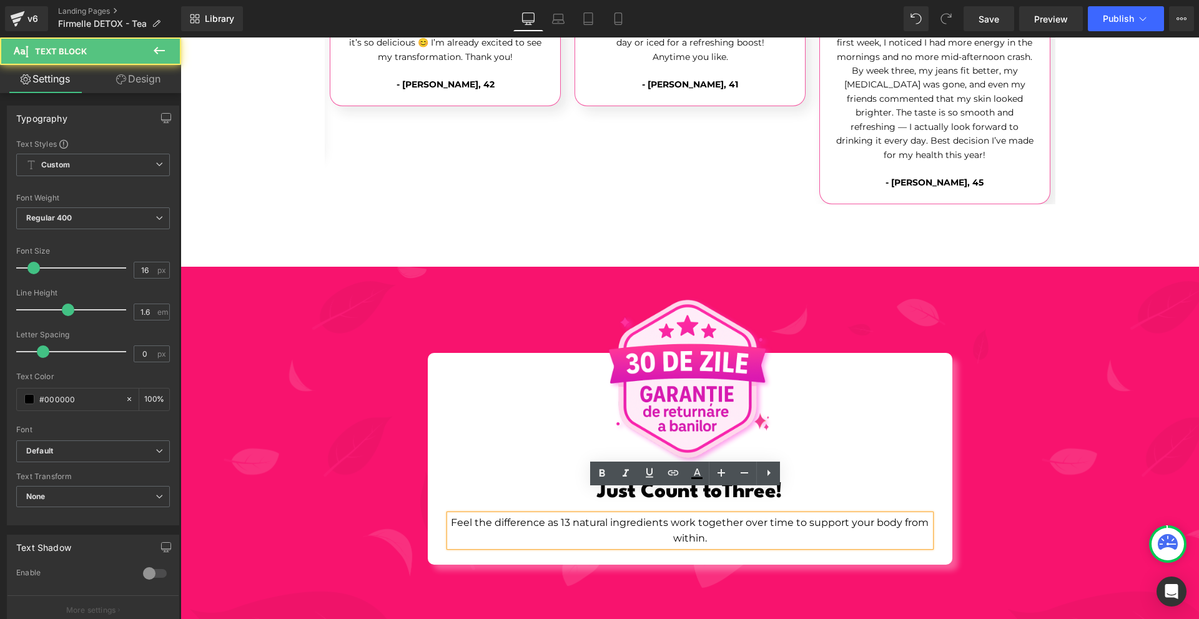
click at [789, 515] on p "Feel the difference as 13 natural ingredients work together over time to suppor…" at bounding box center [690, 531] width 481 height 32
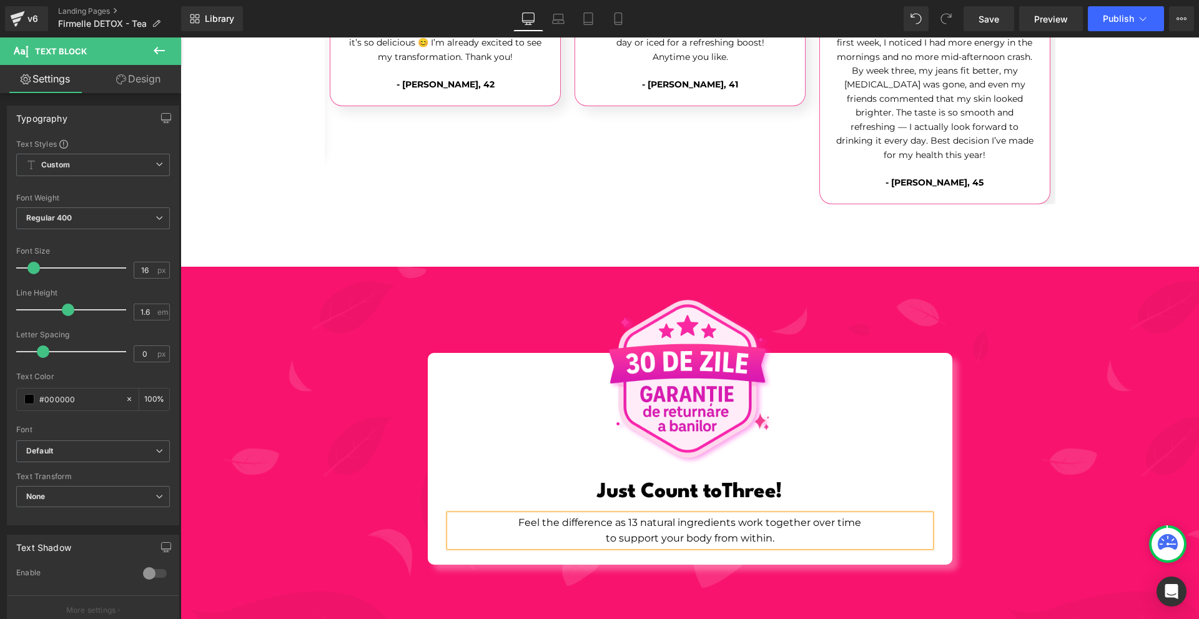
click at [1067, 520] on div "Image Just Cou nt to Three! Heading Feel the difference as 13 natural ingredien…" at bounding box center [689, 427] width 1019 height 274
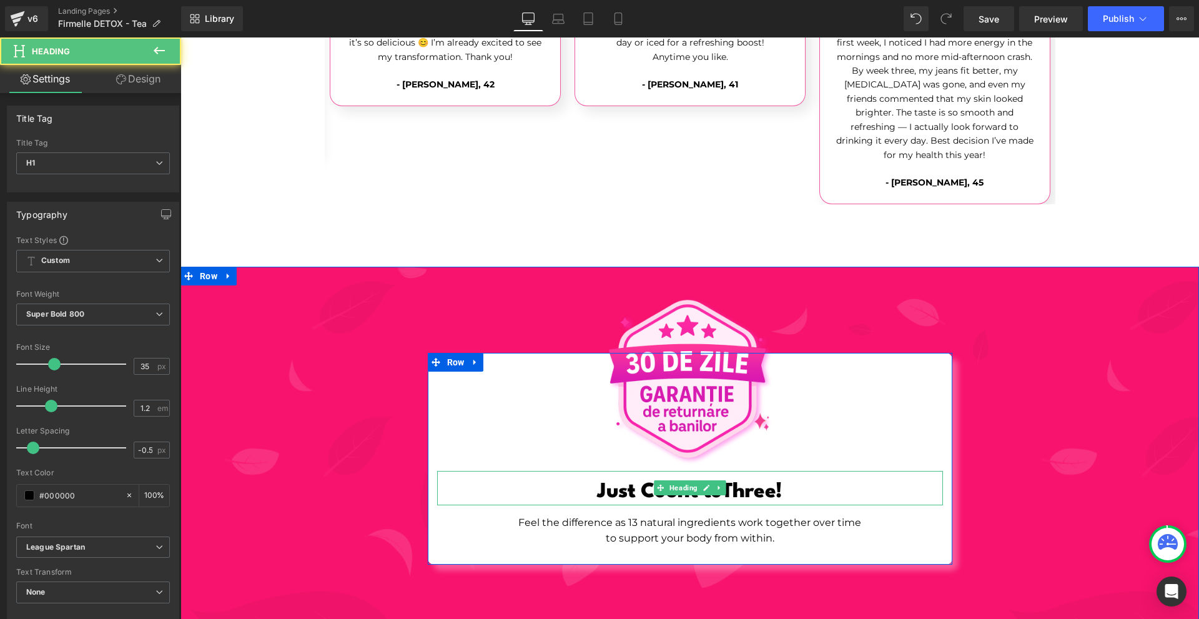
drag, startPoint x: 761, startPoint y: 478, endPoint x: 772, endPoint y: 472, distance: 12.9
click at [766, 473] on div "Just Cou nt to Three! Heading" at bounding box center [690, 488] width 506 height 34
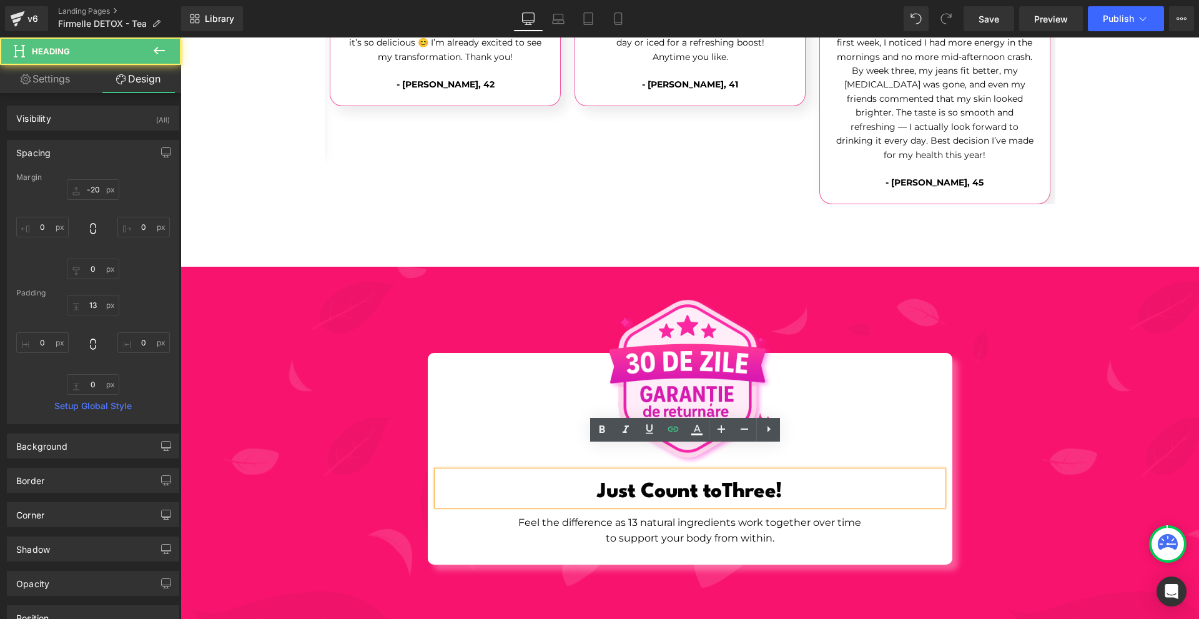
click at [1017, 465] on div "Image Just Cou nt to Three! Heading Feel the difference as 13 natural ingredien…" at bounding box center [689, 427] width 1019 height 274
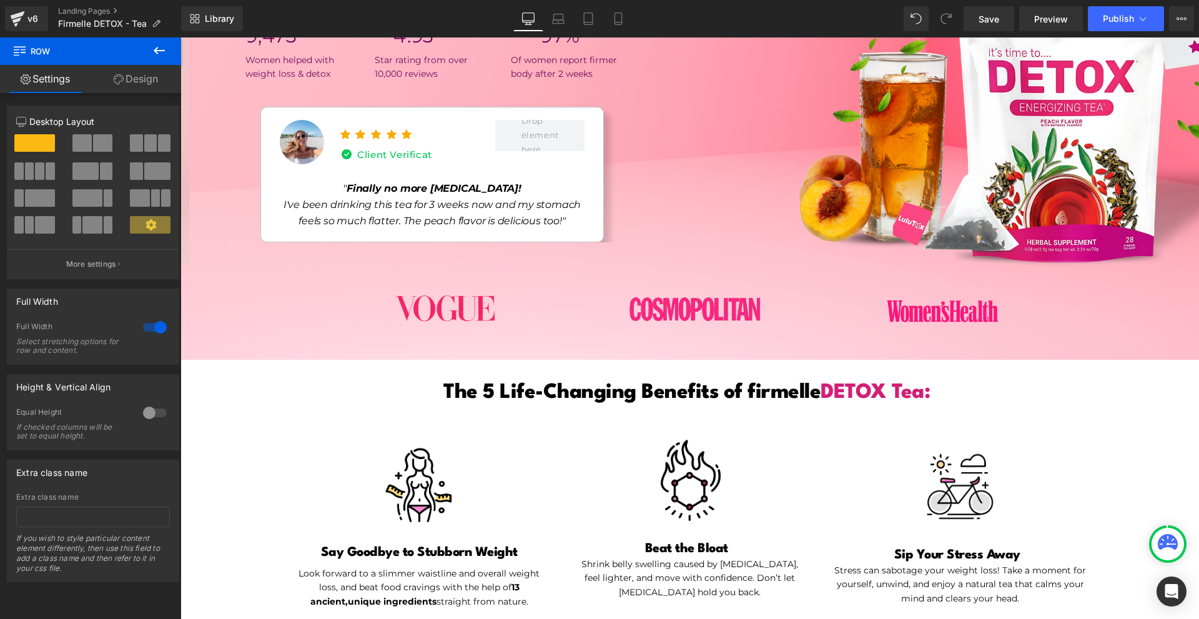
scroll to position [749, 0]
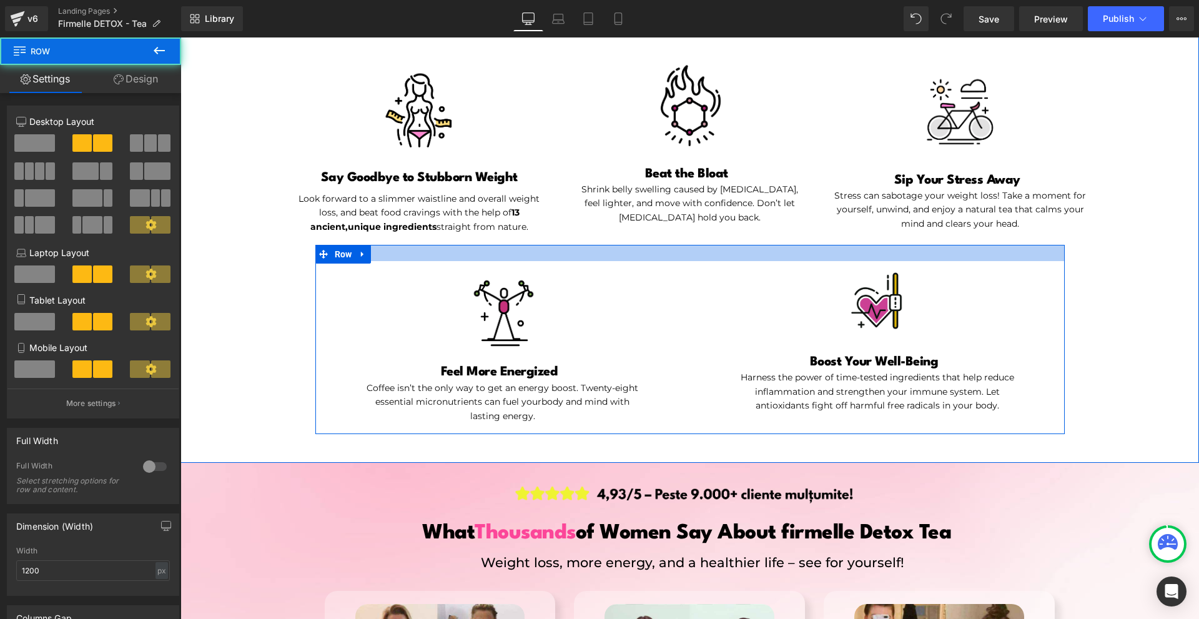
drag, startPoint x: 693, startPoint y: 247, endPoint x: 848, endPoint y: 313, distance: 168.8
click at [701, 239] on div "The 5 Life-Changing Benefits of firmelle DETOX Tea: Heading Image Say Goodbye t…" at bounding box center [689, 215] width 1019 height 437
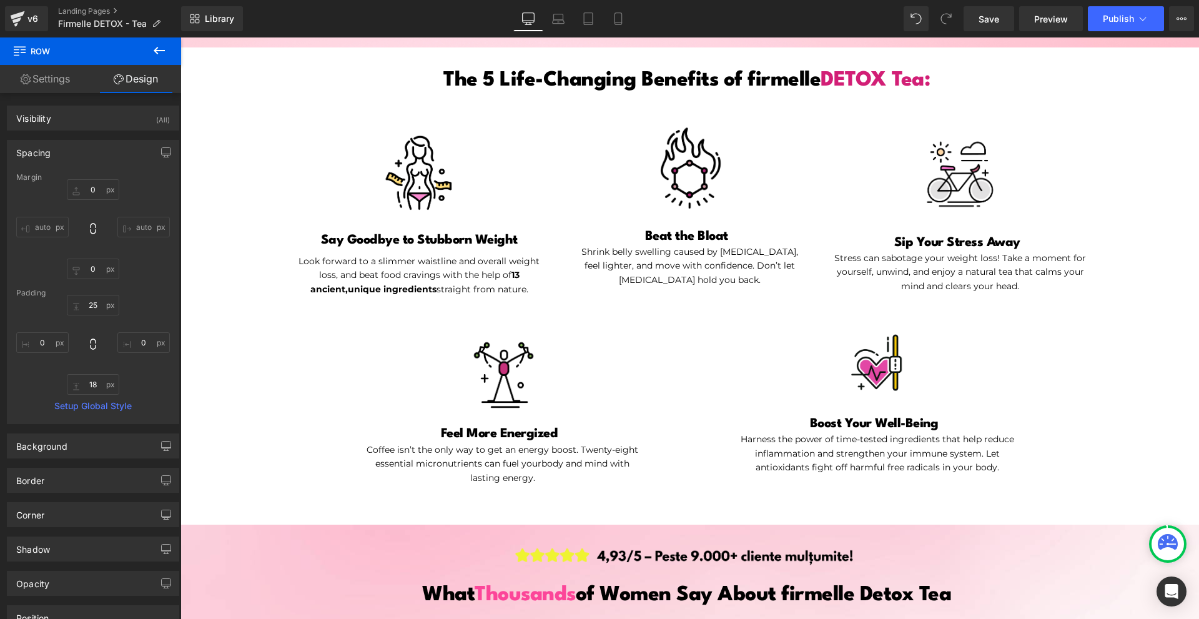
scroll to position [437, 0]
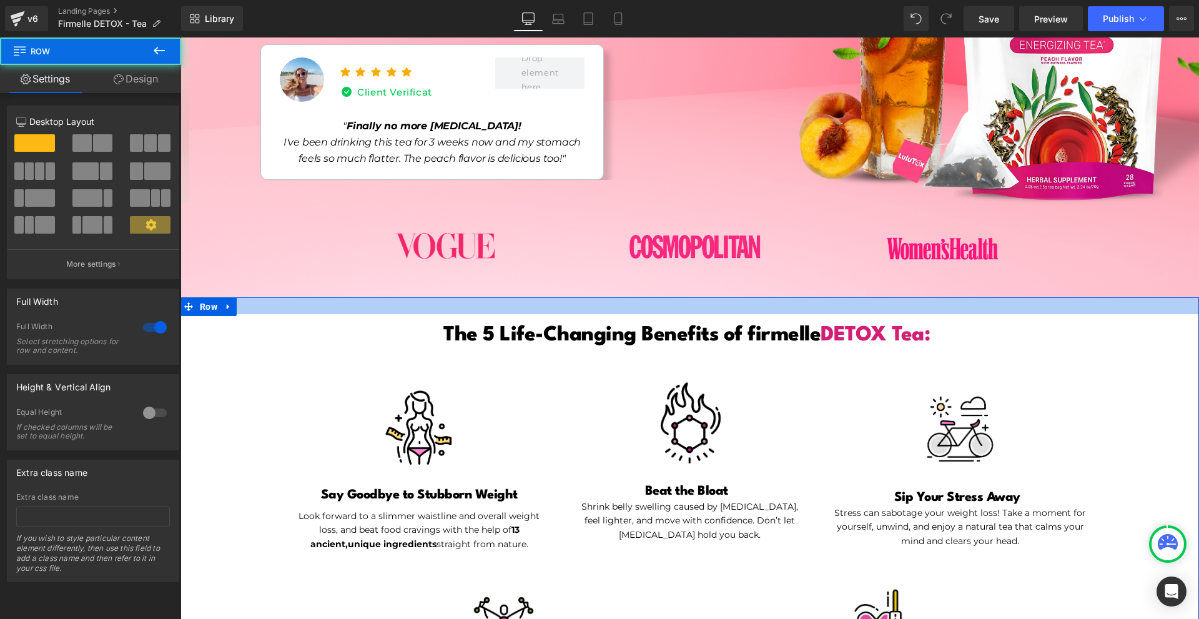
drag, startPoint x: 717, startPoint y: 299, endPoint x: 719, endPoint y: 307, distance: 8.9
click at [719, 305] on div at bounding box center [689, 305] width 1019 height 17
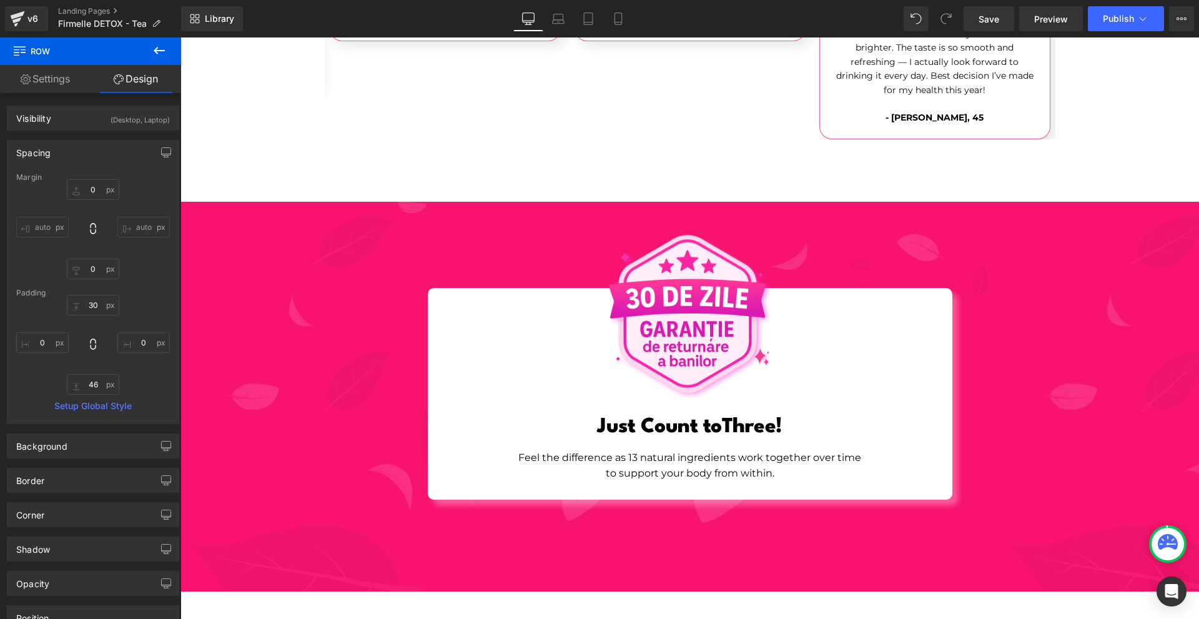
scroll to position [4566, 0]
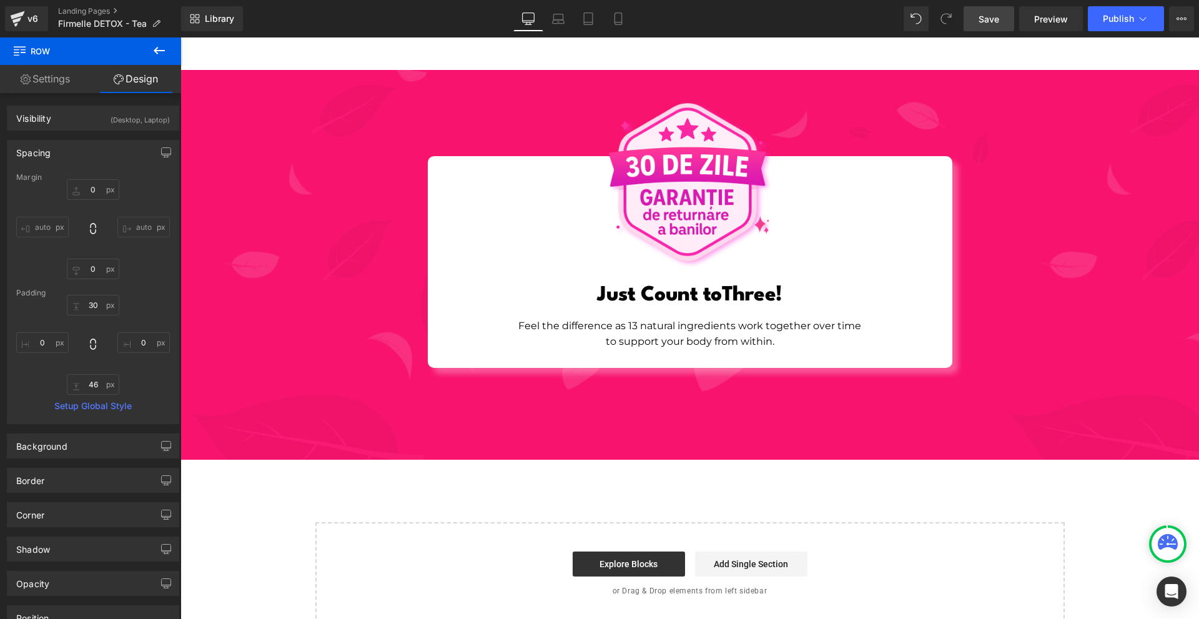
click at [985, 18] on span "Save" at bounding box center [989, 18] width 21 height 13
